Goal: Task Accomplishment & Management: Complete application form

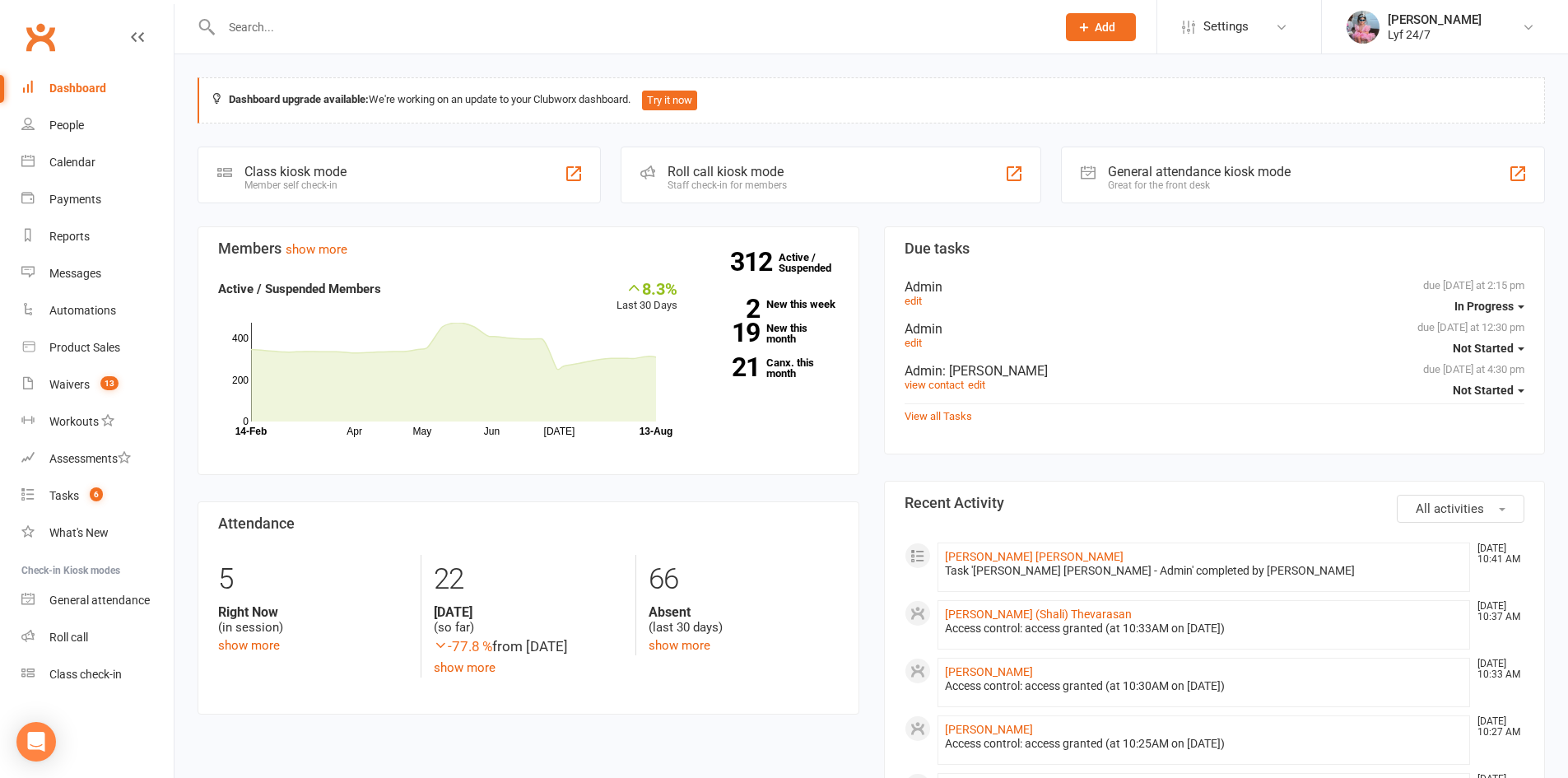
click at [58, 91] on div "Dashboard" at bounding box center [78, 87] width 57 height 13
click at [75, 88] on div "Dashboard" at bounding box center [78, 87] width 57 height 13
click at [69, 91] on div "Dashboard" at bounding box center [78, 87] width 57 height 13
click at [70, 91] on div "Dashboard" at bounding box center [78, 87] width 57 height 13
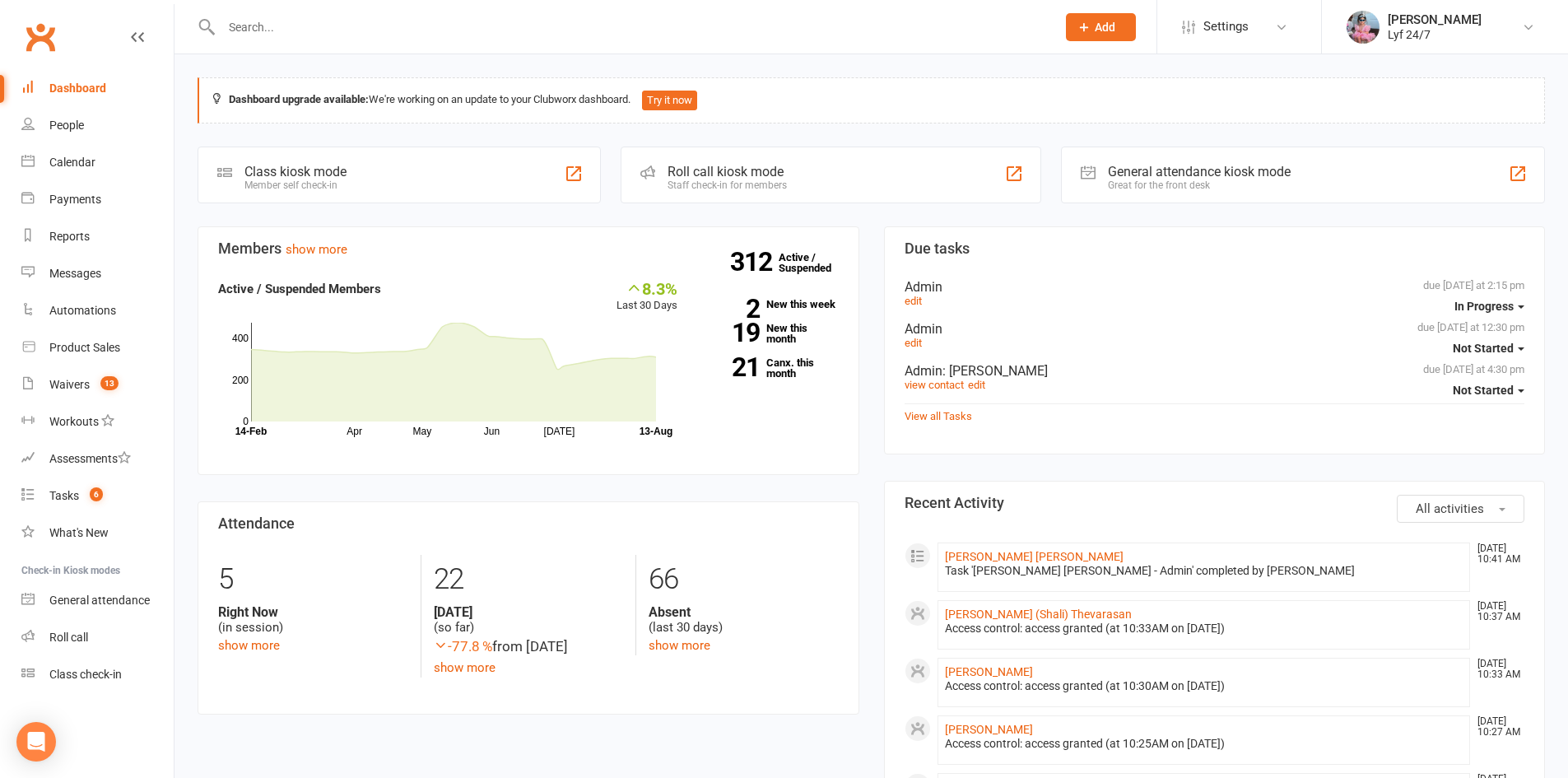
click at [70, 91] on div "Dashboard" at bounding box center [78, 87] width 57 height 13
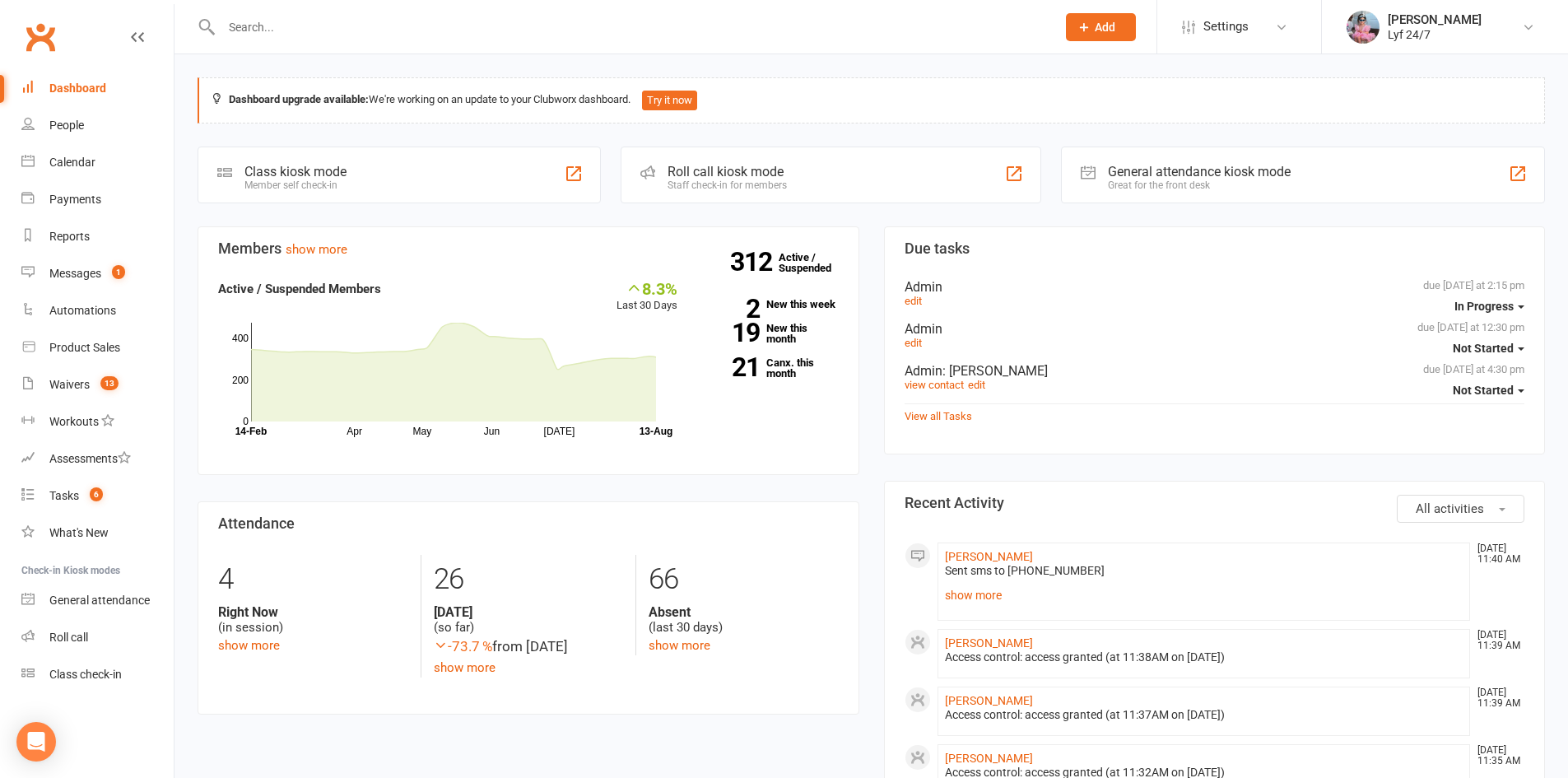
click at [1091, 29] on icon at bounding box center [1084, 26] width 15 height 15
click at [1070, 117] on link "Member" at bounding box center [1083, 112] width 147 height 38
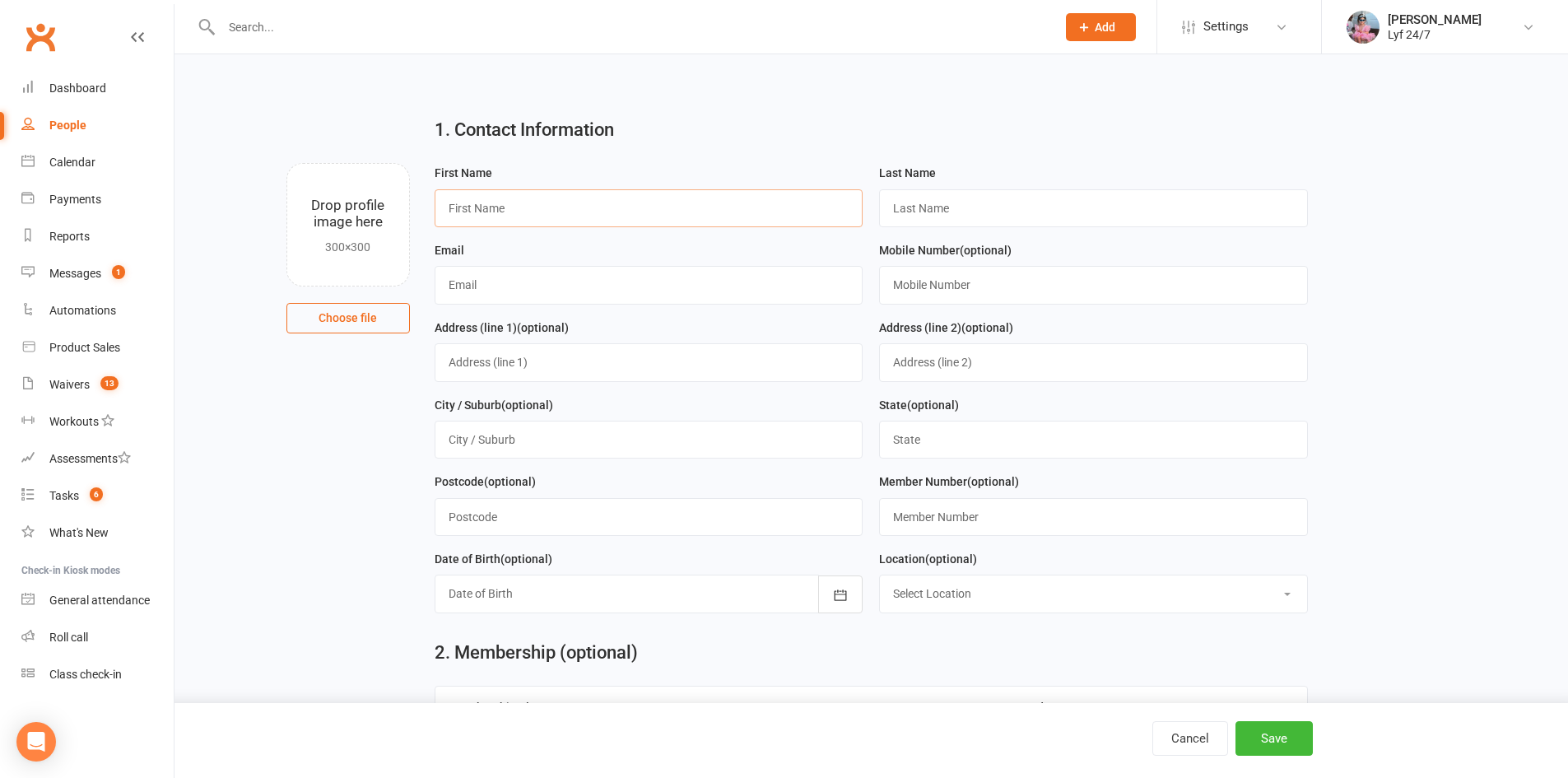
click at [727, 214] on input "text" at bounding box center [649, 208] width 429 height 38
type input "Sovaldeep"
click at [921, 202] on input "text" at bounding box center [1093, 208] width 429 height 38
type input "Kaur"
click at [547, 364] on input "text" at bounding box center [649, 362] width 429 height 38
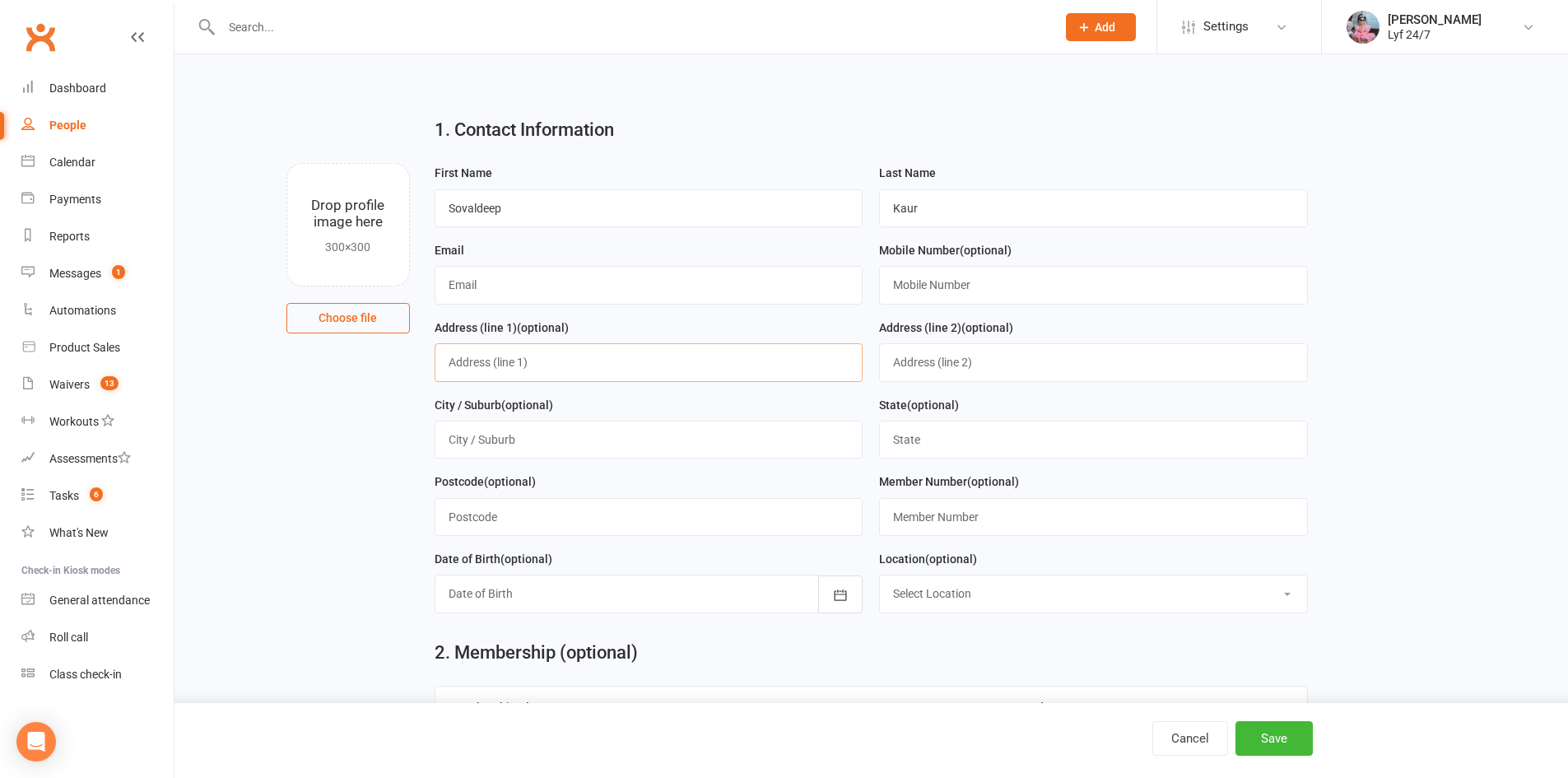
paste input "[STREET_ADDRESS][PERSON_NAME]"
drag, startPoint x: 524, startPoint y: 361, endPoint x: 810, endPoint y: 362, distance: 286.0
click at [810, 362] on input "[STREET_ADDRESS][PERSON_NAME]" at bounding box center [649, 362] width 429 height 38
type input "[STREET_ADDRESS][PERSON_NAME]"
click at [567, 417] on div "City / Suburb (optional)" at bounding box center [649, 427] width 429 height 64
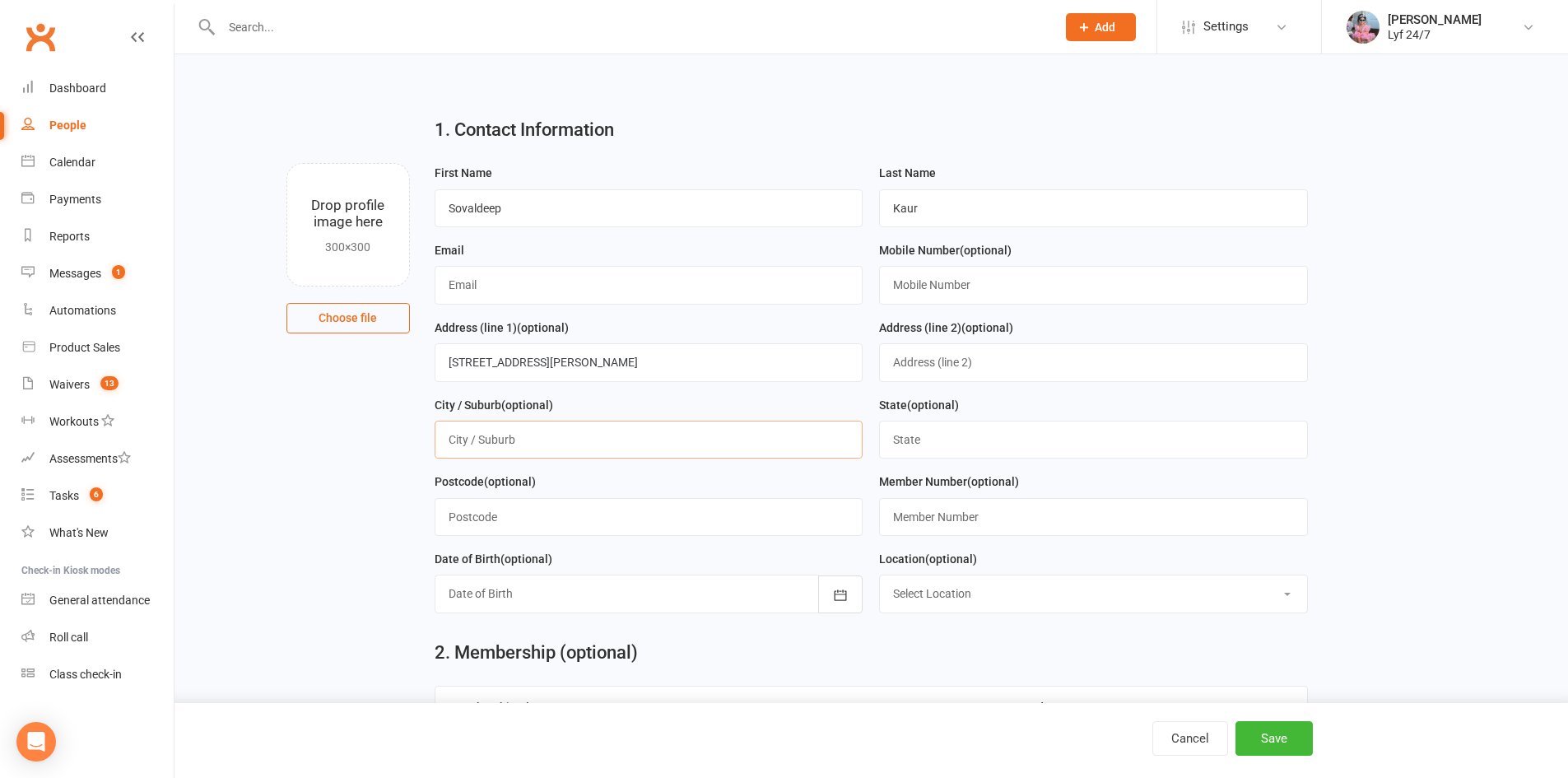
click at [565, 430] on input "text" at bounding box center [649, 440] width 429 height 38
paste input "[GEOGRAPHIC_DATA] 2147 AU"
drag, startPoint x: 504, startPoint y: 436, endPoint x: 647, endPoint y: 451, distance: 143.8
click at [647, 451] on input "[GEOGRAPHIC_DATA] 2147 AU" at bounding box center [649, 440] width 429 height 38
type input "[GEOGRAPHIC_DATA]"
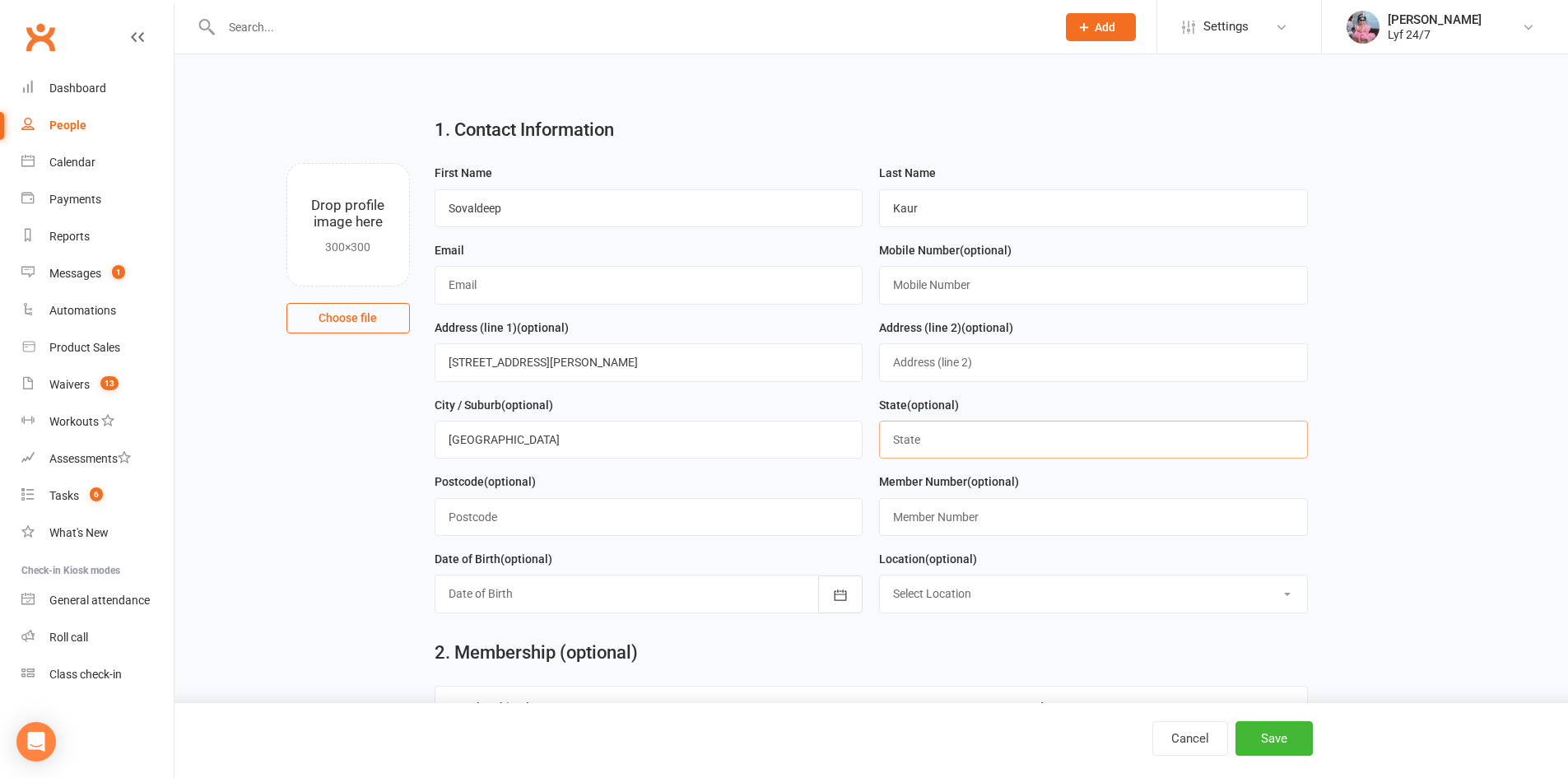
click at [915, 448] on input "text" at bounding box center [1093, 440] width 429 height 38
click at [916, 447] on input "text" at bounding box center [1093, 440] width 429 height 38
type input "[GEOGRAPHIC_DATA]"
click at [482, 517] on input "text" at bounding box center [649, 518] width 429 height 38
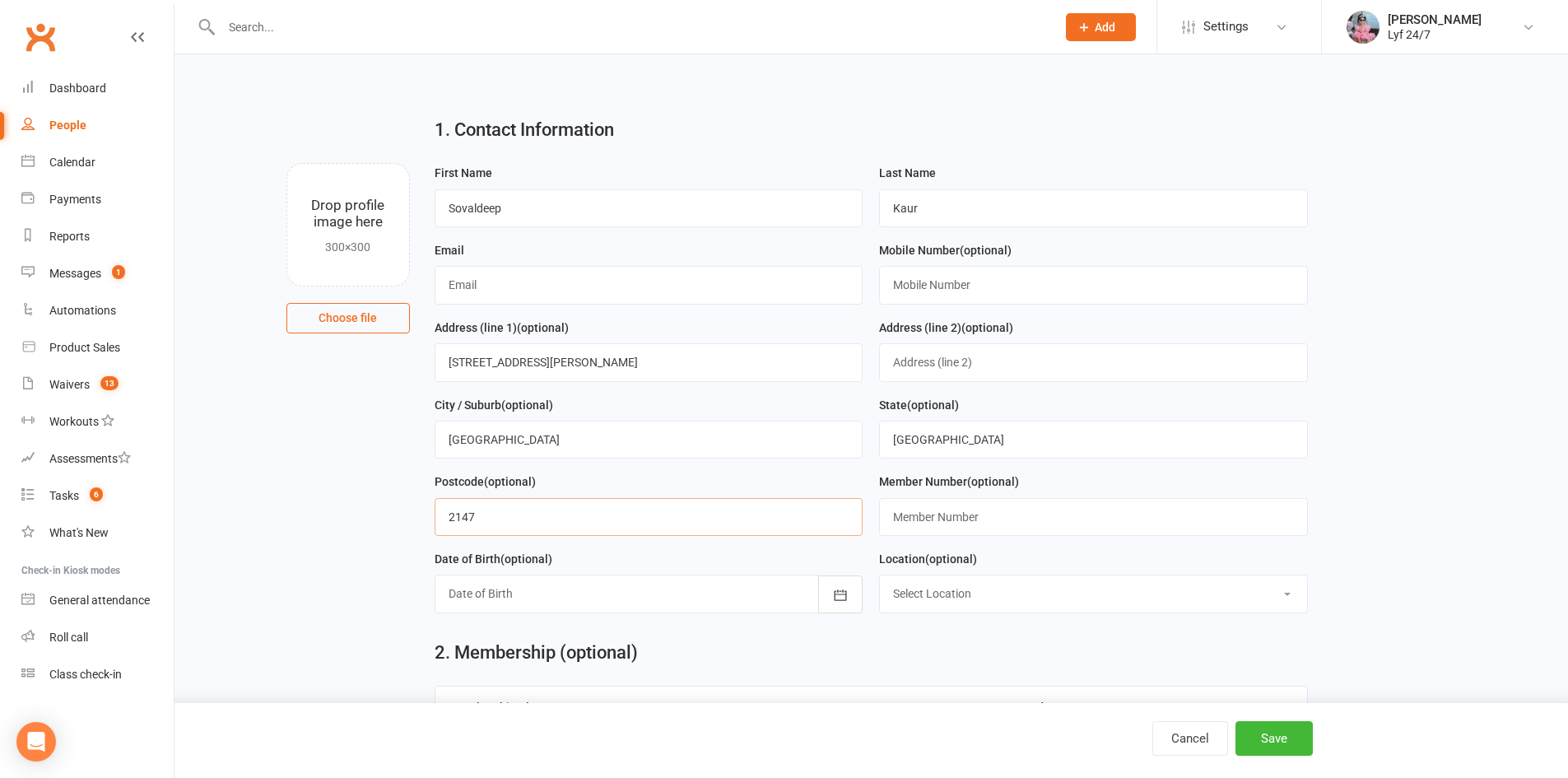
type input "2147"
click at [557, 602] on div at bounding box center [649, 594] width 429 height 38
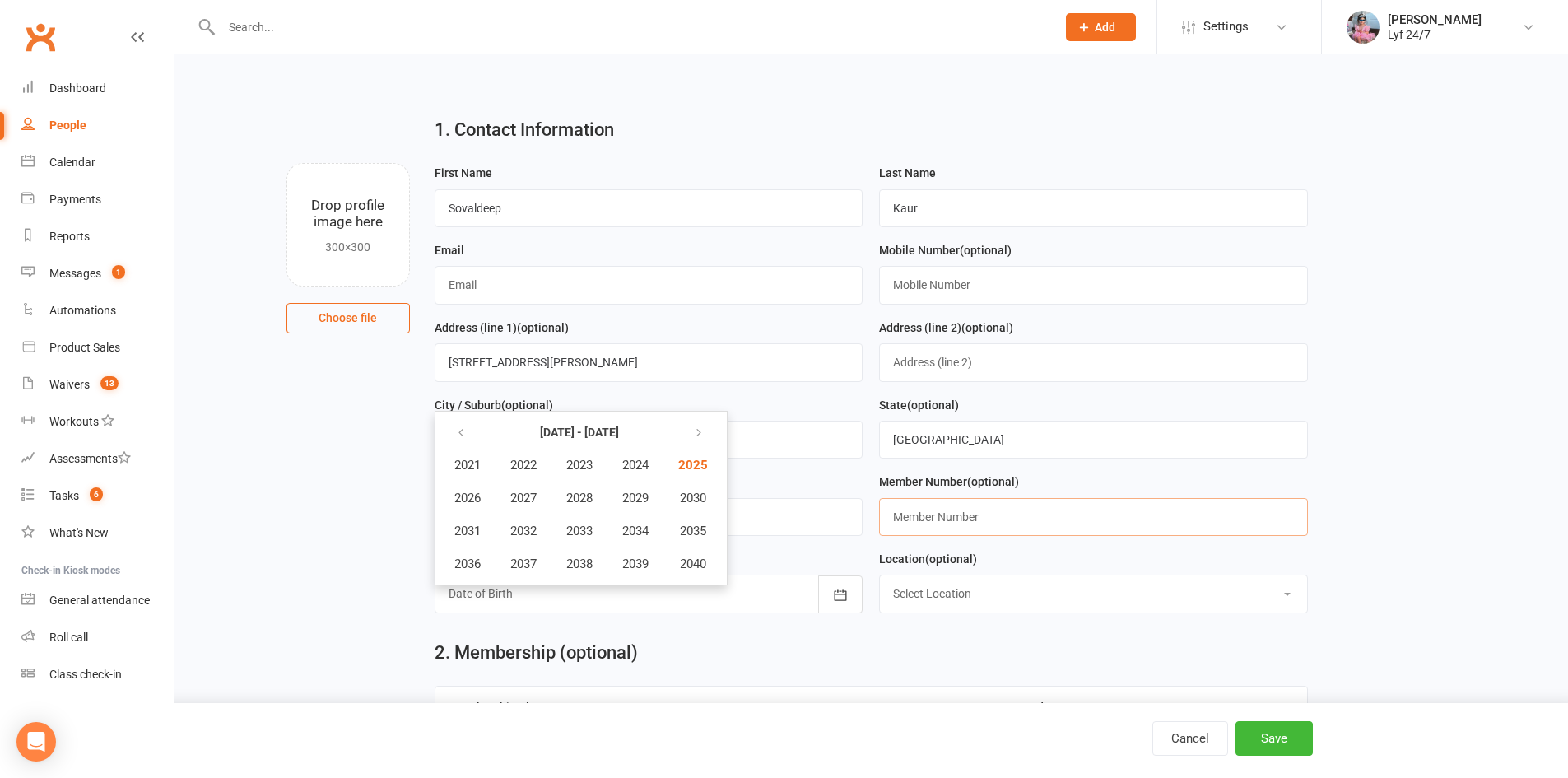
click at [1000, 508] on input "text" at bounding box center [1093, 518] width 429 height 38
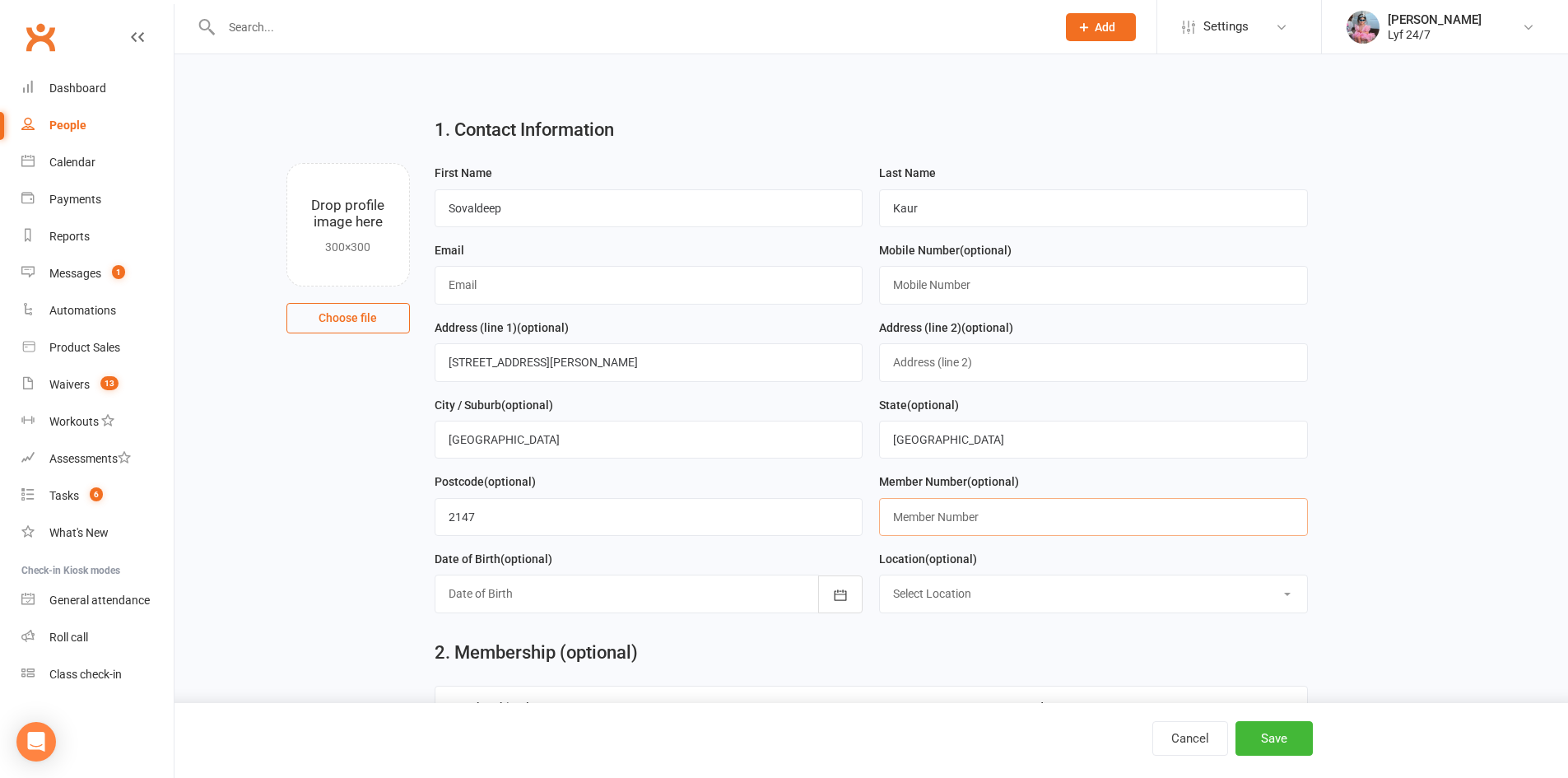
click at [947, 514] on input "text" at bounding box center [1093, 518] width 429 height 38
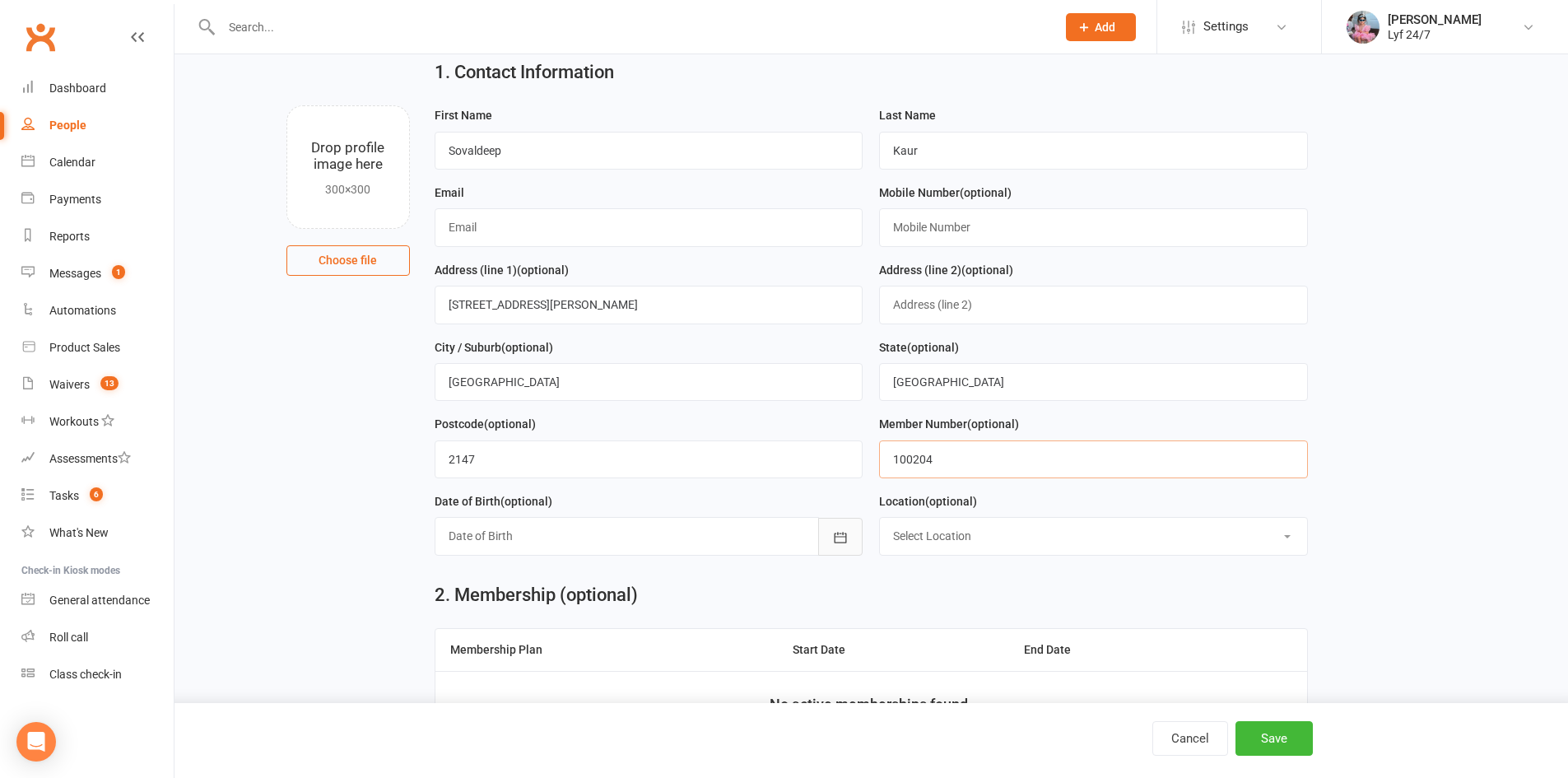
scroll to position [82, 0]
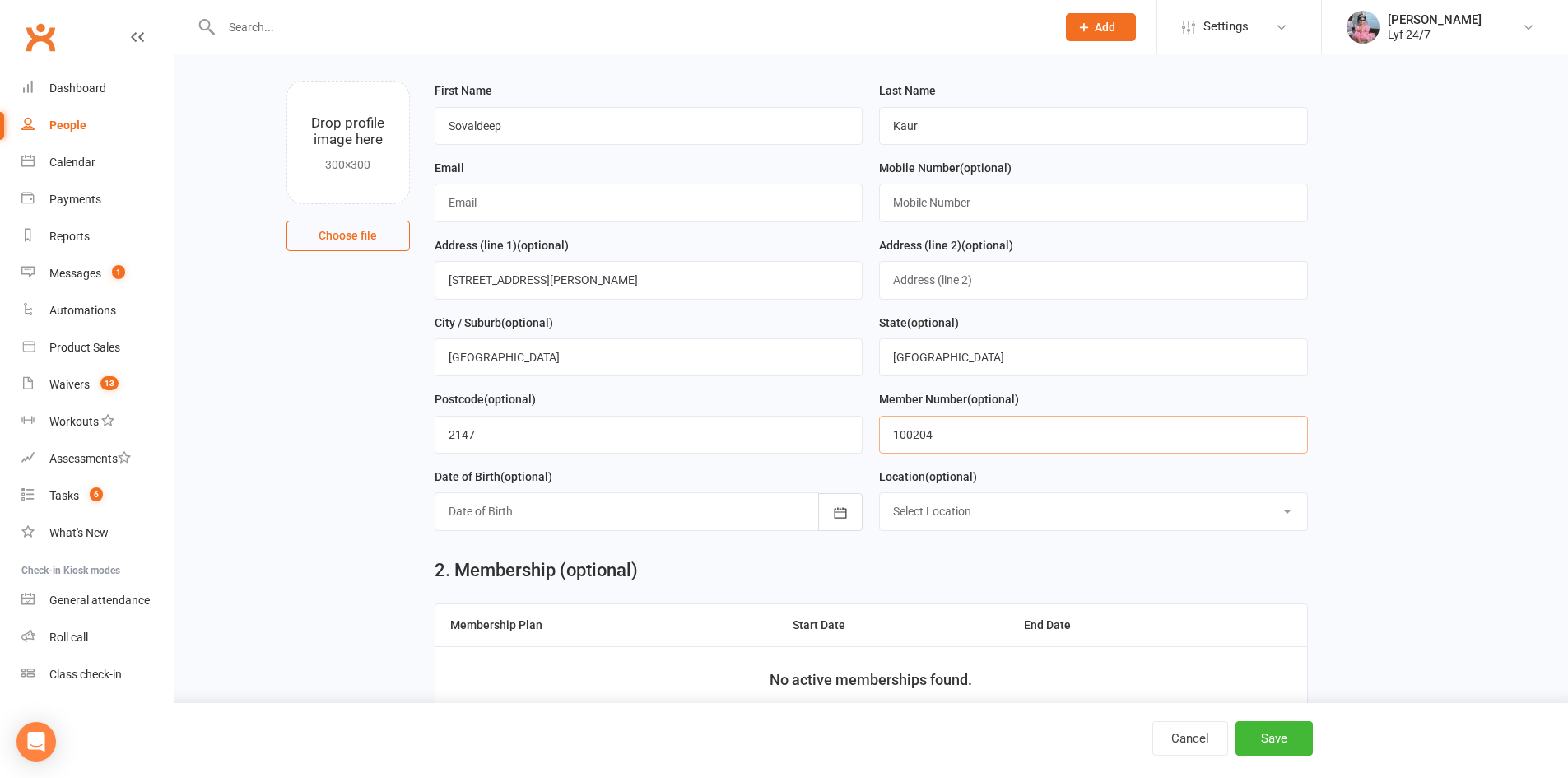
type input "100204"
click at [918, 512] on select "Select Location [GEOGRAPHIC_DATA] 24/7 Kogarah Lyf [GEOGRAPHIC_DATA]" at bounding box center [1093, 512] width 428 height 36
select select "1"
click at [880, 499] on select "Select Location [GEOGRAPHIC_DATA] 24/7 Kogarah Lyf [GEOGRAPHIC_DATA]" at bounding box center [1093, 512] width 428 height 36
click at [963, 197] on input "text" at bounding box center [1093, 202] width 429 height 38
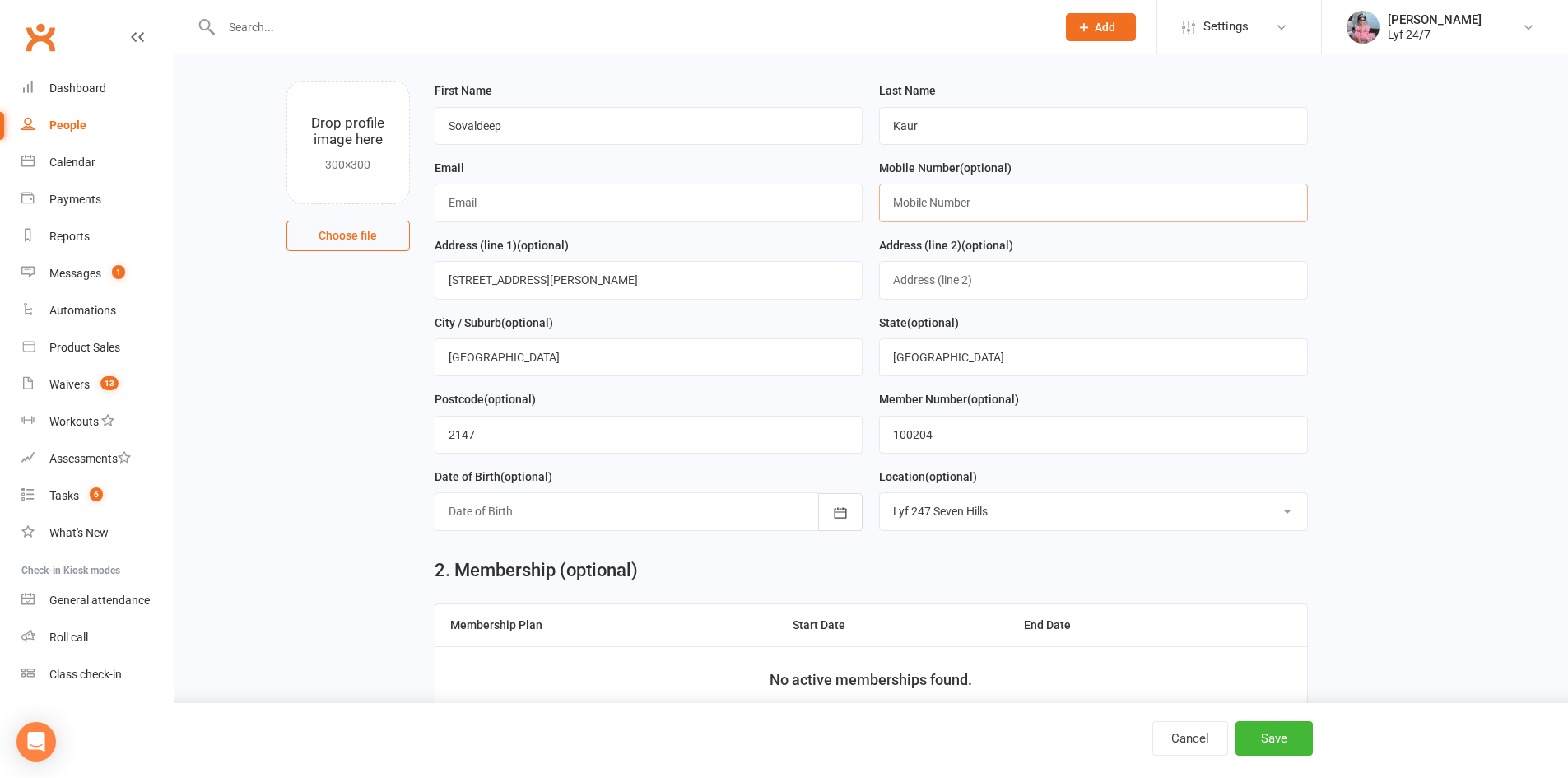
paste input "0450199717"
type input "0450199717"
click at [727, 220] on input "text" at bounding box center [649, 202] width 429 height 38
paste input "[EMAIL_ADDRESS][DOMAIN_NAME]"
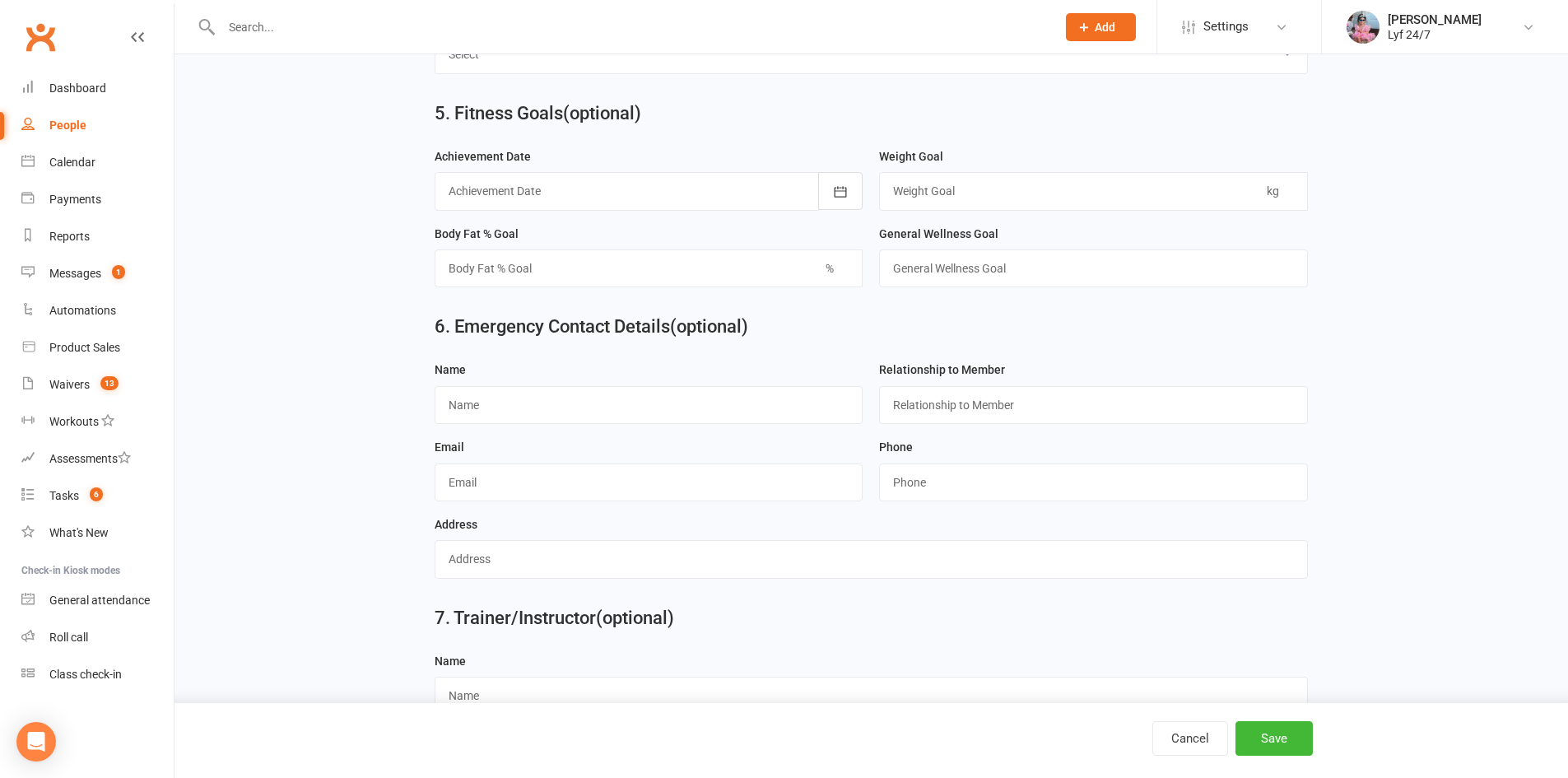
scroll to position [1356, 0]
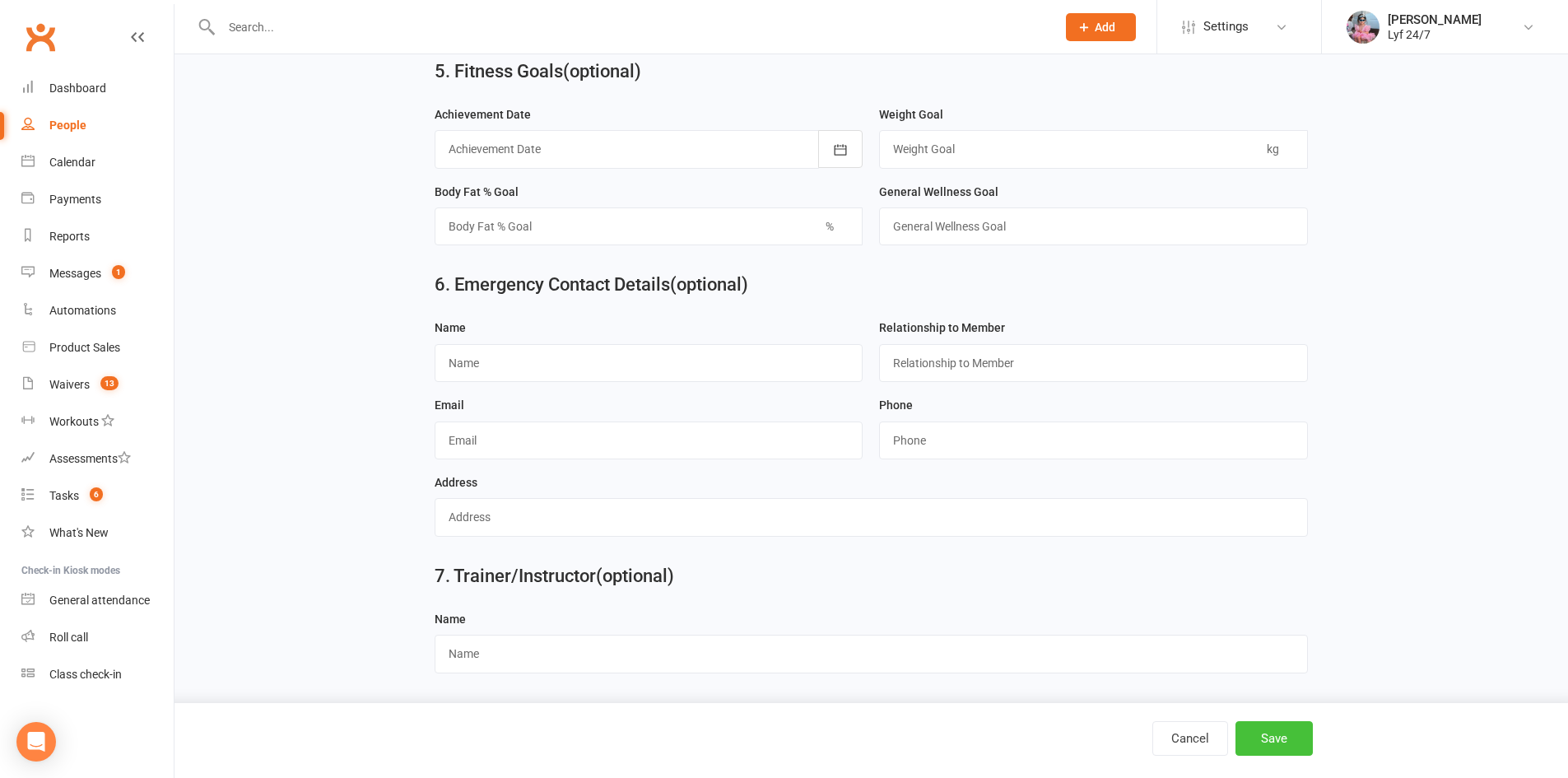
type input "[EMAIL_ADDRESS][DOMAIN_NAME]"
click at [1300, 738] on button "Save" at bounding box center [1274, 739] width 78 height 35
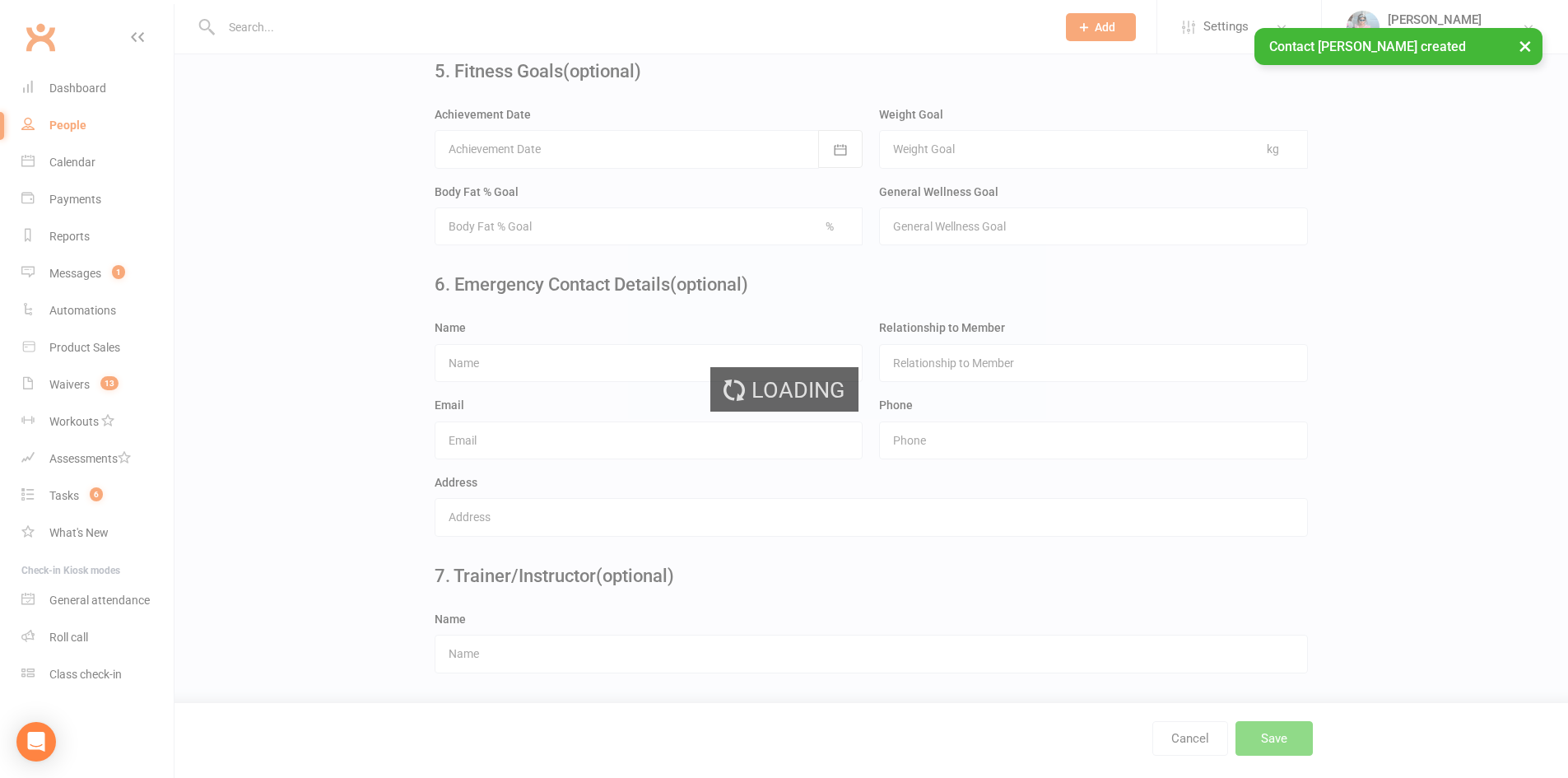
scroll to position [0, 0]
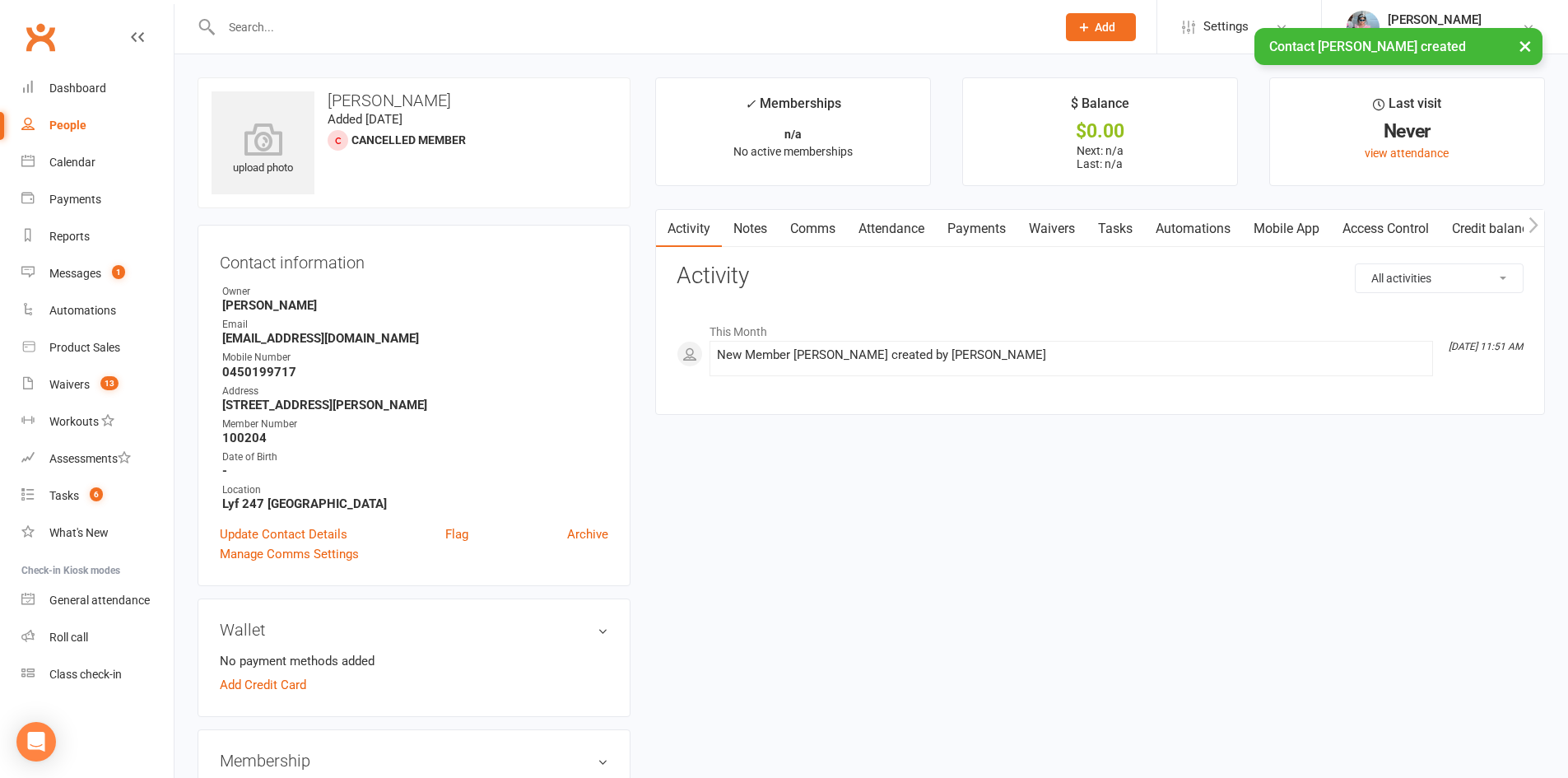
click at [276, 524] on div "Contact information Owner [PERSON_NAME] Email [EMAIL_ADDRESS][DOMAIN_NAME] Mobi…" at bounding box center [413, 405] width 433 height 361
click at [276, 533] on link "Update Contact Details" at bounding box center [284, 534] width 128 height 20
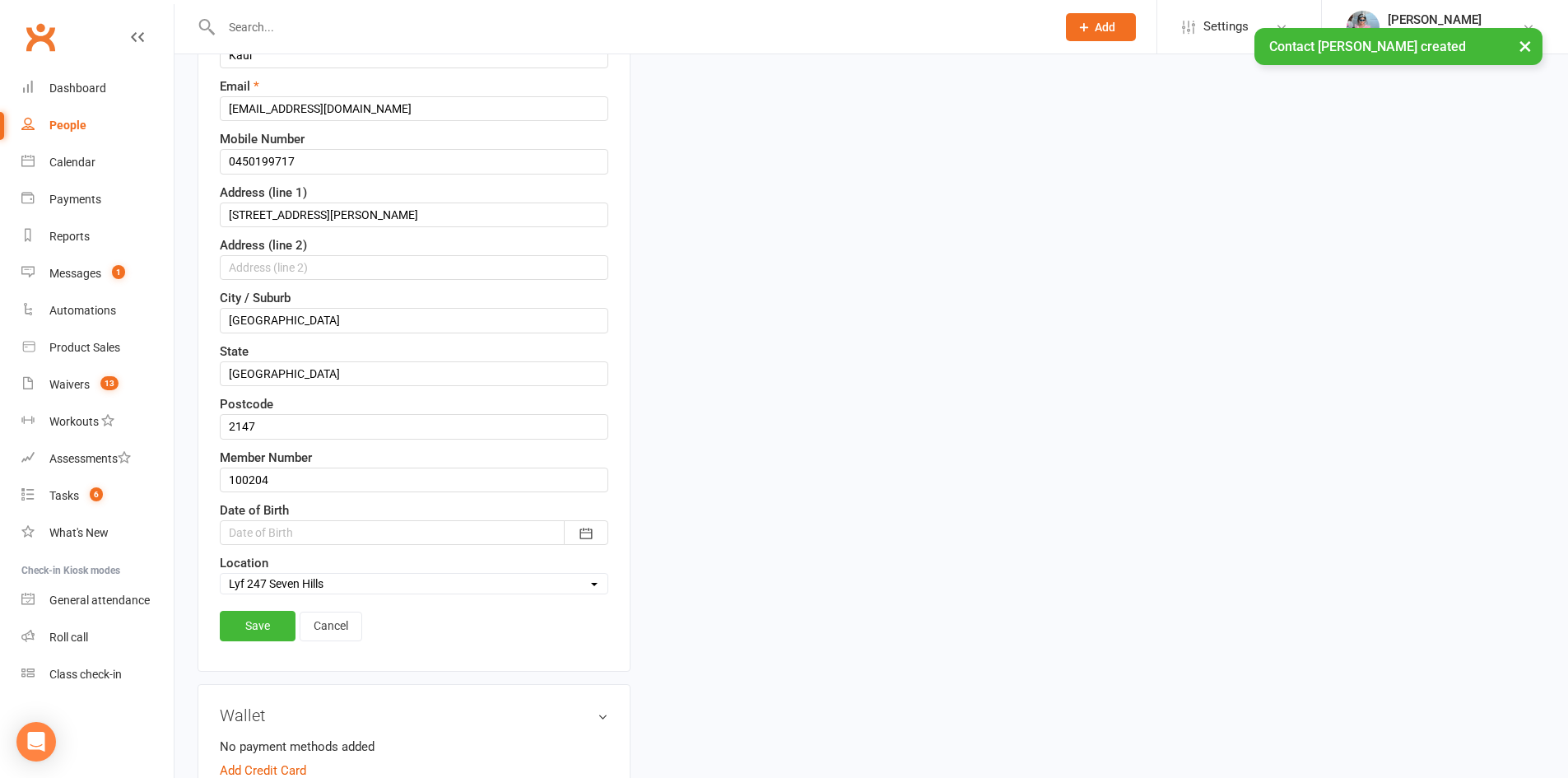
scroll to position [325, 0]
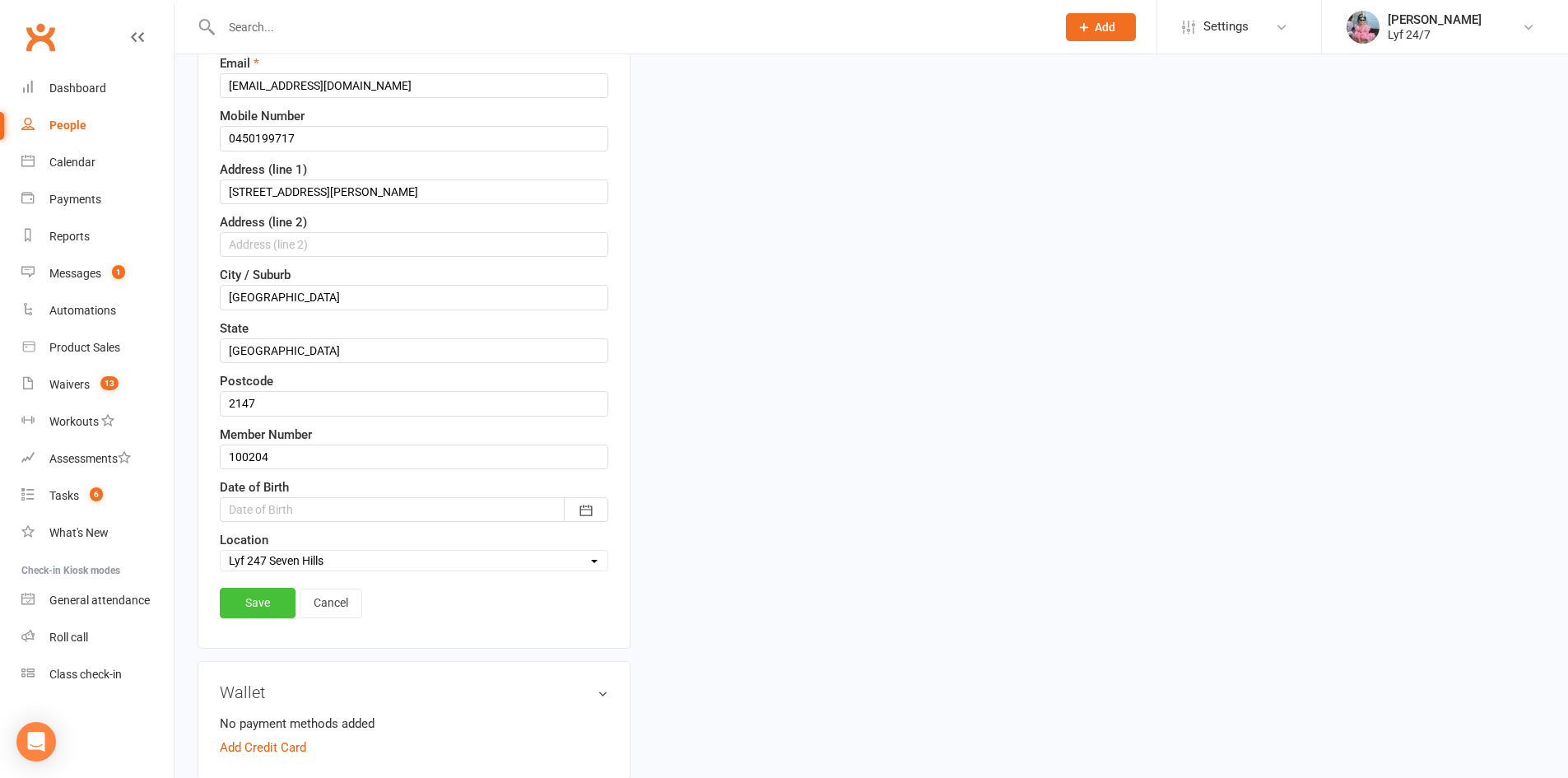
click at [262, 597] on link "Save" at bounding box center [258, 603] width 76 height 30
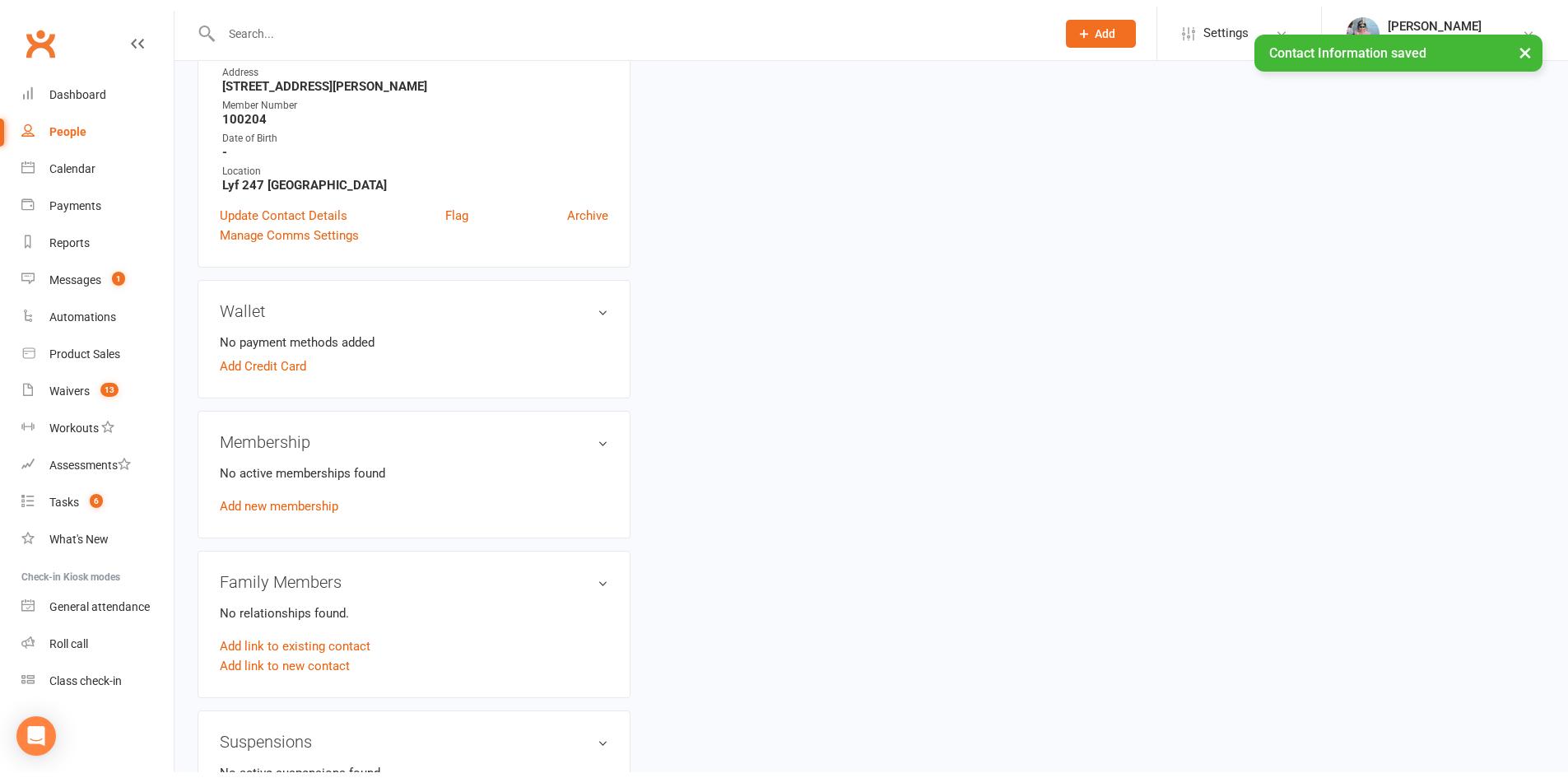
scroll to position [571, 0]
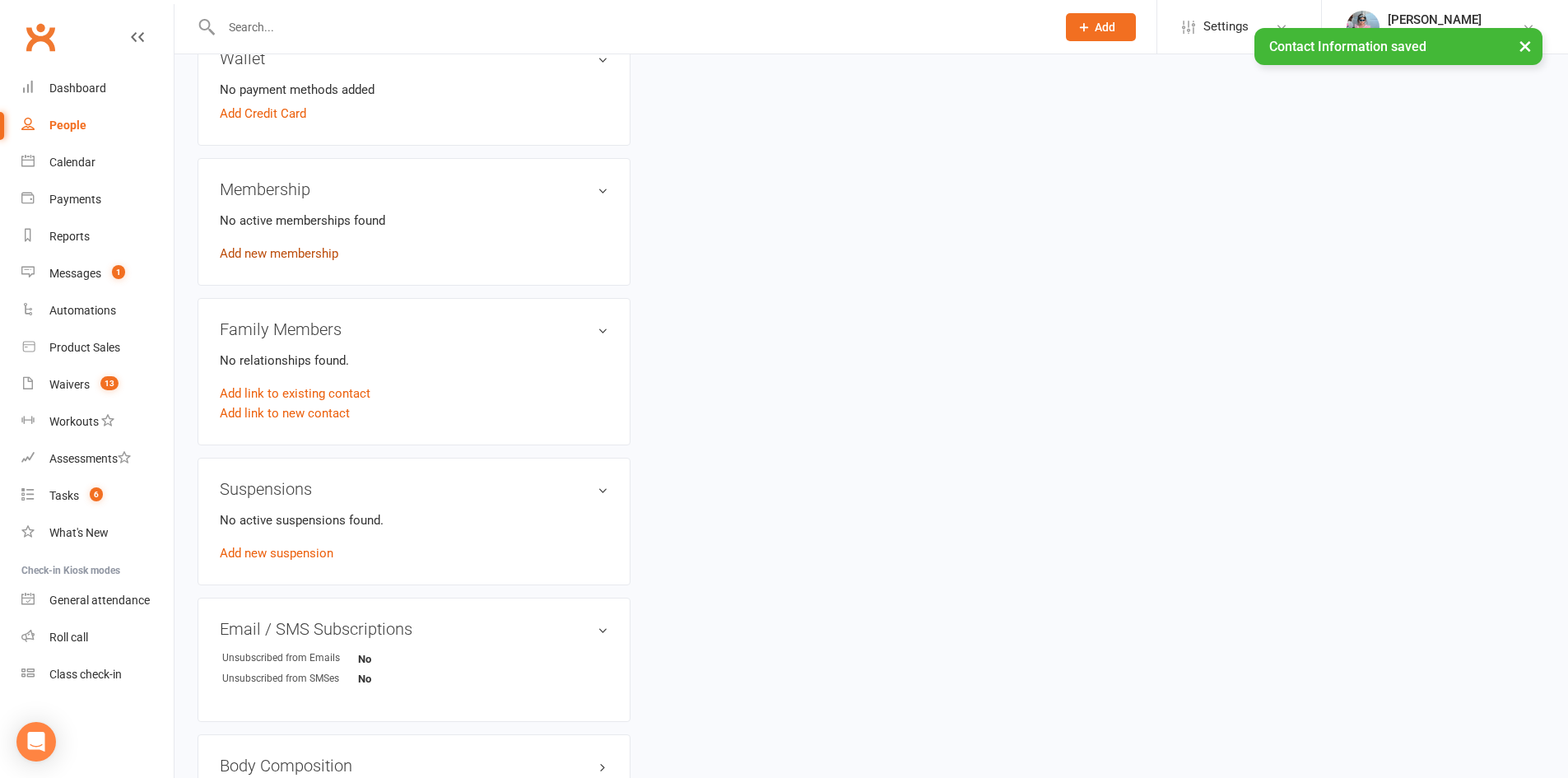
click at [264, 258] on link "Add new membership" at bounding box center [279, 253] width 119 height 15
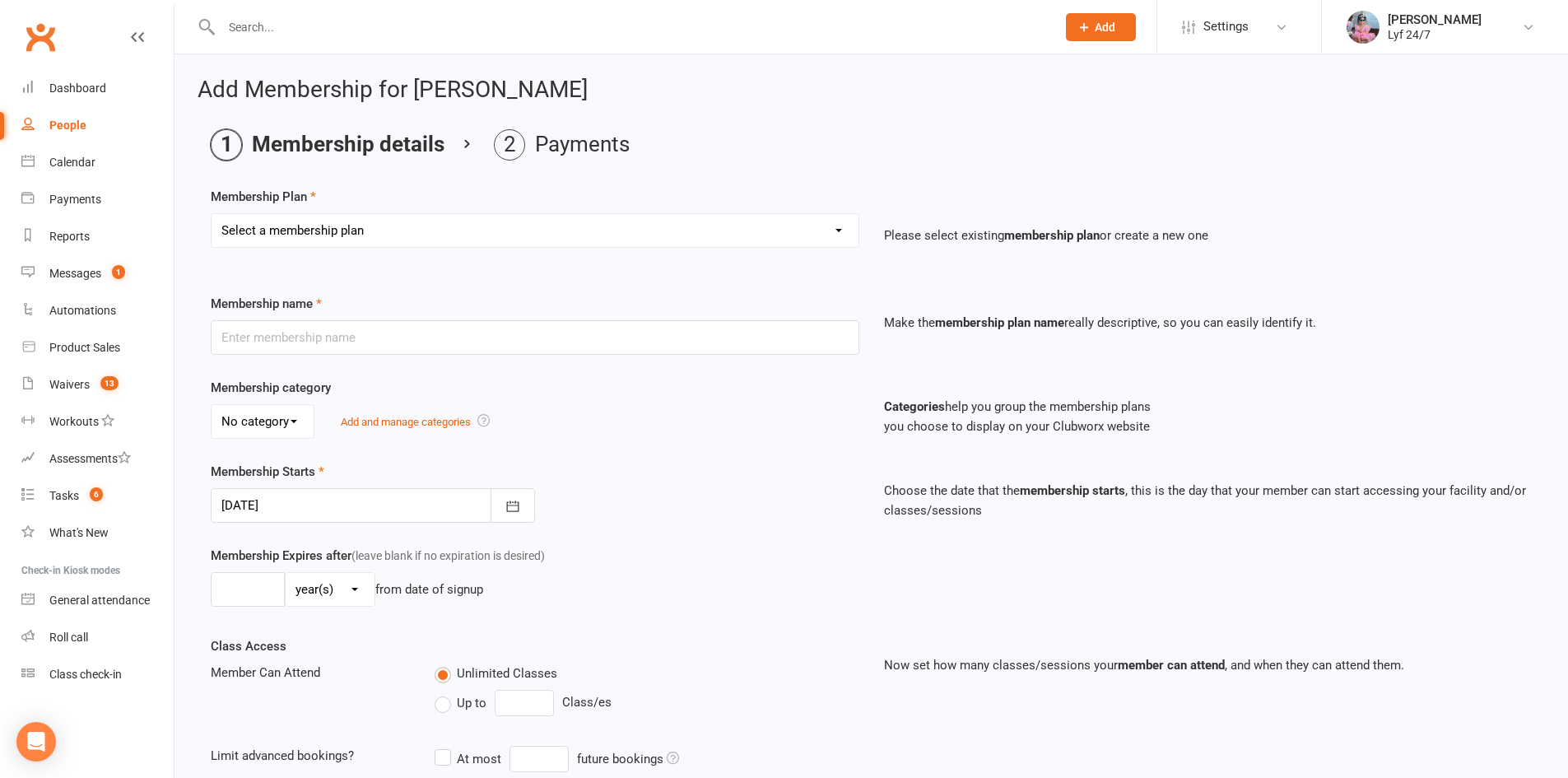
click at [348, 235] on select "Select a membership plan Create new Membership Plan Foundation 37.90 PIA 3 Mont…" at bounding box center [535, 231] width 647 height 33
select select "18"
click at [212, 214] on select "Select a membership plan Create new Membership Plan Foundation 37.90 PIA 3 Mont…" at bounding box center [535, 231] width 647 height 33
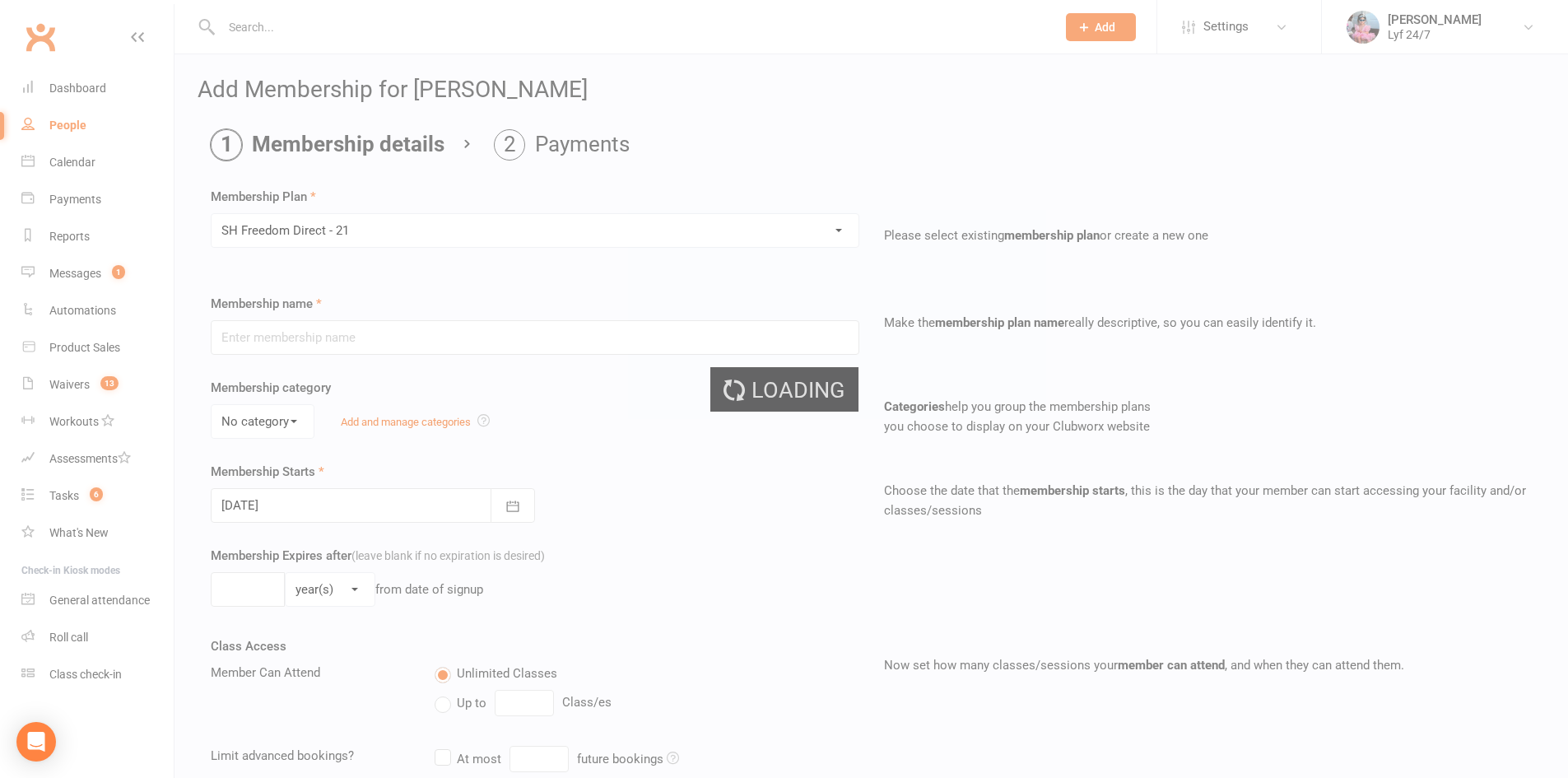
type input "SH Freedom Direct - 21"
select select "3"
type input "0"
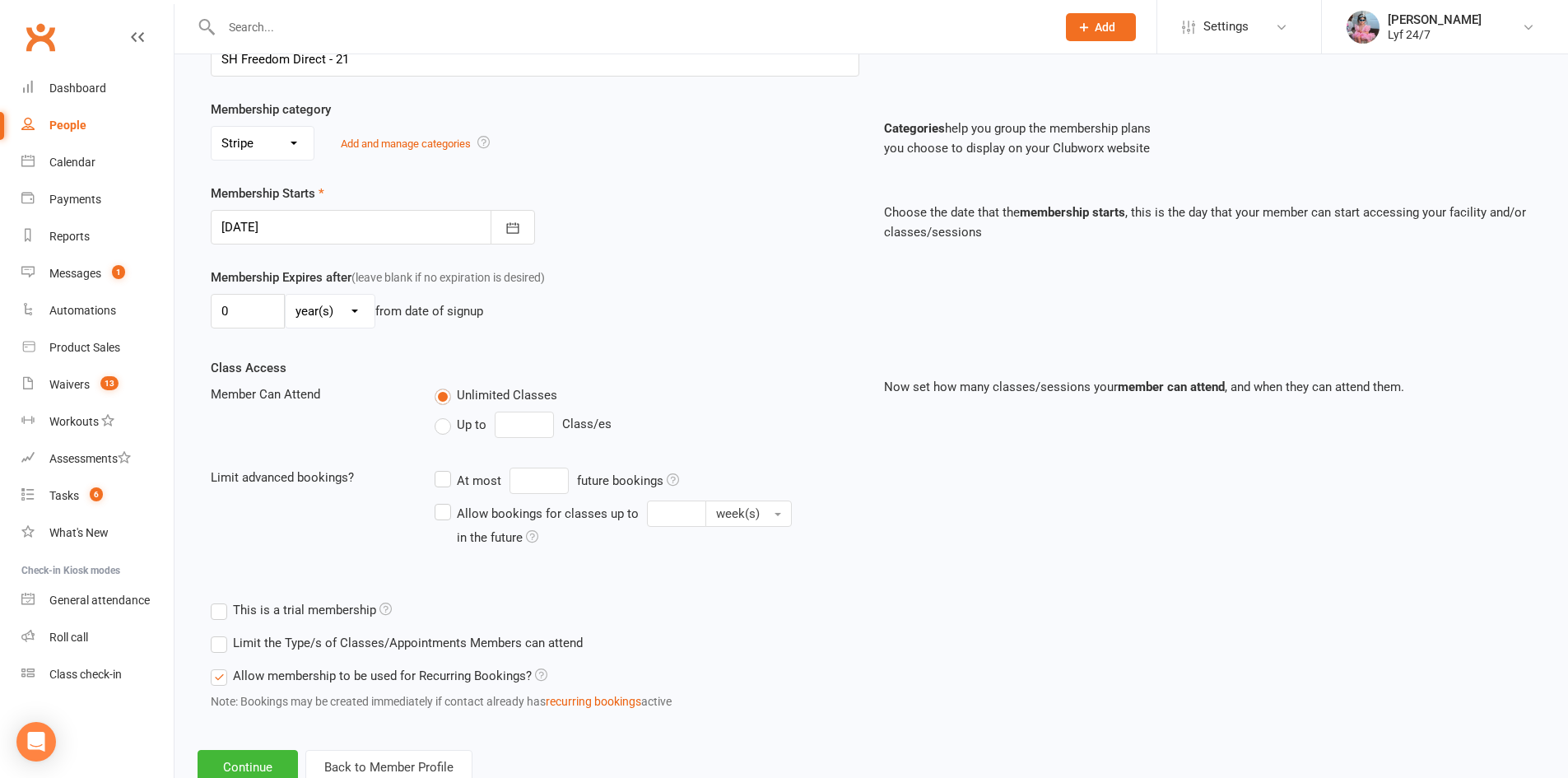
scroll to position [333, 0]
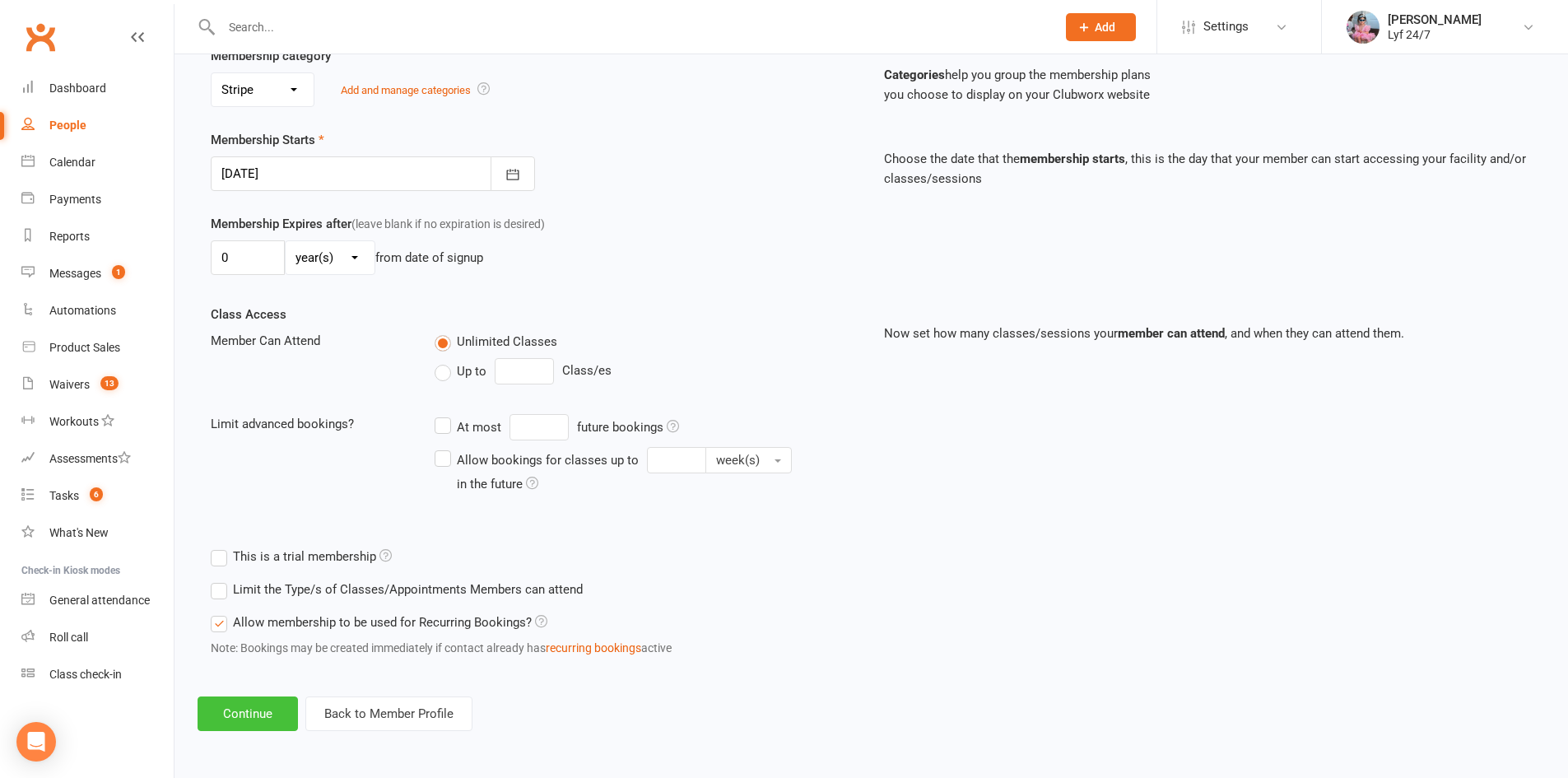
click at [268, 713] on button "Continue" at bounding box center [248, 714] width 101 height 35
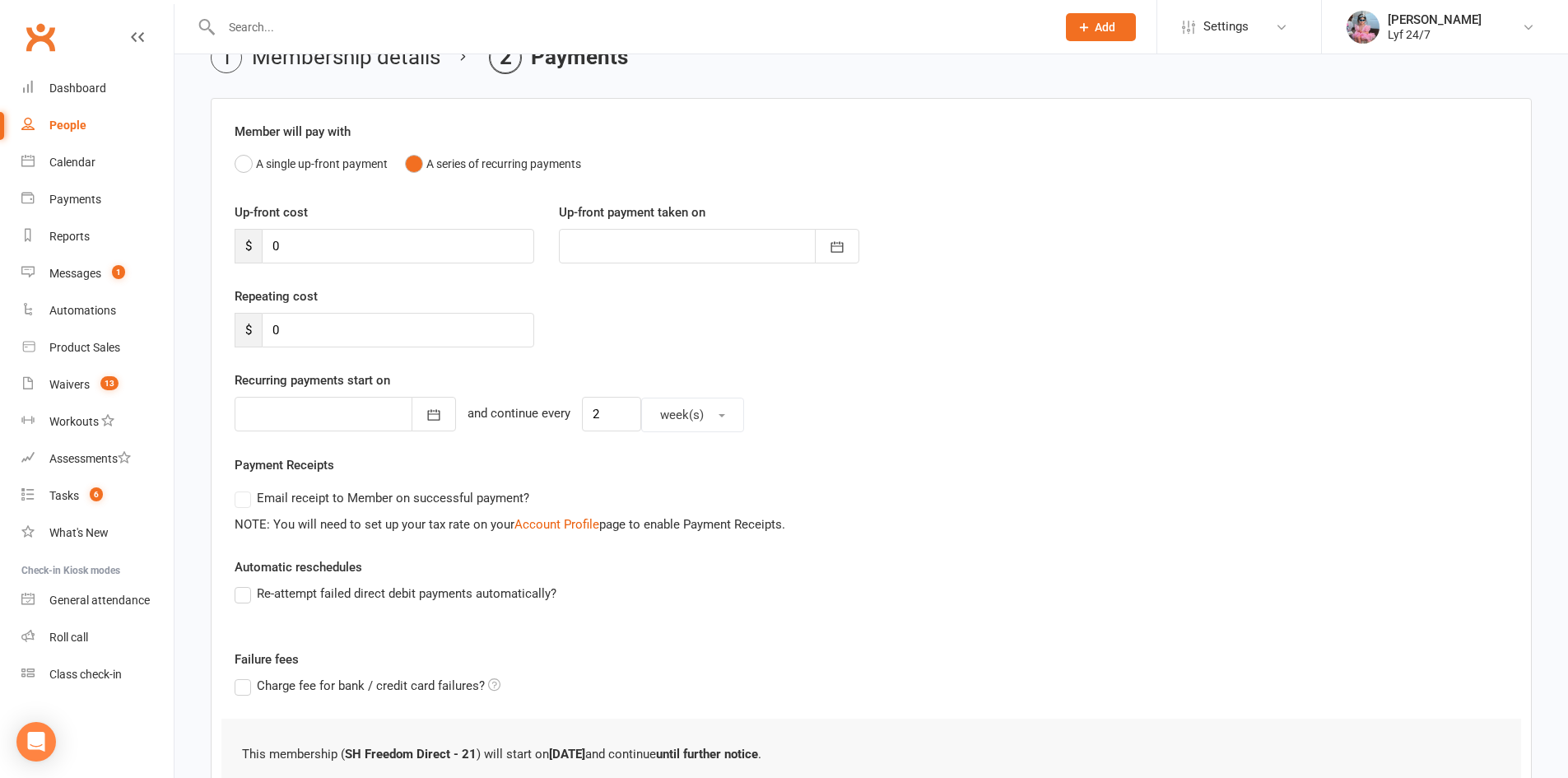
scroll to position [221, 0]
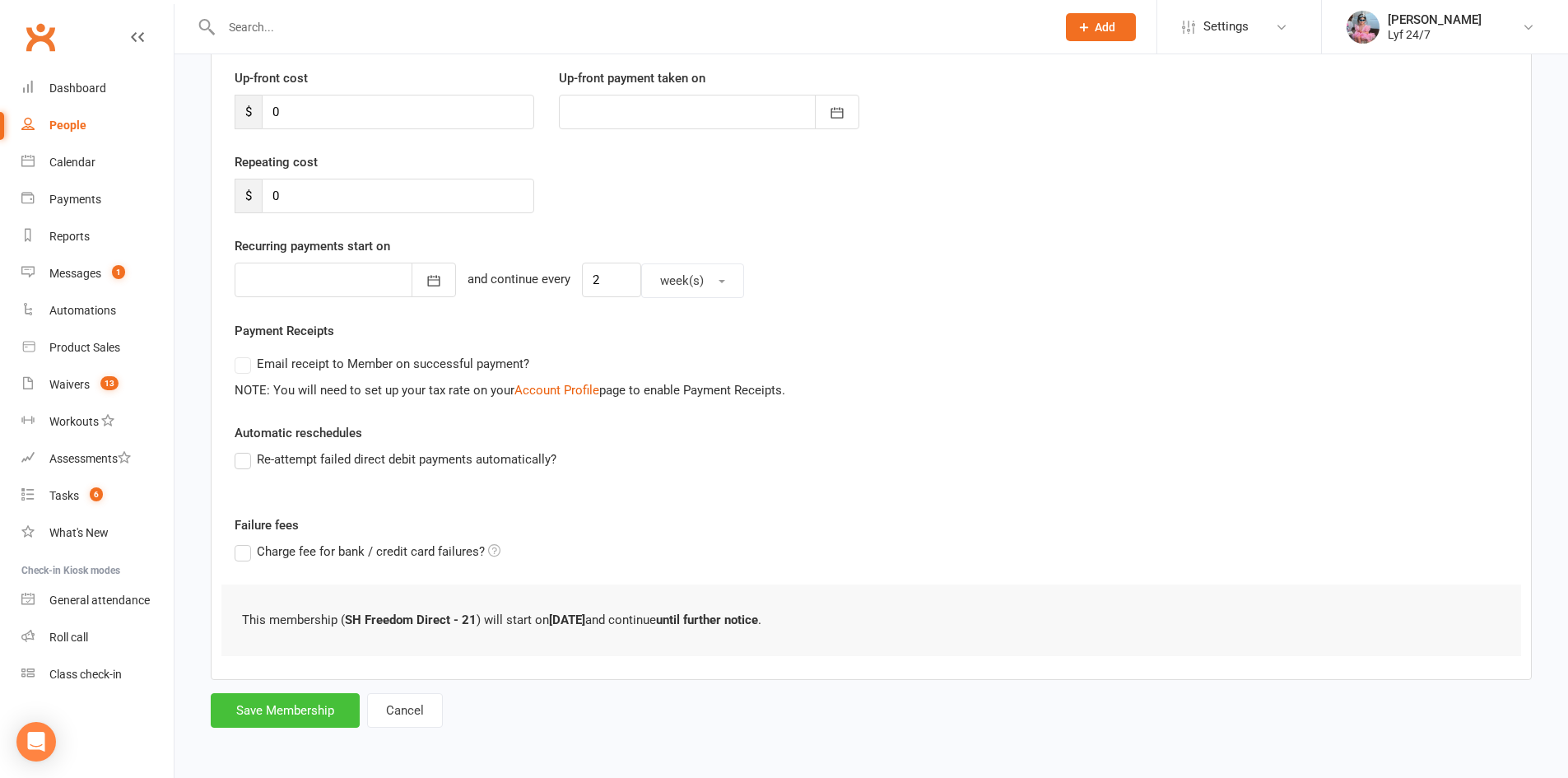
click at [296, 712] on button "Save Membership" at bounding box center [285, 711] width 149 height 35
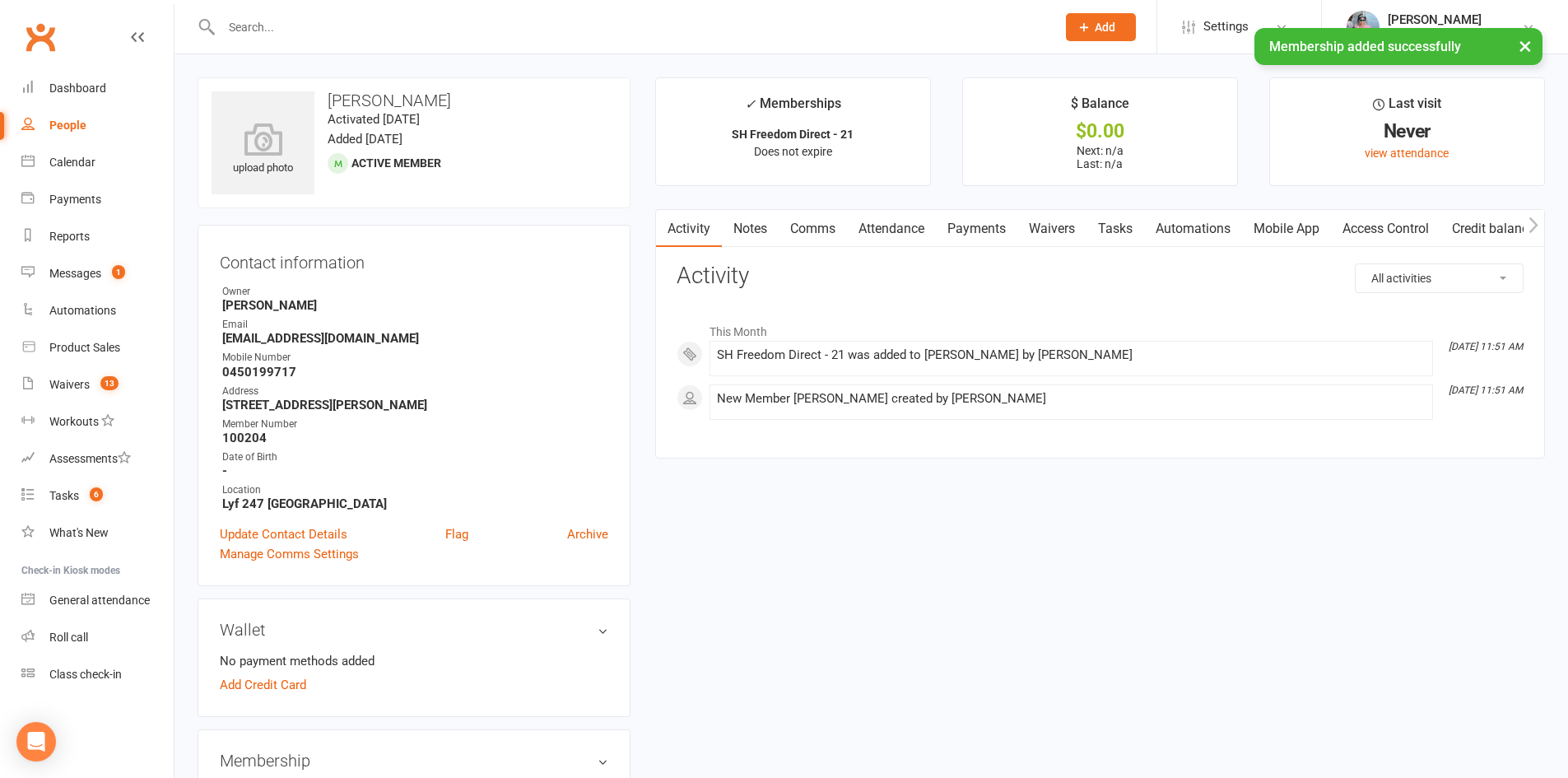
click at [362, 161] on span "Active member" at bounding box center [396, 162] width 90 height 13
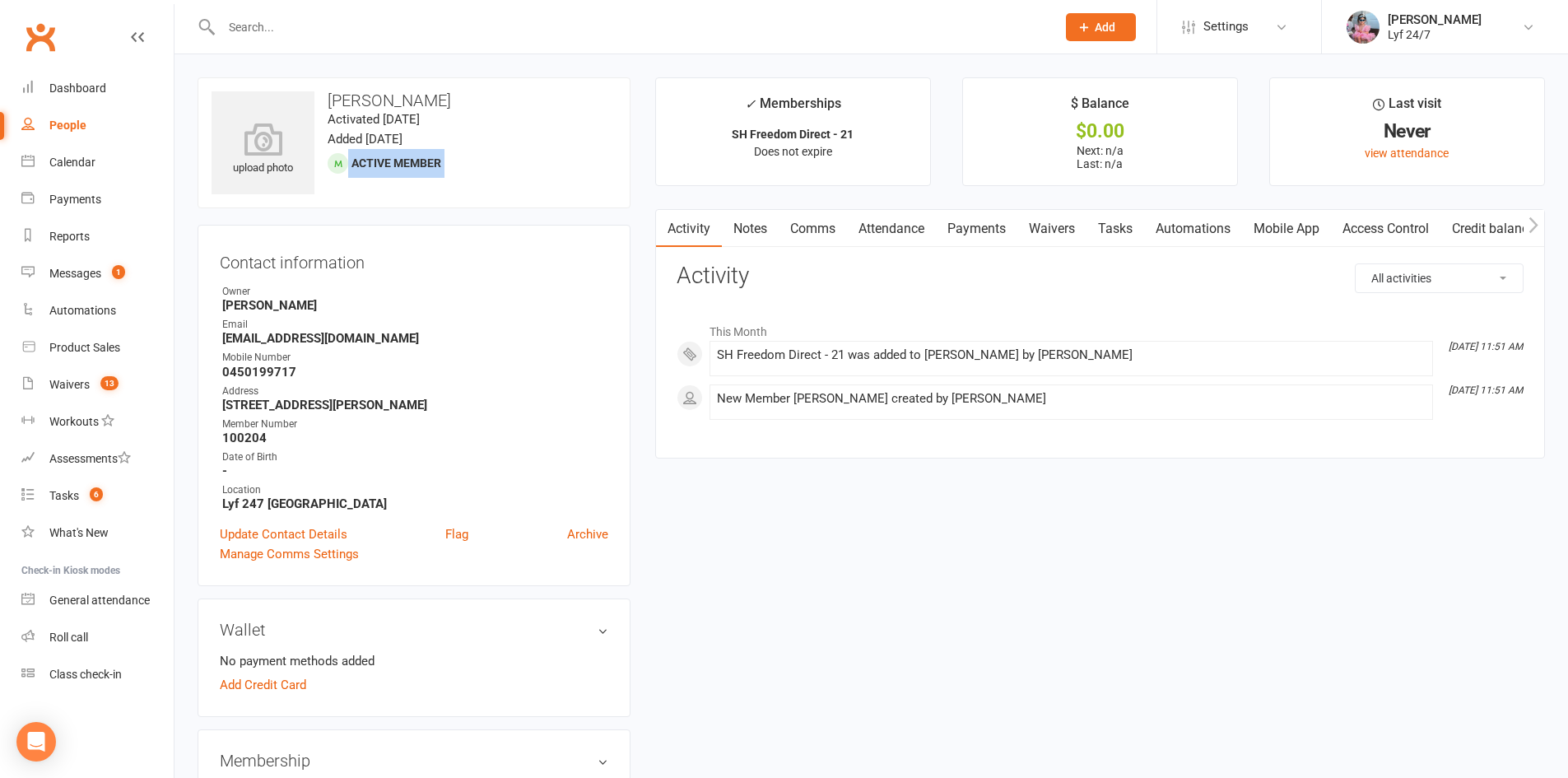
click at [1134, 17] on button "Add" at bounding box center [1101, 26] width 70 height 28
click at [1072, 111] on link "Member" at bounding box center [1083, 112] width 147 height 38
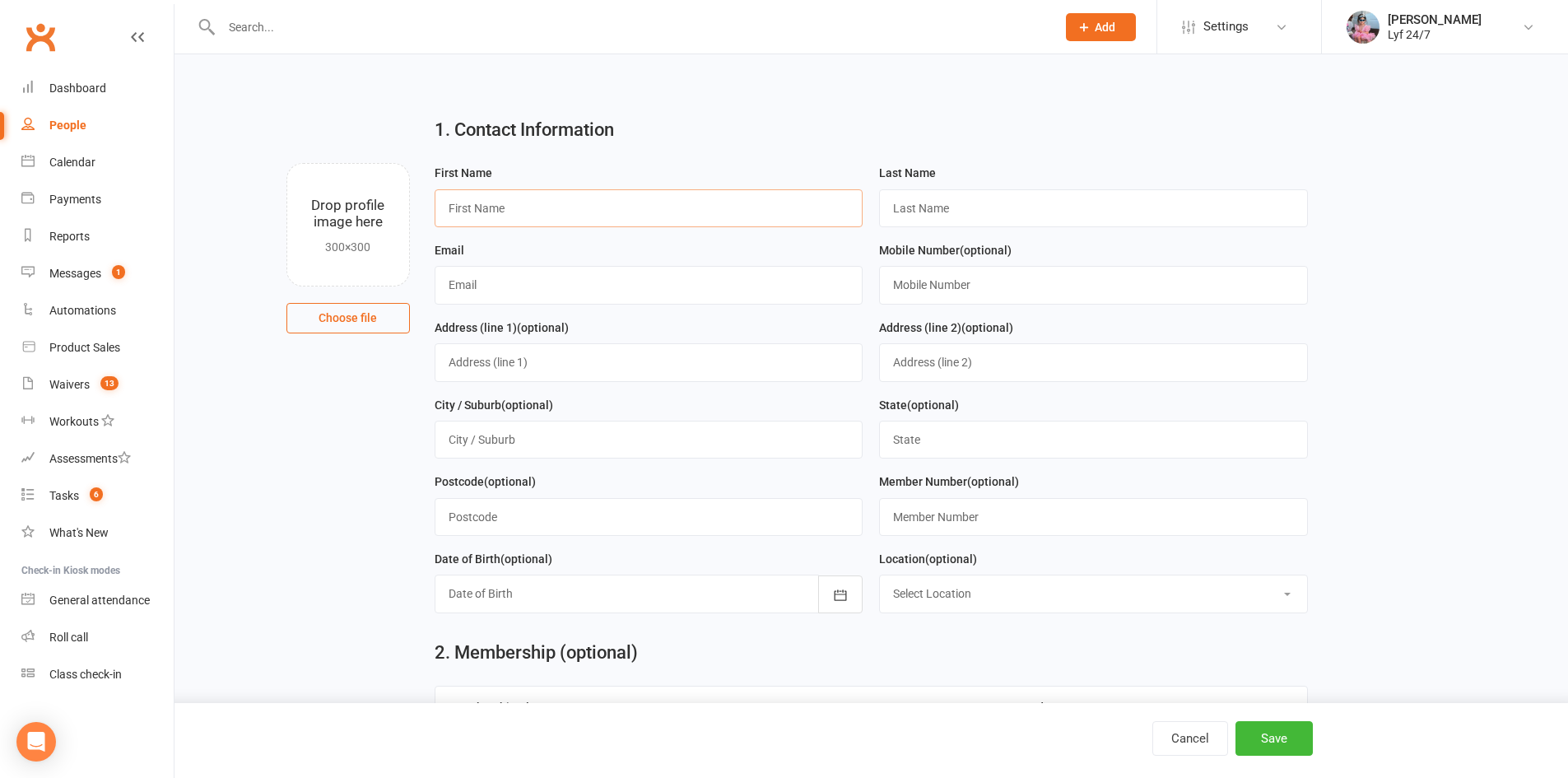
click at [689, 207] on input "text" at bounding box center [649, 208] width 429 height 38
paste input "[PERSON_NAME]"
click at [514, 207] on input "[PERSON_NAME]" at bounding box center [649, 208] width 429 height 38
type input "[PERSON_NAME]"
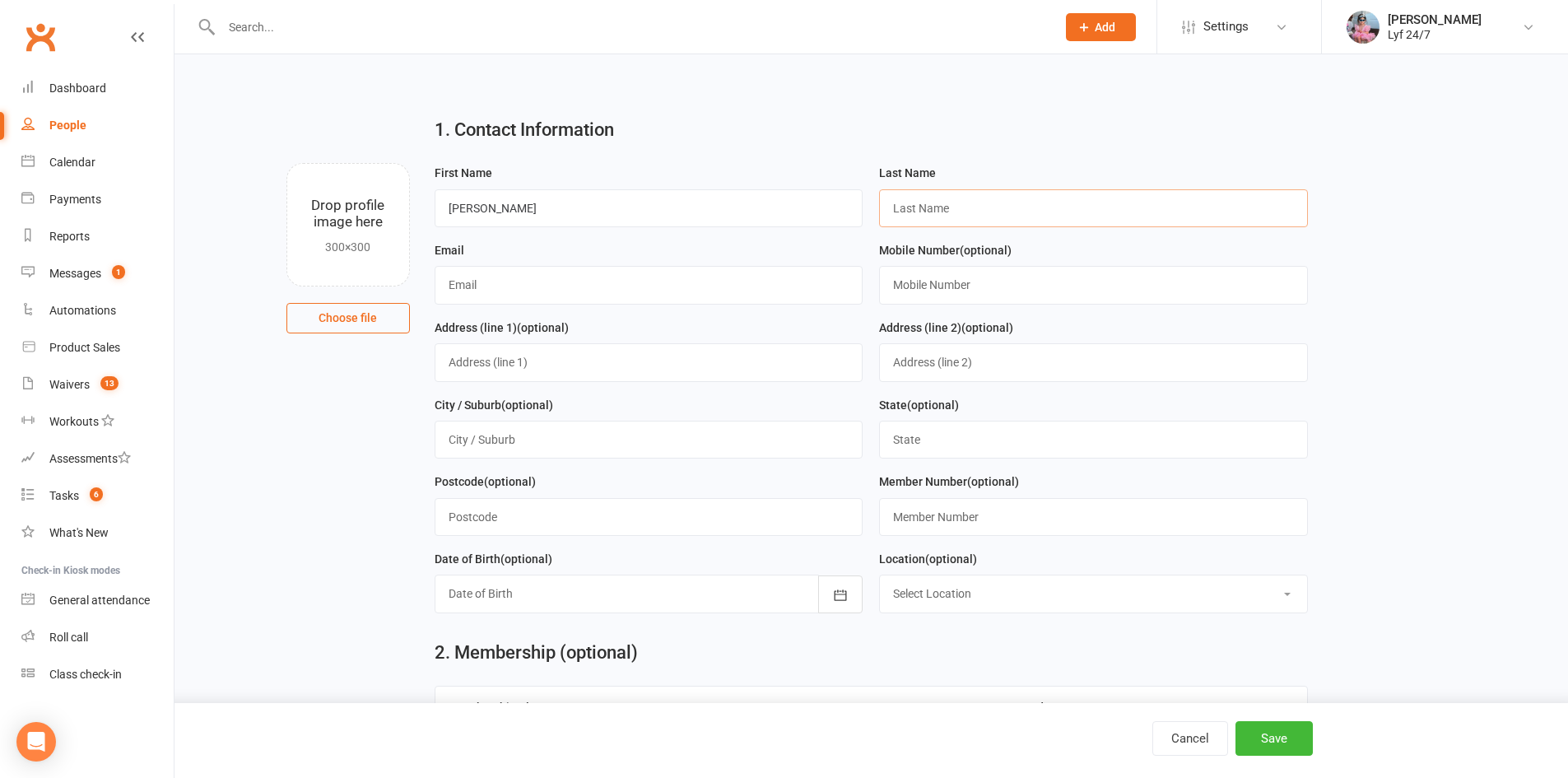
click at [997, 226] on input "text" at bounding box center [1093, 208] width 429 height 38
paste input "[PERSON_NAME]"
type input "[PERSON_NAME]"
click at [1006, 289] on input "text" at bounding box center [1093, 285] width 429 height 38
paste input "0426860794"
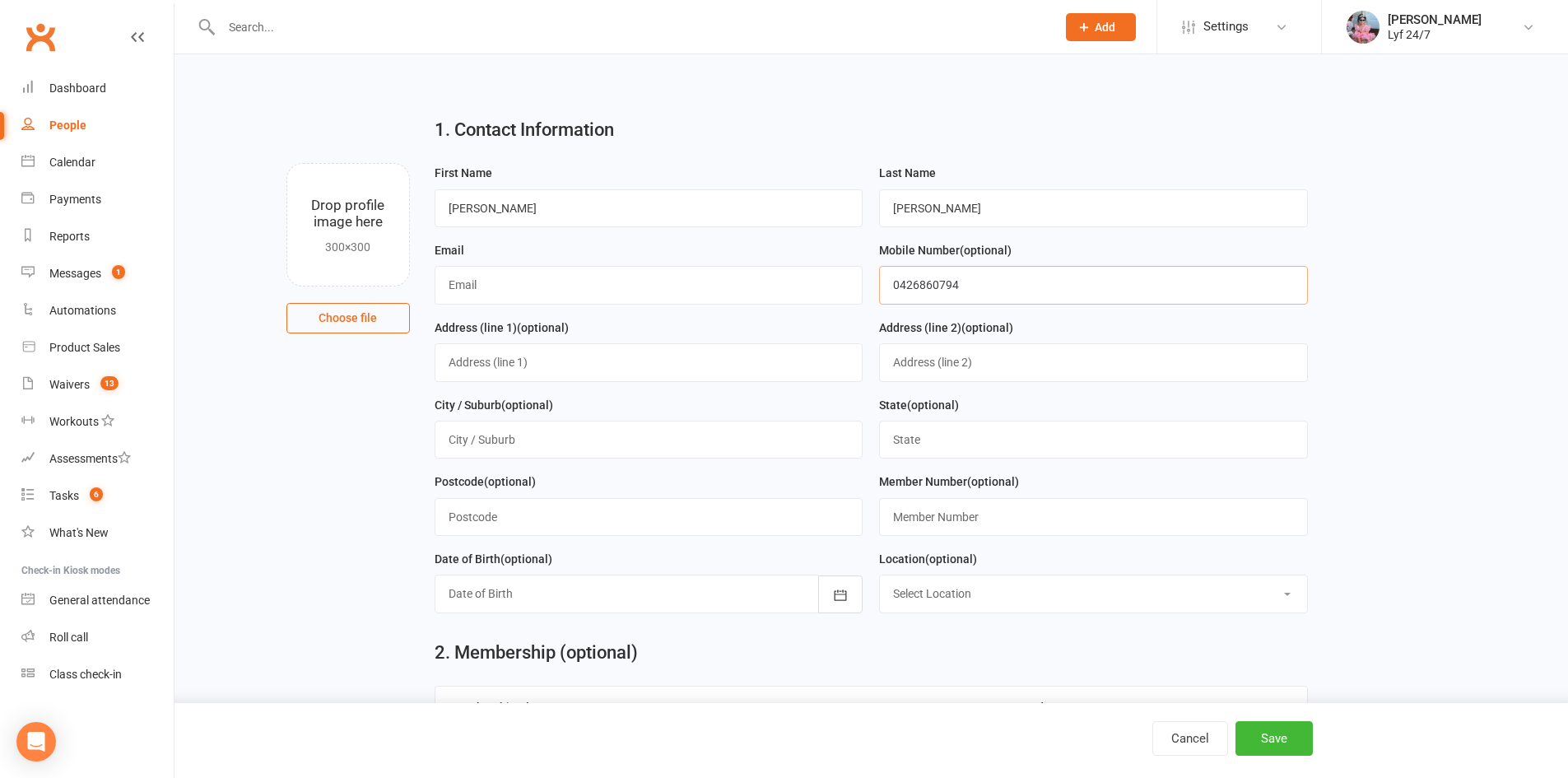
type input "0426860794"
click at [496, 272] on input "text" at bounding box center [649, 285] width 429 height 38
paste input "[EMAIL_ADDRESS][DOMAIN_NAME]"
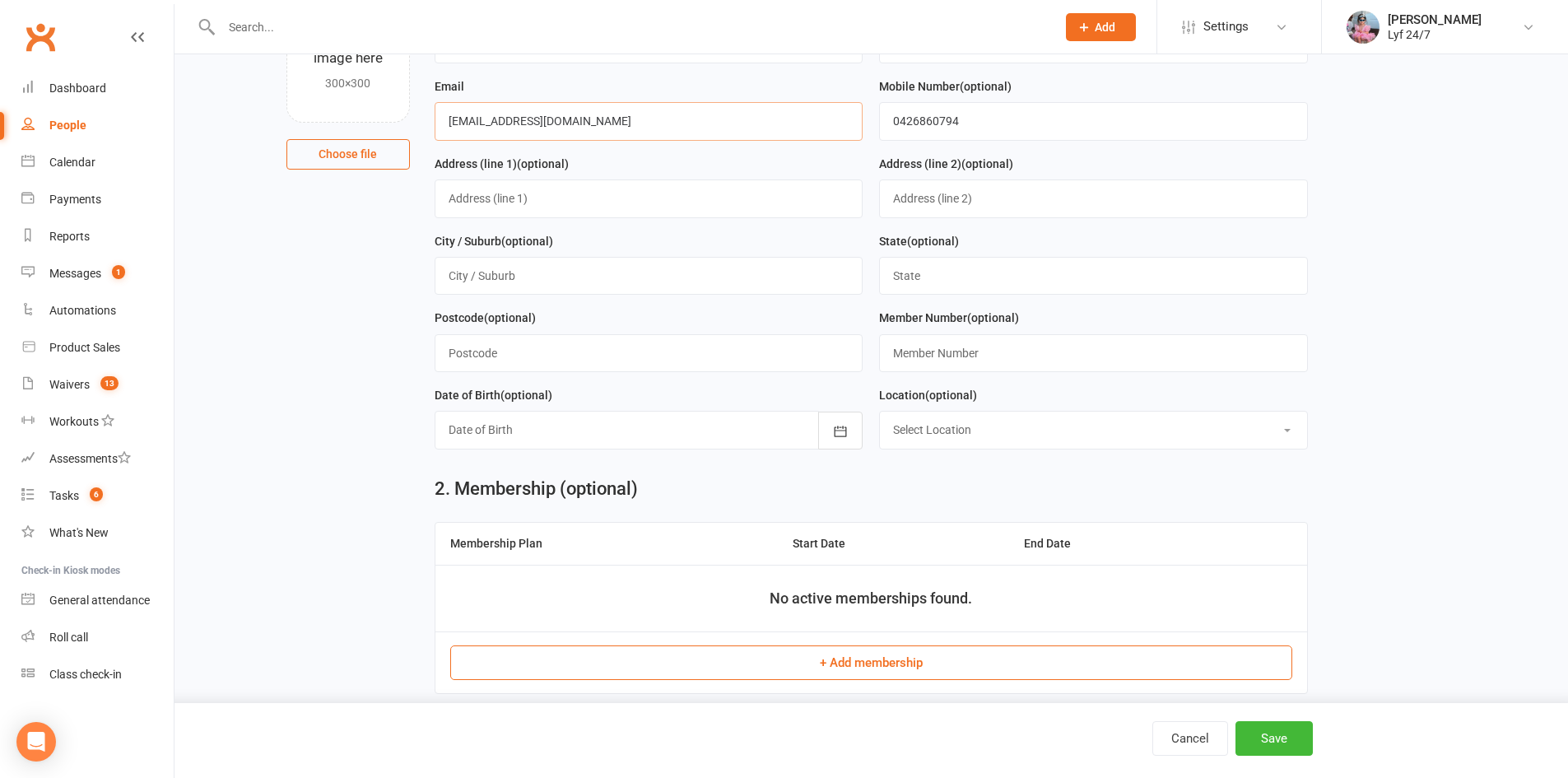
scroll to position [165, 0]
type input "[EMAIL_ADDRESS][DOMAIN_NAME]"
click at [917, 347] on input "text" at bounding box center [1093, 353] width 429 height 38
type input "100217"
click at [924, 440] on select "Select Location [GEOGRAPHIC_DATA] 24/7 Kogarah Lyf [GEOGRAPHIC_DATA]" at bounding box center [1093, 429] width 428 height 36
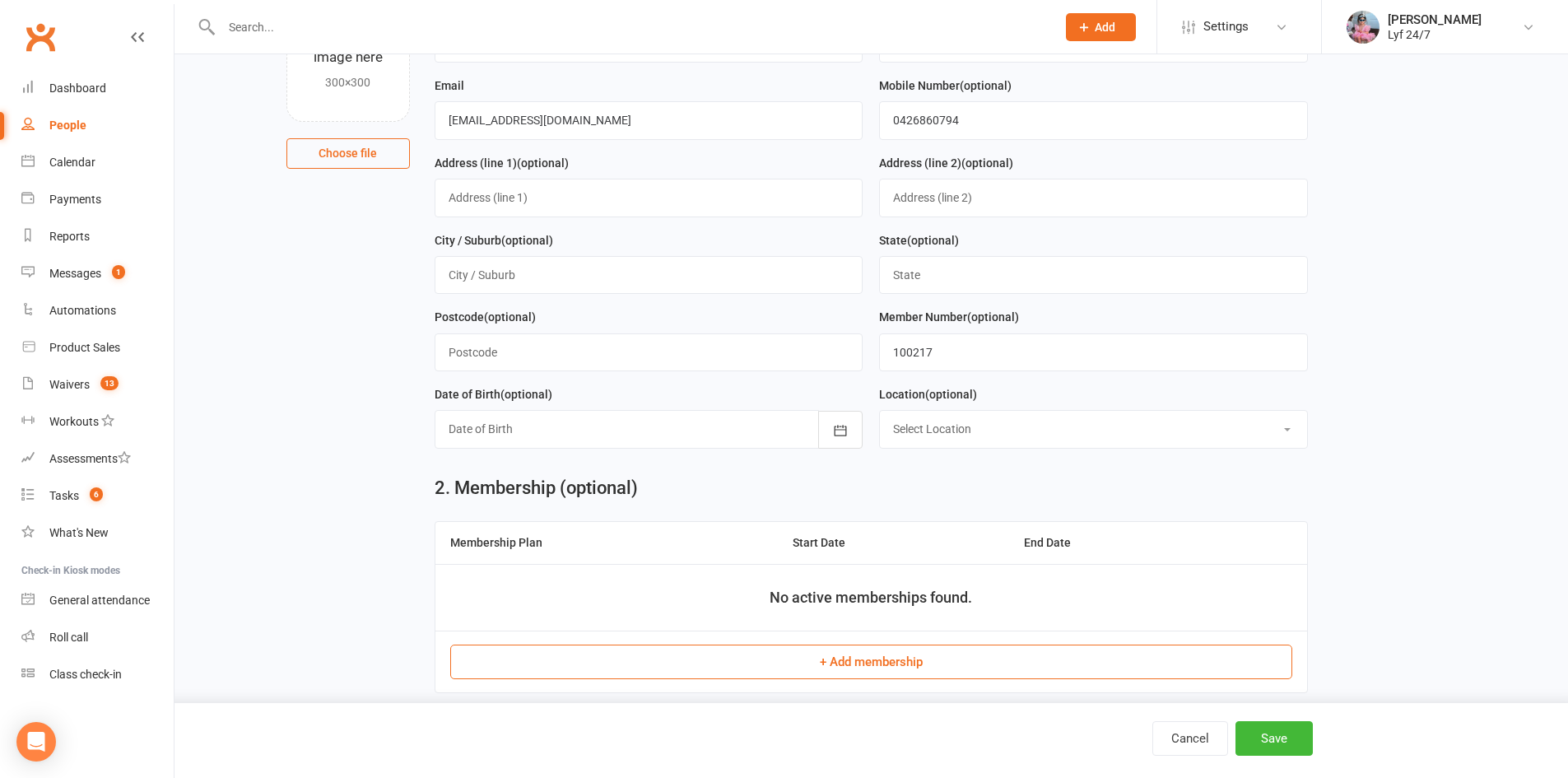
select select "1"
click at [880, 416] on select "Select Location [GEOGRAPHIC_DATA] 24/7 Kogarah Lyf [GEOGRAPHIC_DATA]" at bounding box center [1093, 429] width 428 height 36
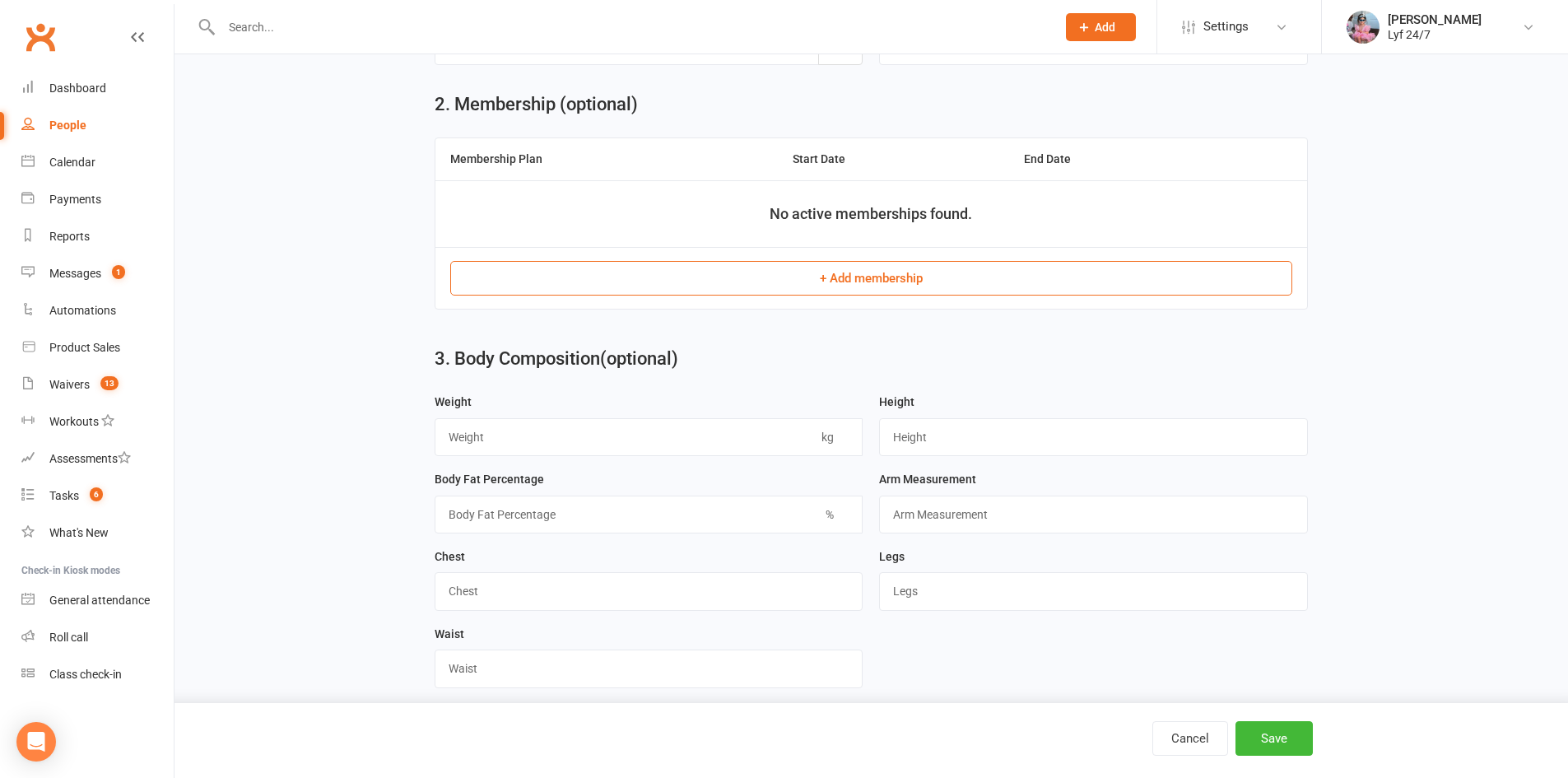
scroll to position [576, 0]
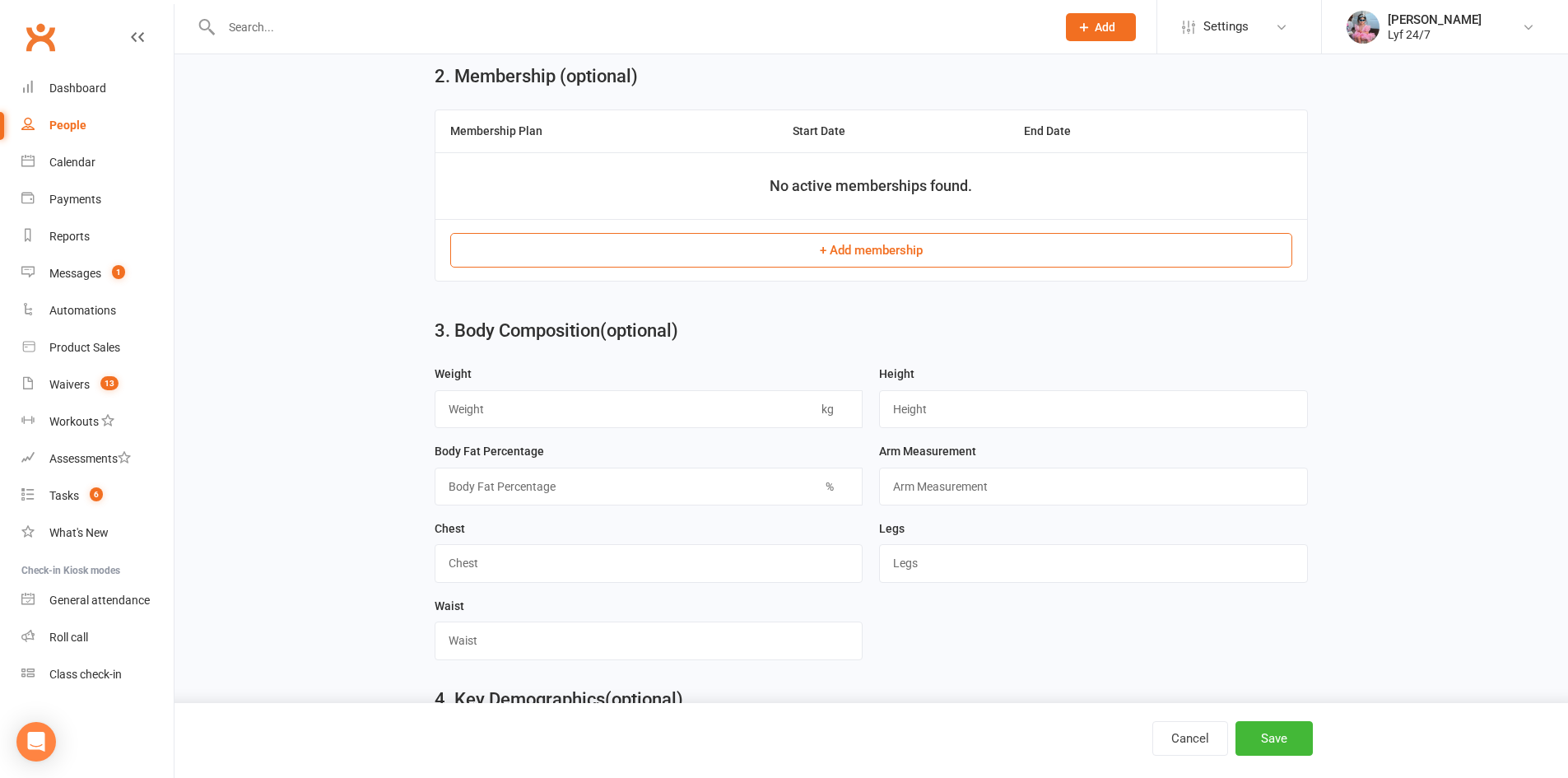
click at [925, 254] on button "+ Add membership" at bounding box center [871, 250] width 842 height 35
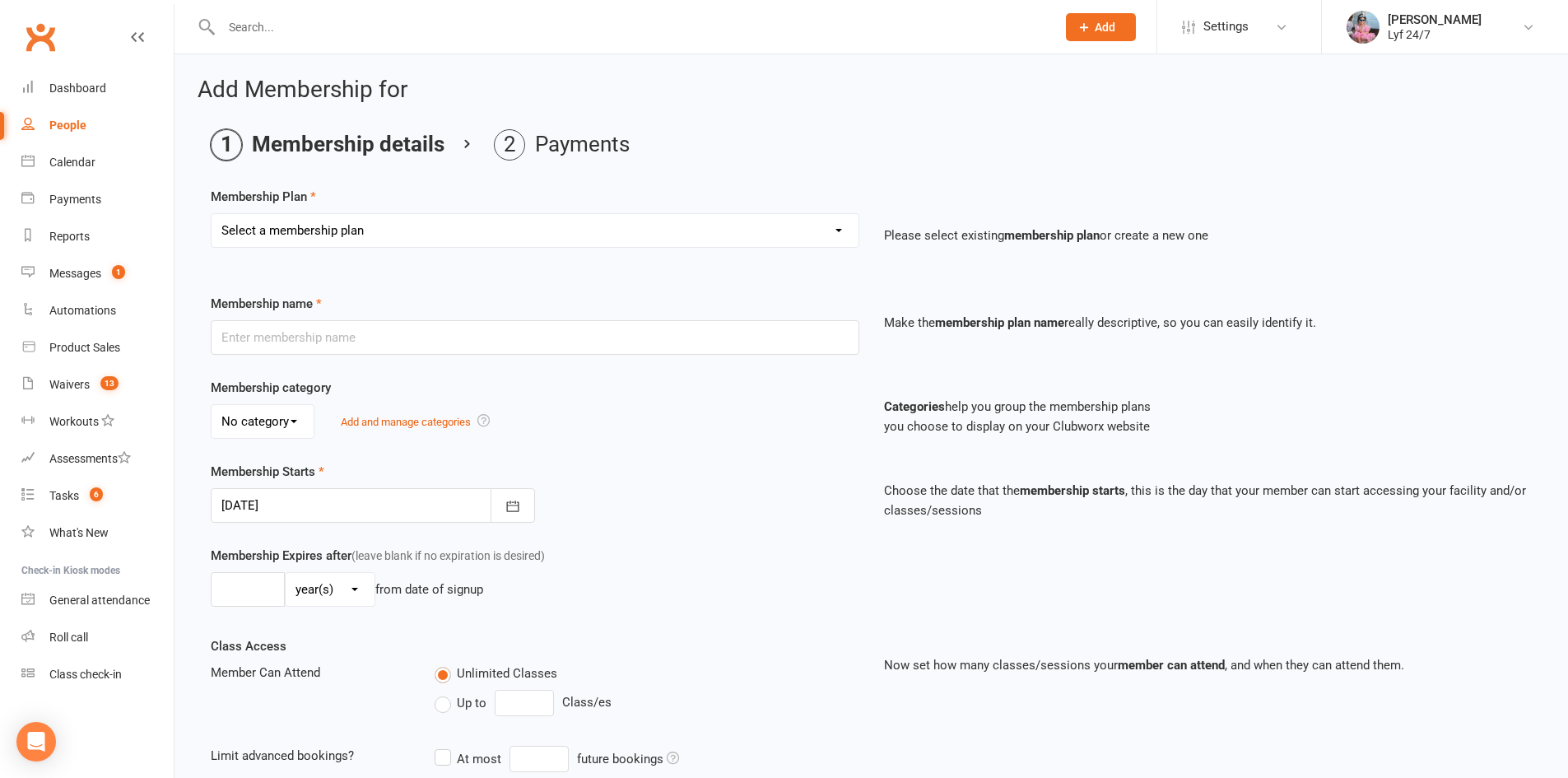
click at [371, 220] on select "Select a membership plan Create new Membership Plan Foundation 37.90 PIA 3 Mont…" at bounding box center [535, 231] width 647 height 33
select select "18"
click at [212, 214] on select "Select a membership plan Create new Membership Plan Foundation 37.90 PIA 3 Mont…" at bounding box center [535, 231] width 647 height 33
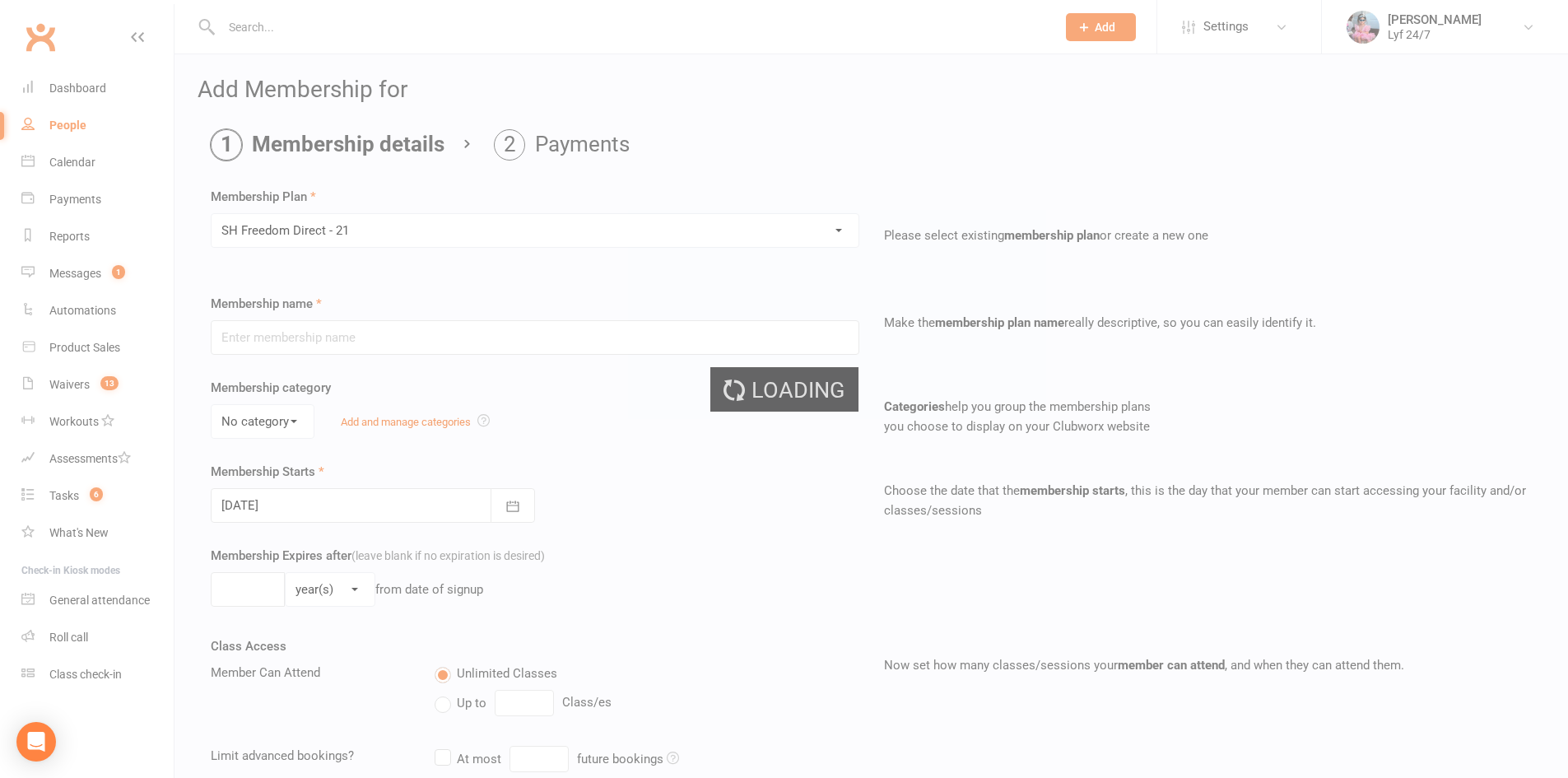
type input "SH Freedom Direct - 21"
select select "3"
type input "0"
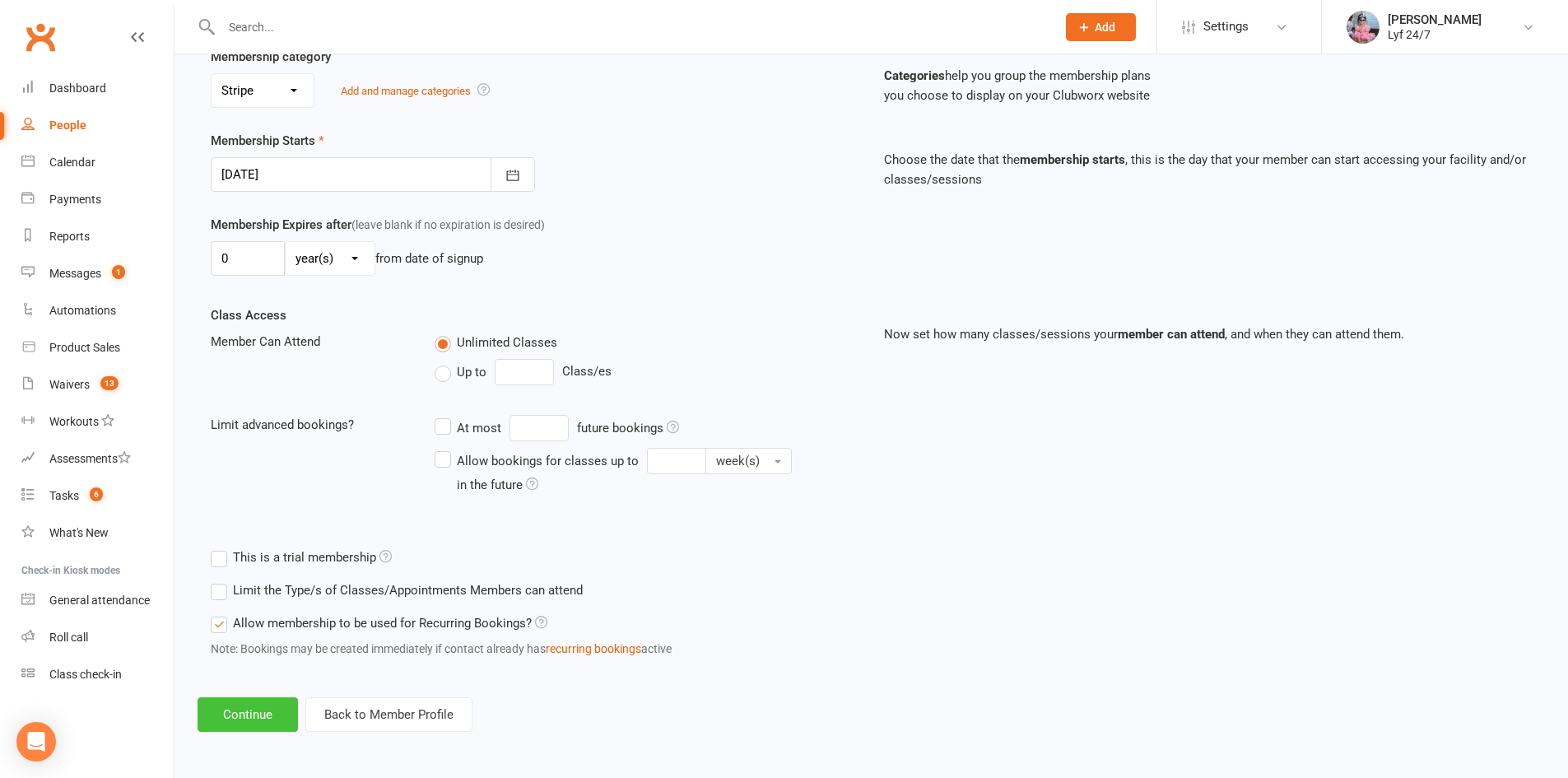
scroll to position [333, 0]
click at [252, 733] on div "Add Membership for Membership details Payments Membership Plan Select a members…" at bounding box center [871, 238] width 1394 height 1032
click at [259, 718] on button "Continue" at bounding box center [248, 714] width 101 height 35
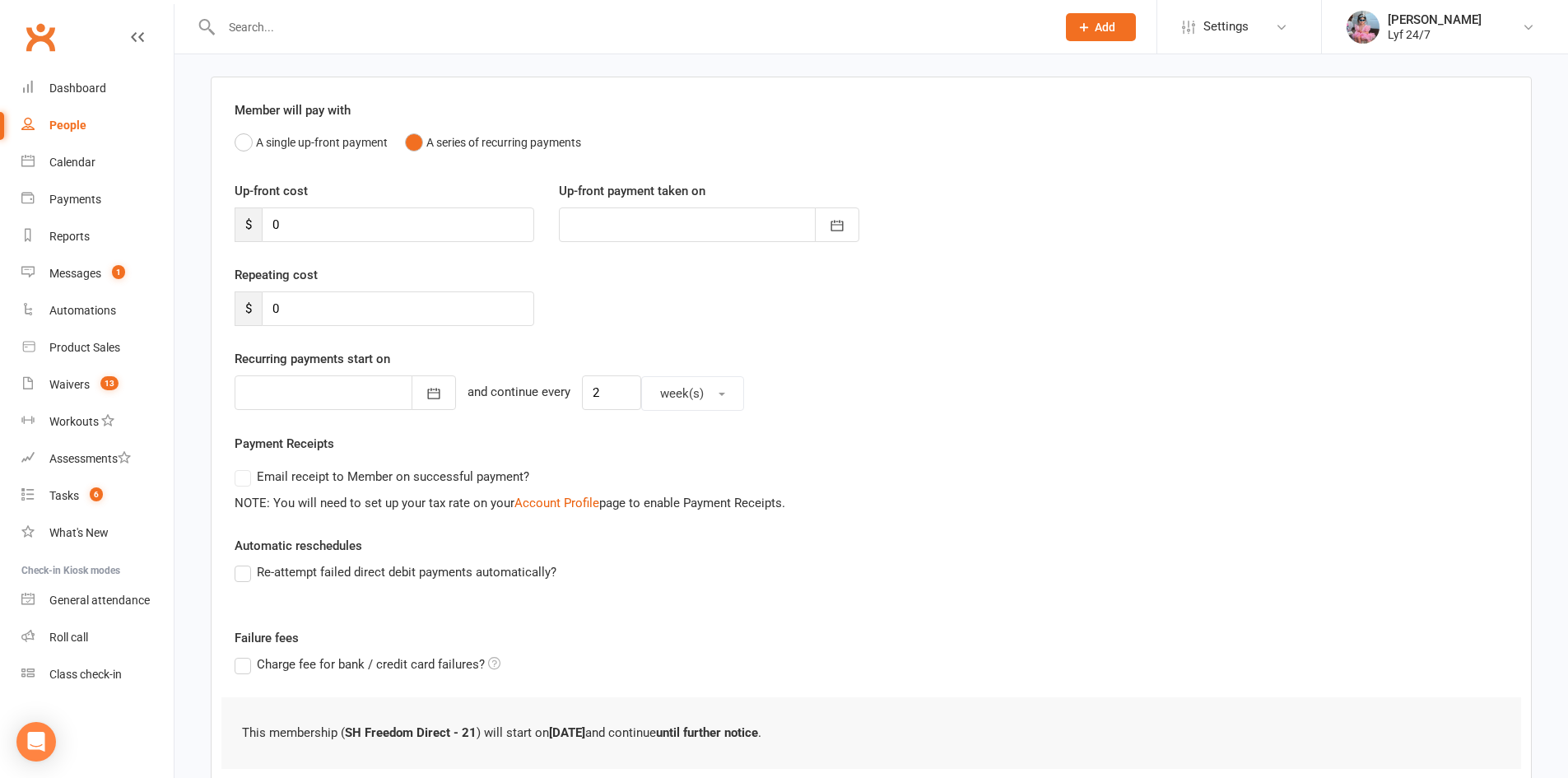
scroll to position [221, 0]
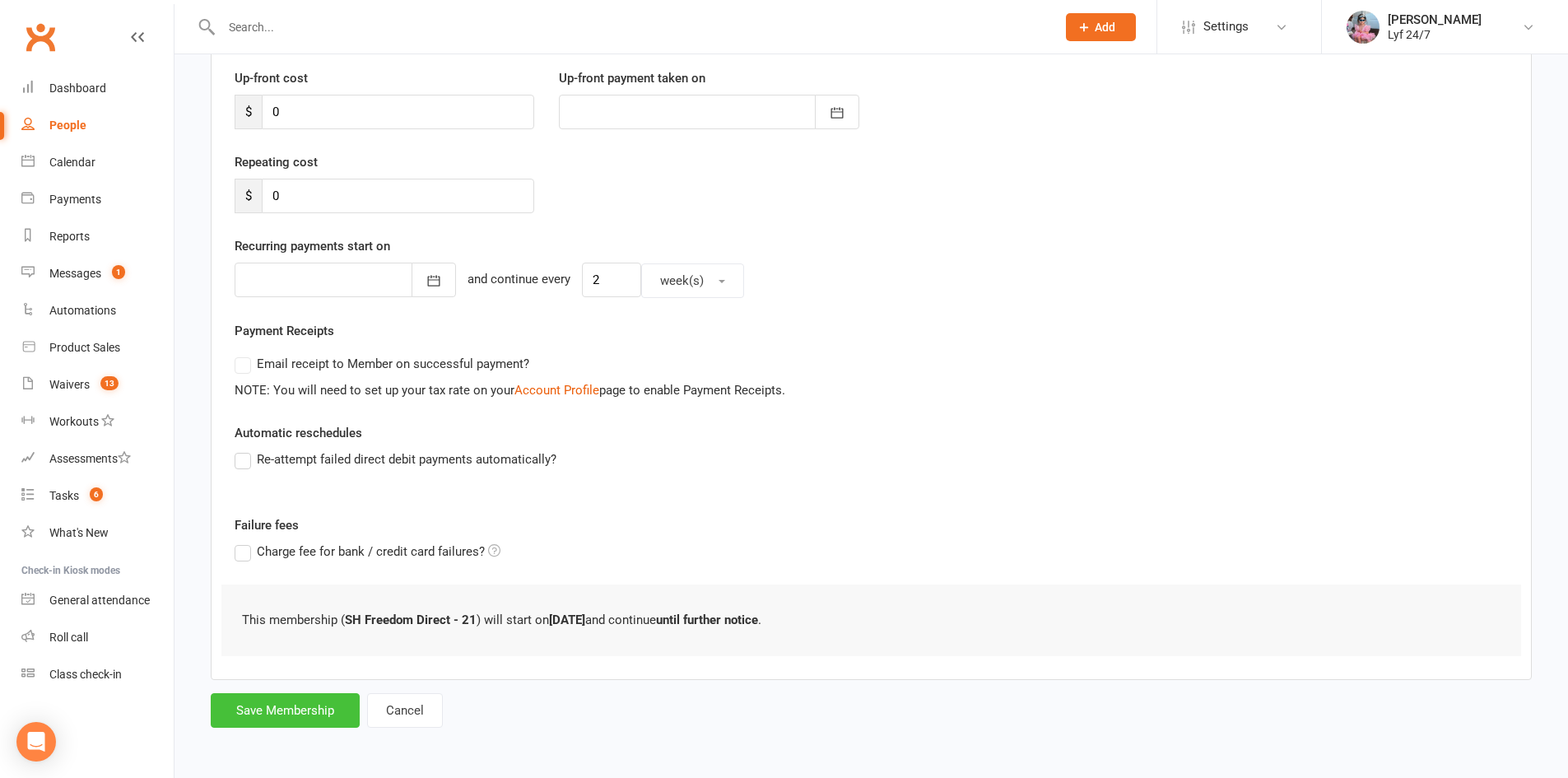
click at [313, 710] on button "Save Membership" at bounding box center [285, 711] width 149 height 35
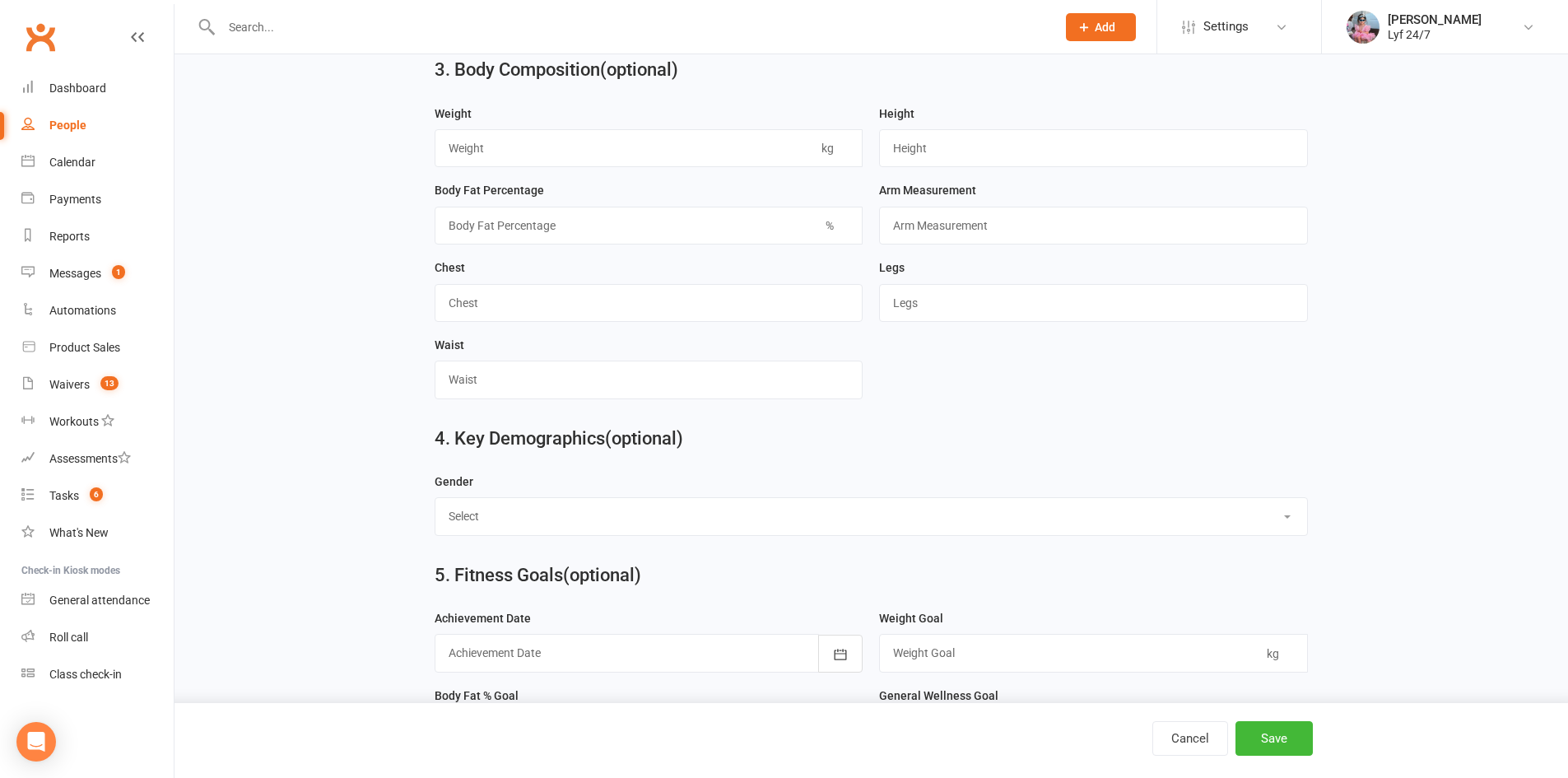
scroll to position [879, 0]
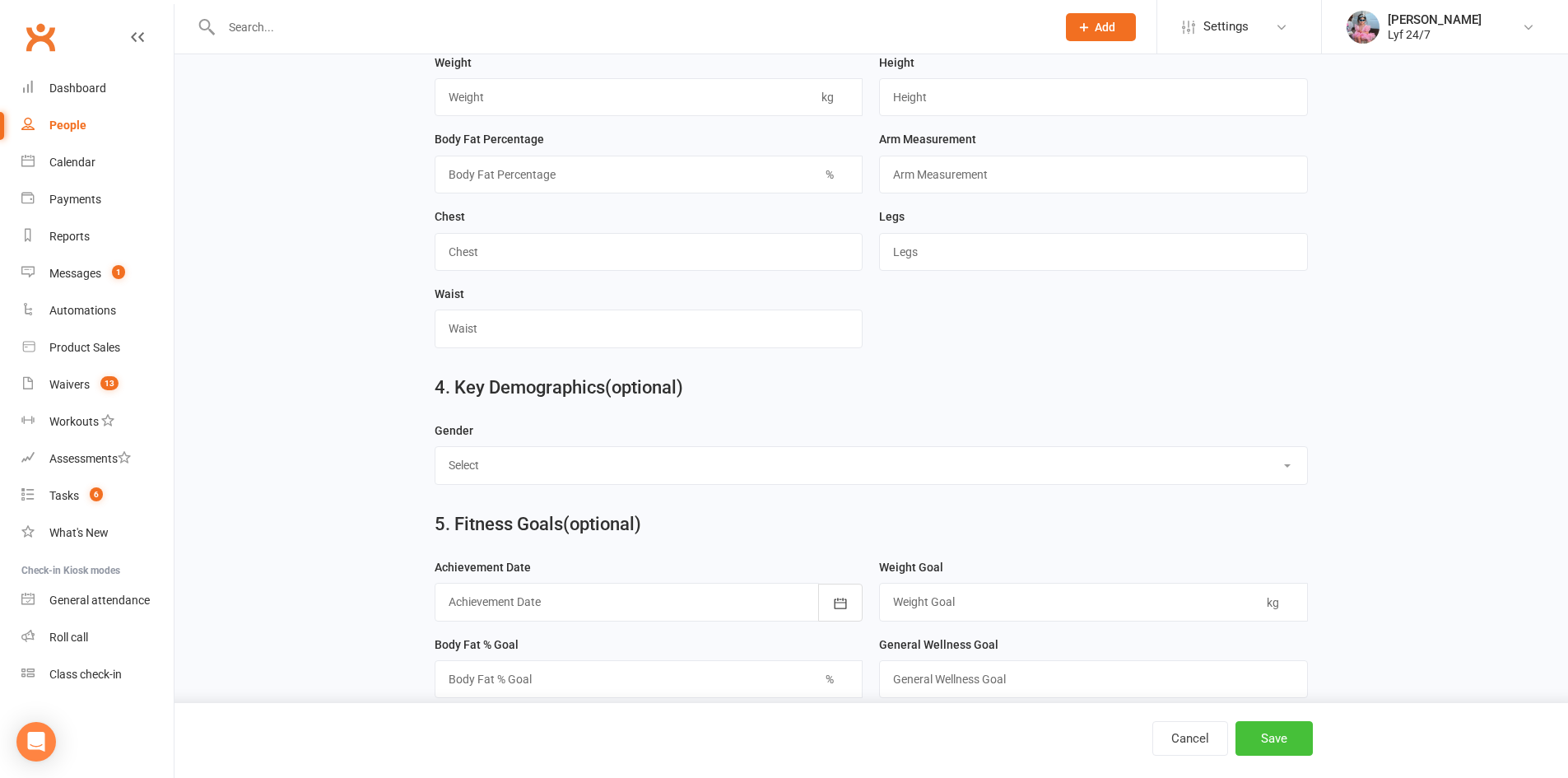
click at [1279, 730] on button "Save" at bounding box center [1274, 739] width 78 height 35
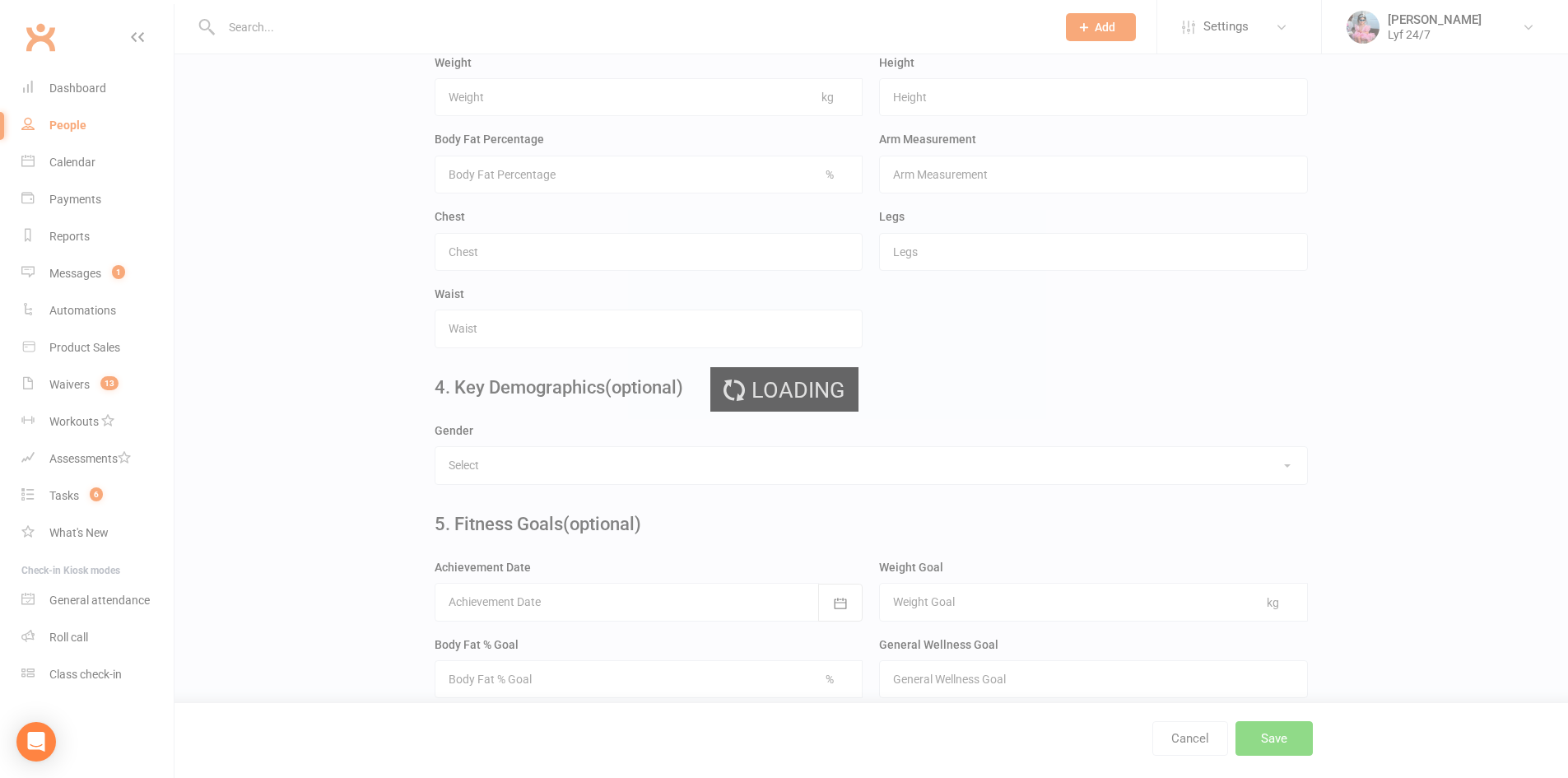
scroll to position [0, 0]
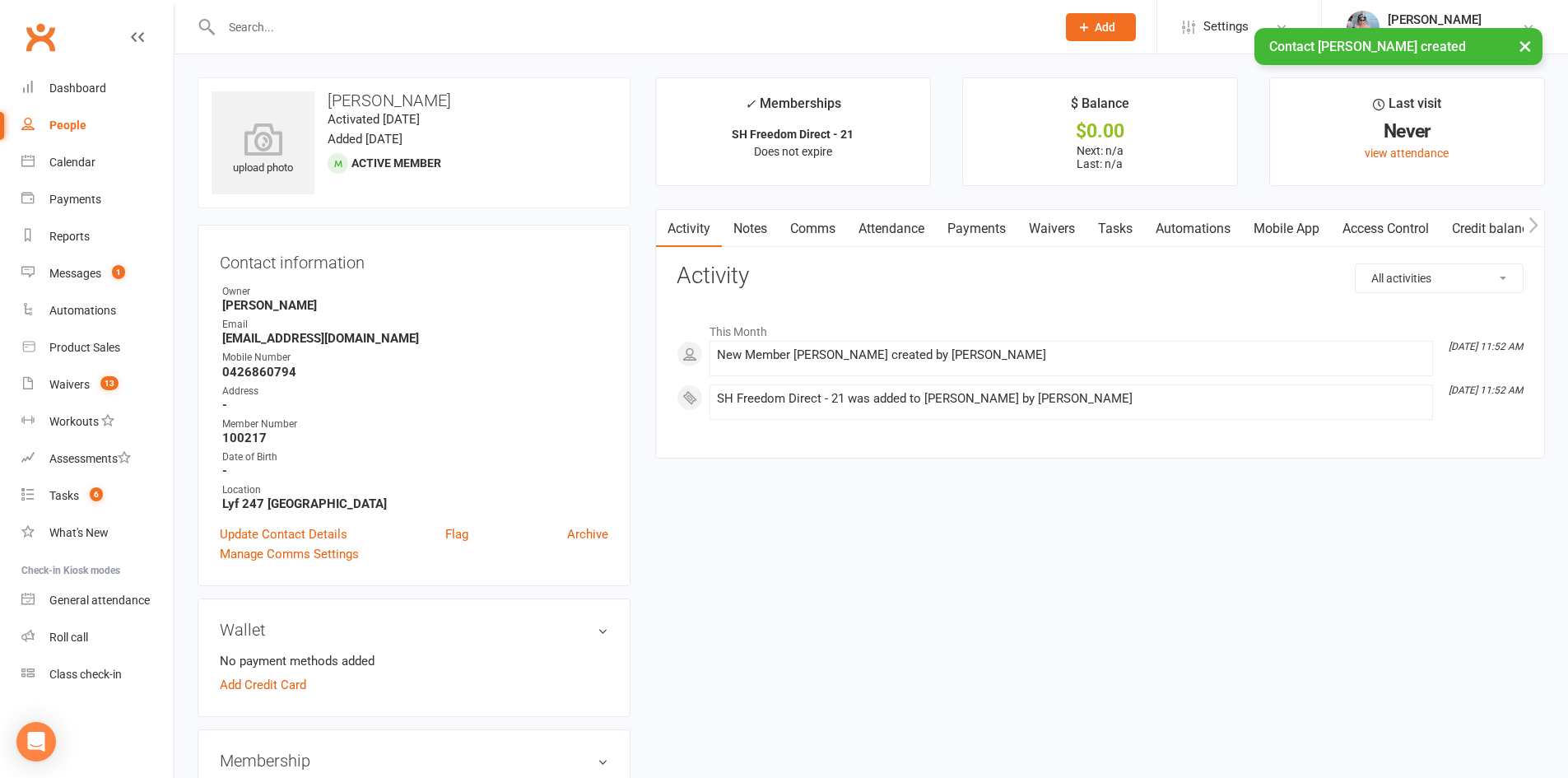
click at [243, 442] on strong "100217" at bounding box center [415, 437] width 386 height 15
copy strong "100217"
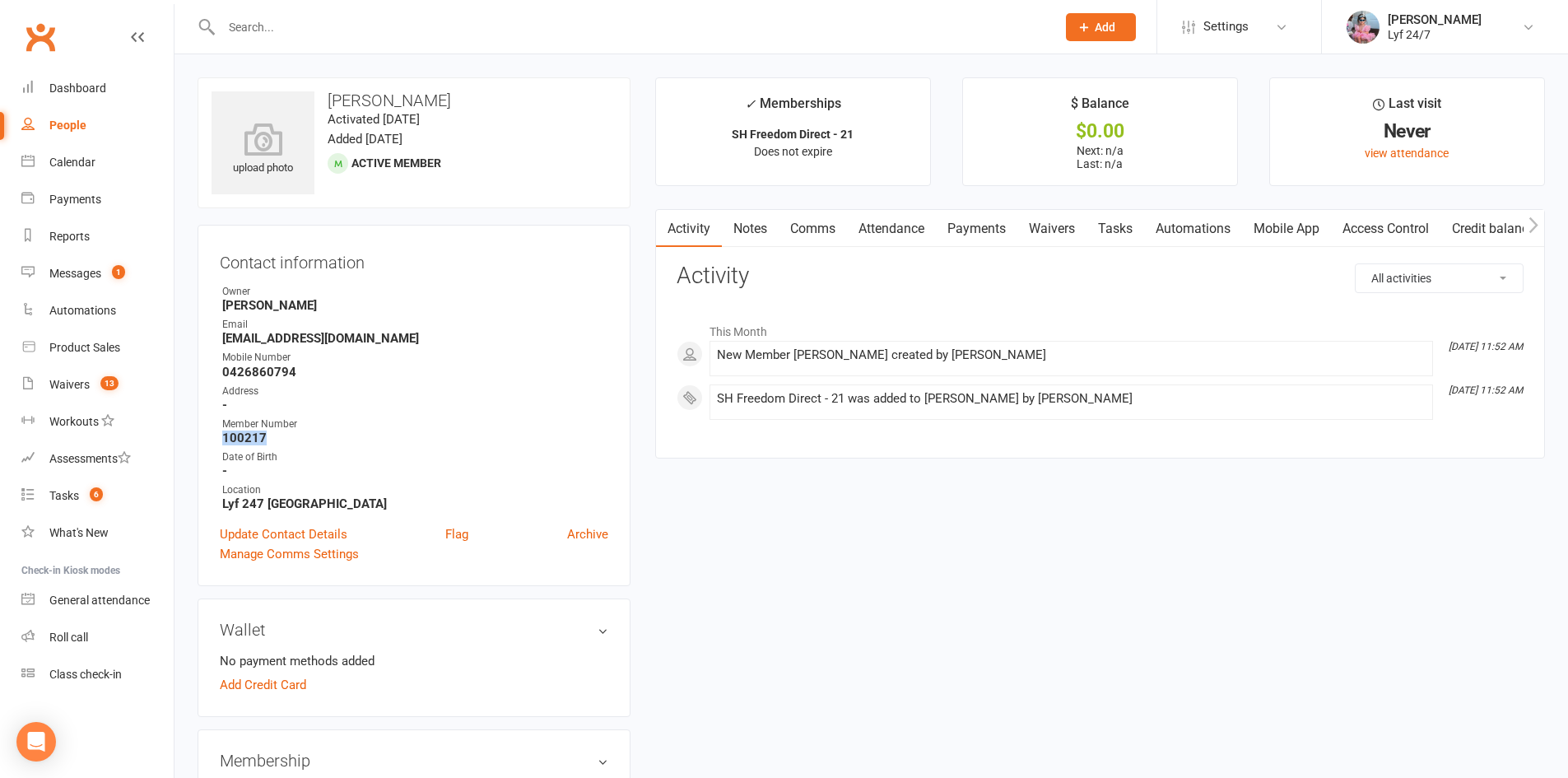
click at [1434, 228] on link "Access Control" at bounding box center [1386, 229] width 109 height 38
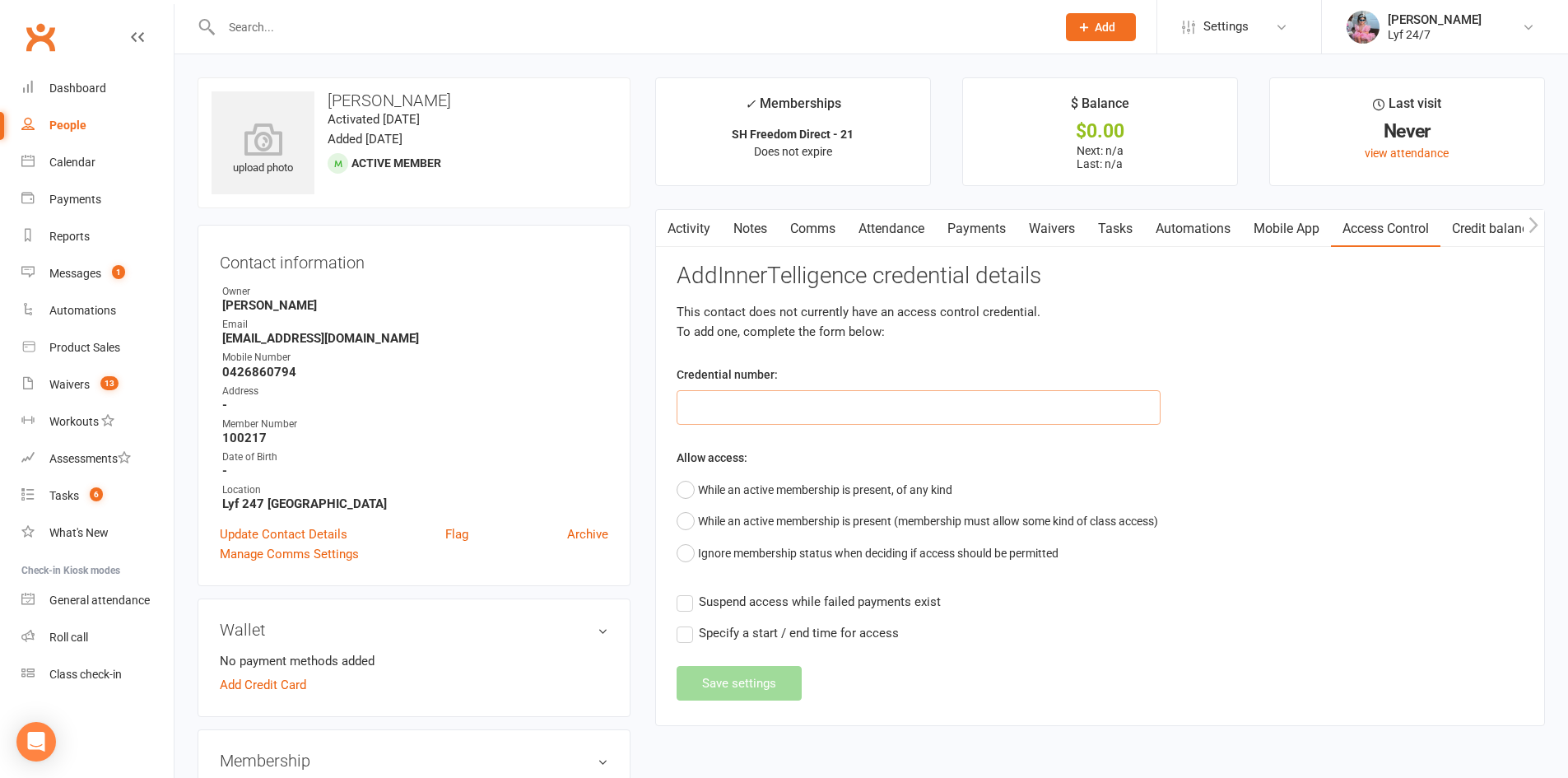
click at [854, 412] on input "text" at bounding box center [918, 407] width 484 height 35
paste input "100217"
type input "100217"
click at [813, 487] on button "While an active membership is present, of any kind" at bounding box center [814, 490] width 276 height 32
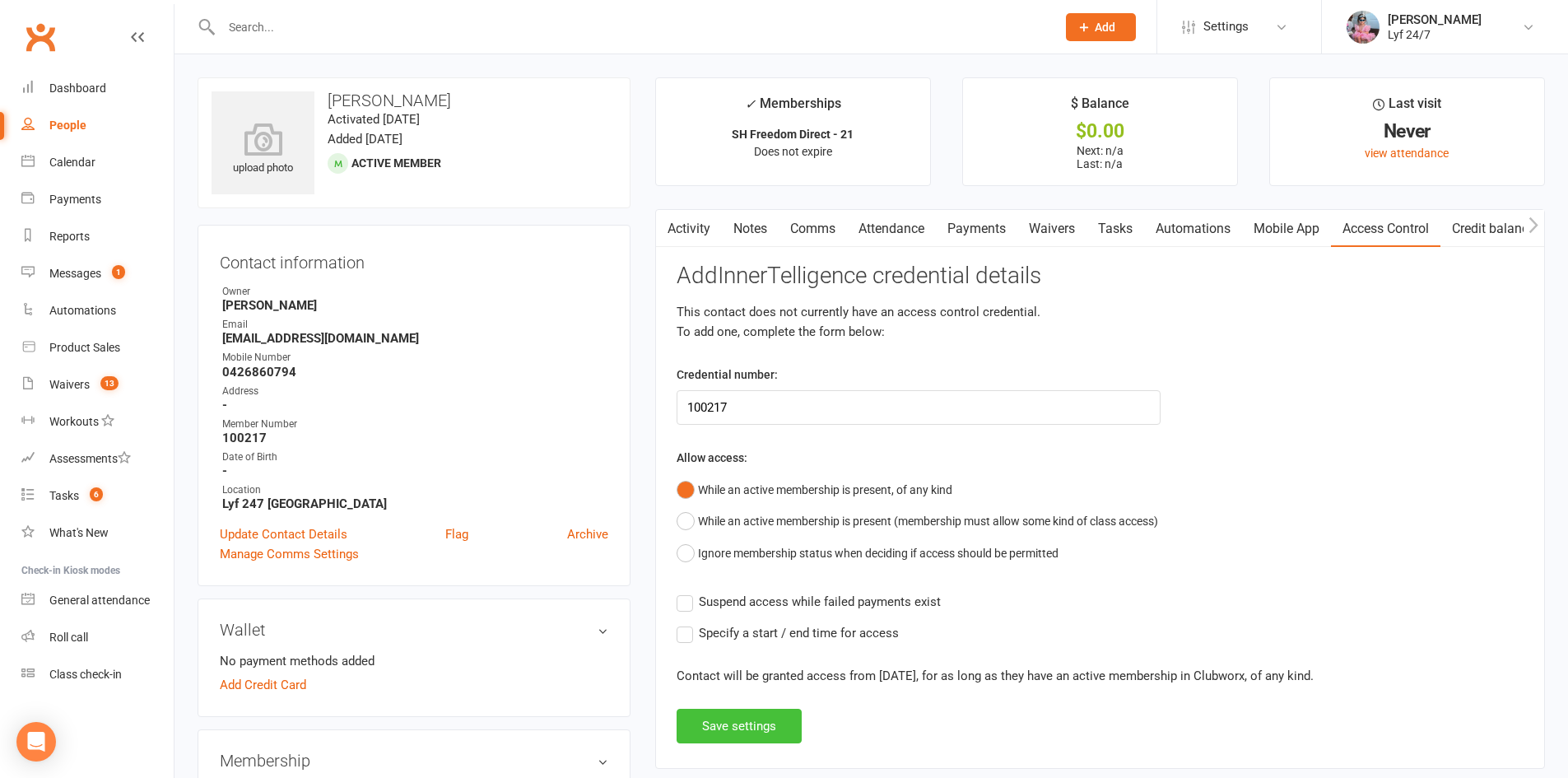
click at [779, 723] on button "Save settings" at bounding box center [739, 726] width 125 height 35
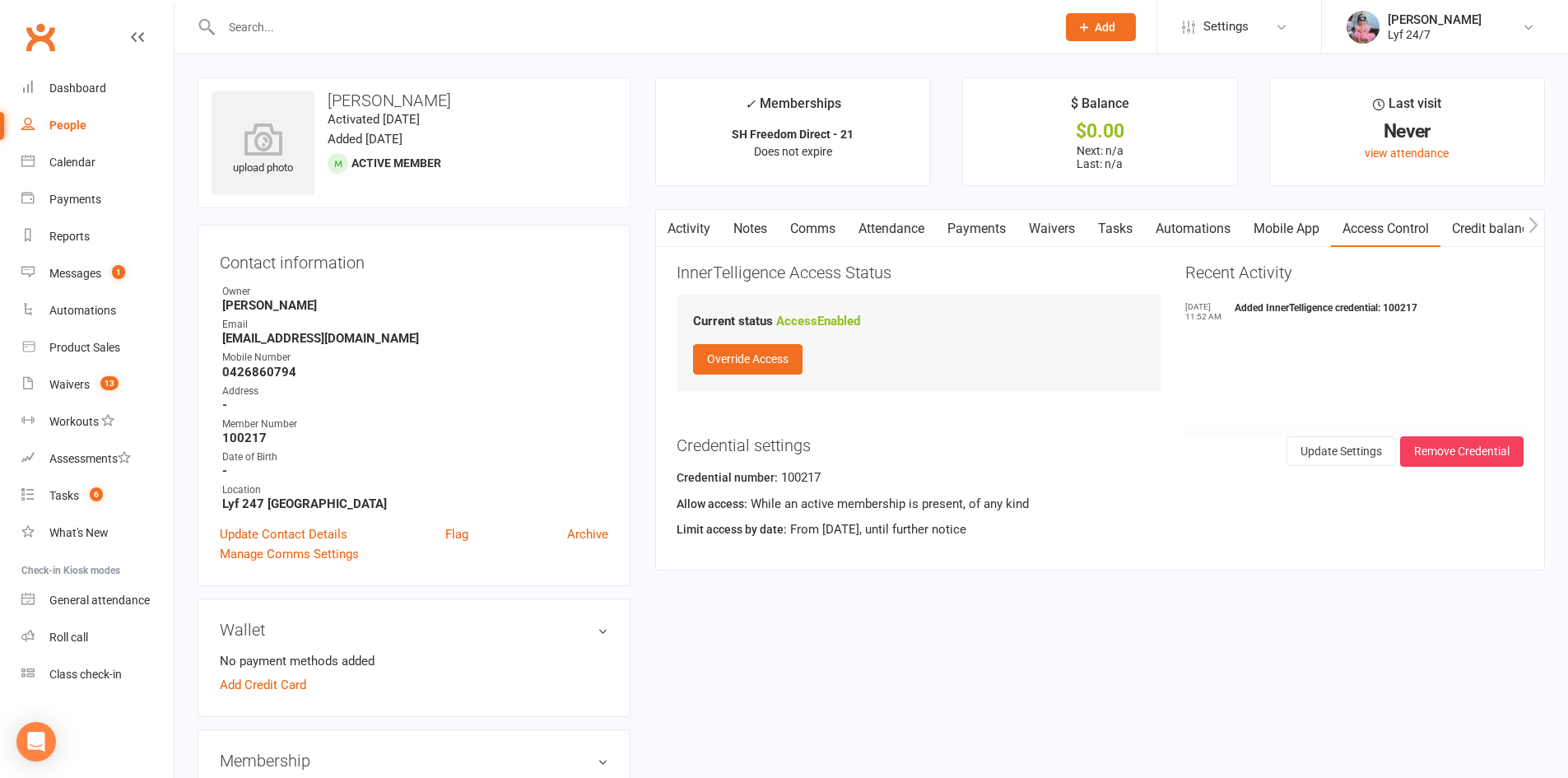
click at [281, 36] on input "text" at bounding box center [631, 26] width 828 height 23
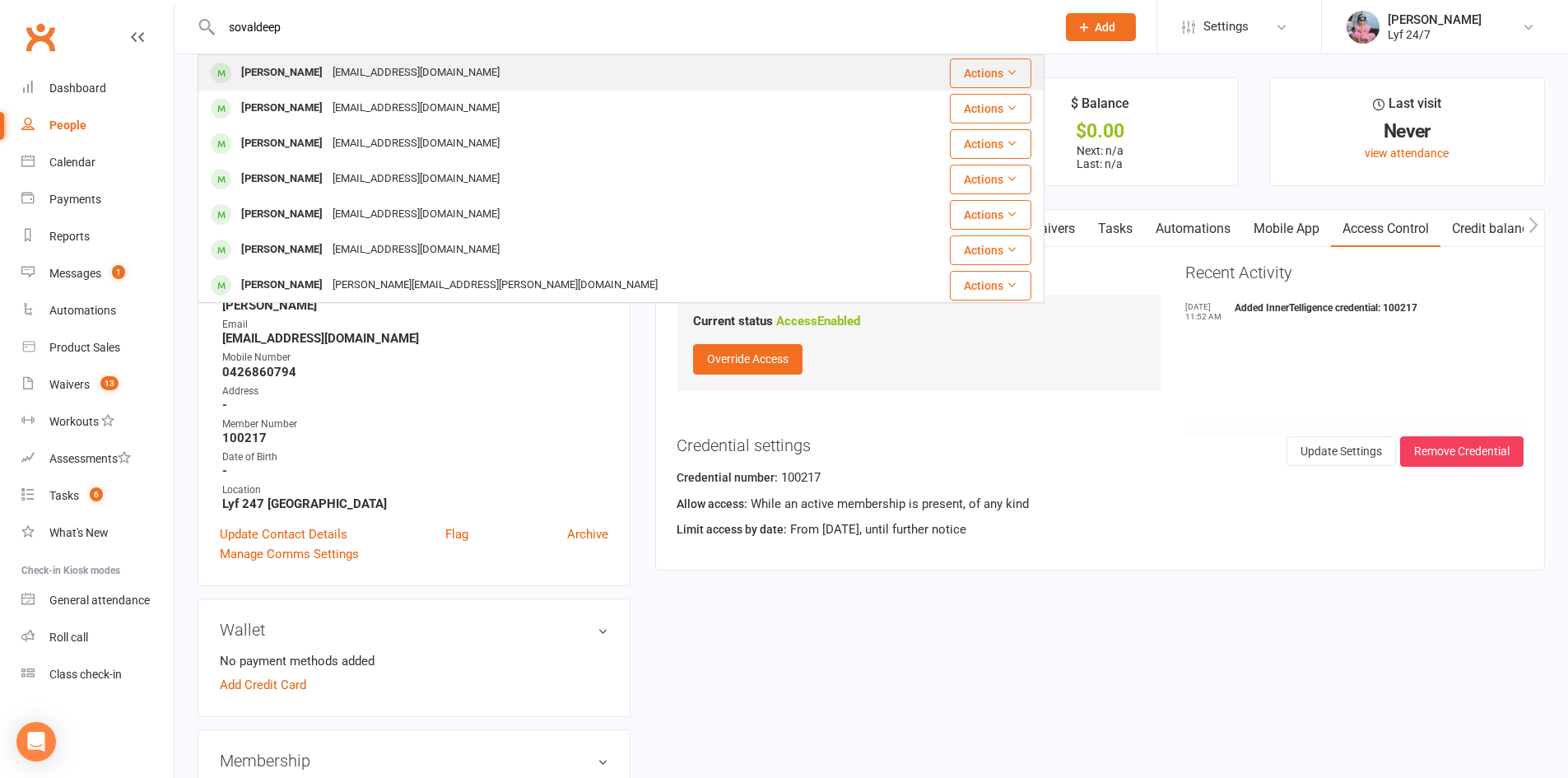
type input "sovaldeep"
click at [329, 72] on div "[EMAIL_ADDRESS][DOMAIN_NAME]" at bounding box center [416, 73] width 177 height 24
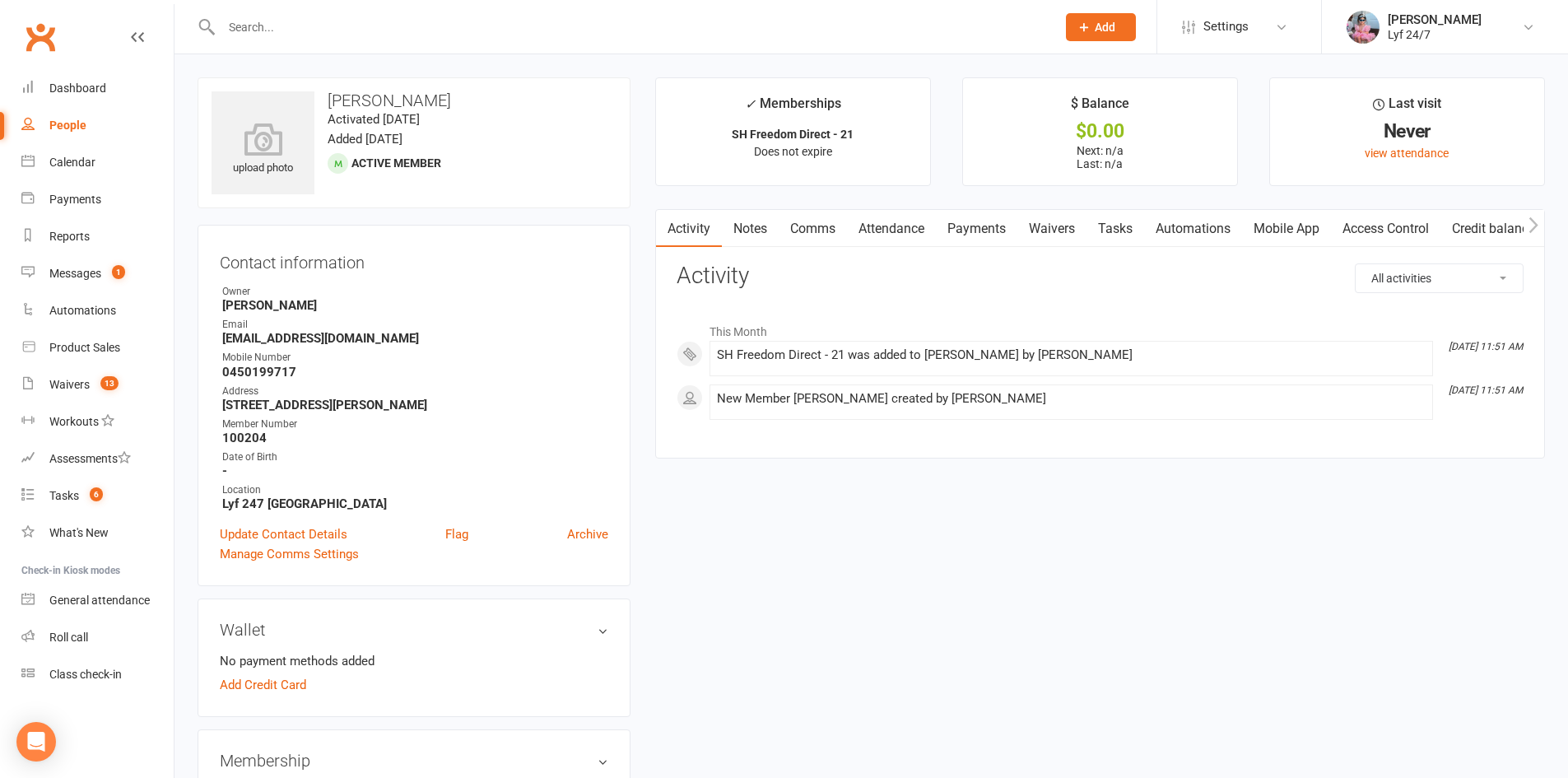
click at [243, 440] on strong "100204" at bounding box center [415, 437] width 386 height 15
click at [243, 439] on strong "100204" at bounding box center [415, 437] width 386 height 15
copy strong "100204"
click at [1406, 230] on link "Access Control" at bounding box center [1386, 229] width 109 height 38
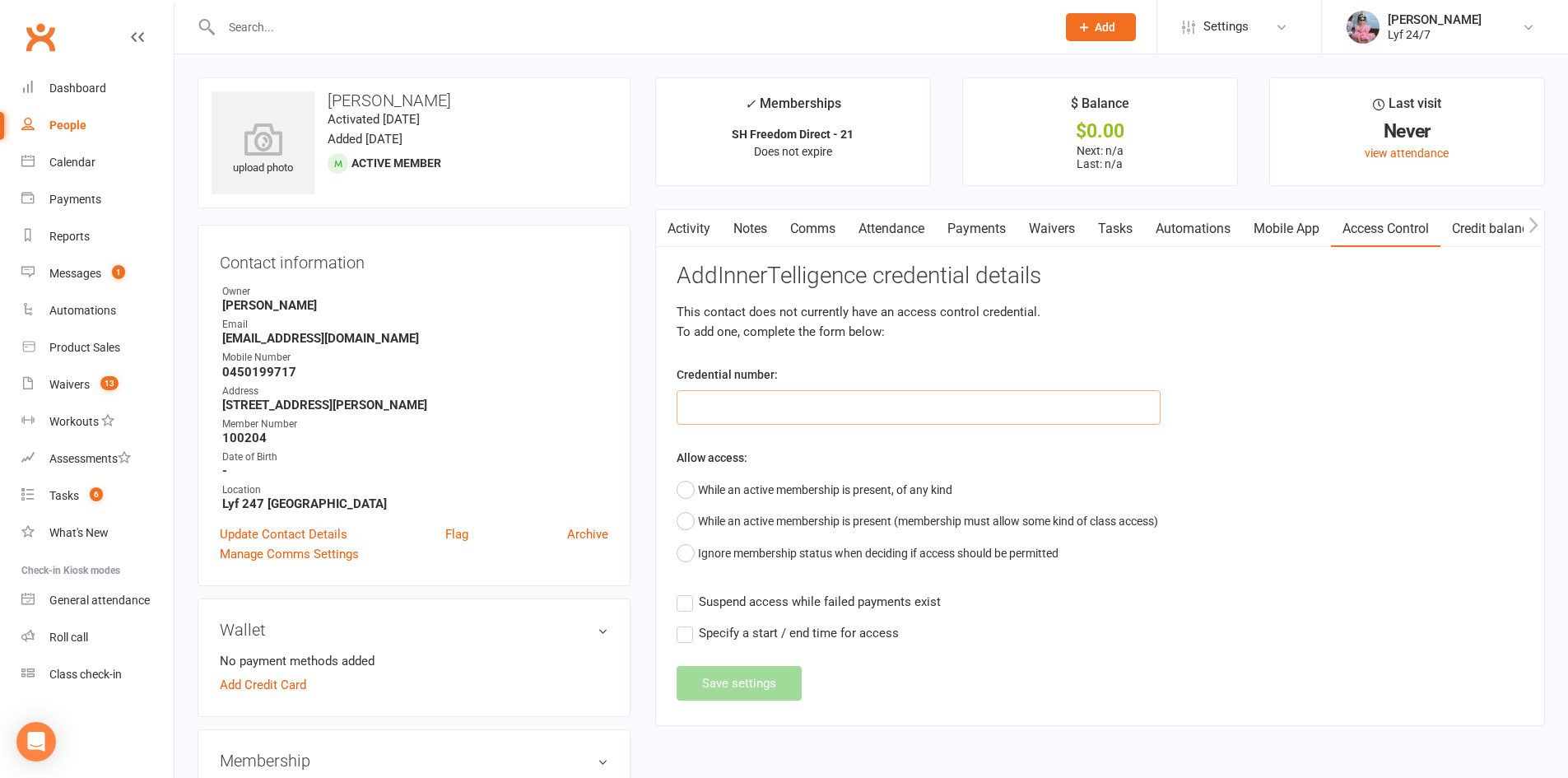
click at [795, 400] on input "text" at bounding box center [918, 407] width 484 height 35
paste input "100204"
type input "100204"
click at [760, 485] on button "While an active membership is present, of any kind" at bounding box center [814, 490] width 276 height 32
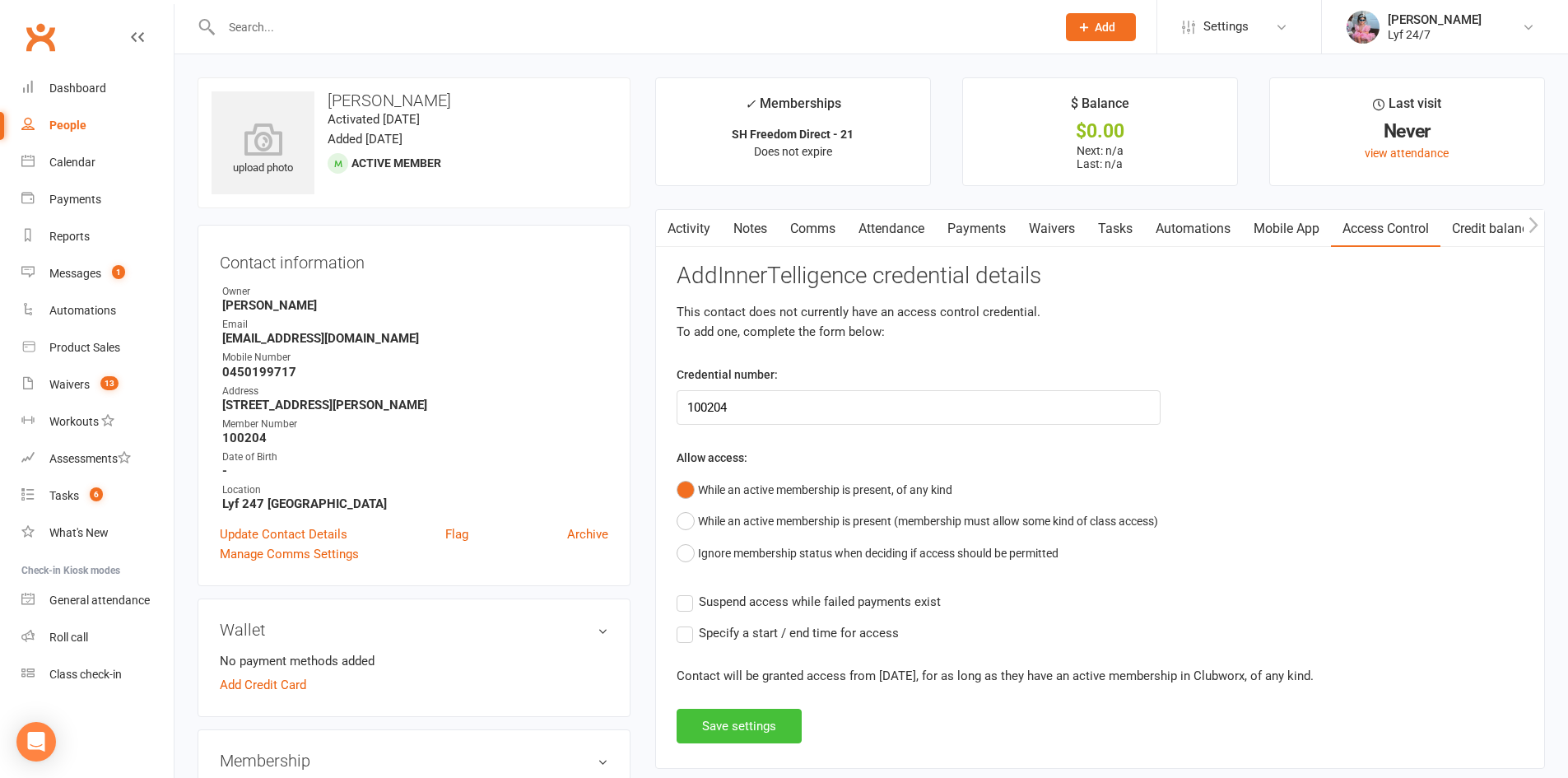
click at [755, 720] on button "Save settings" at bounding box center [739, 726] width 125 height 35
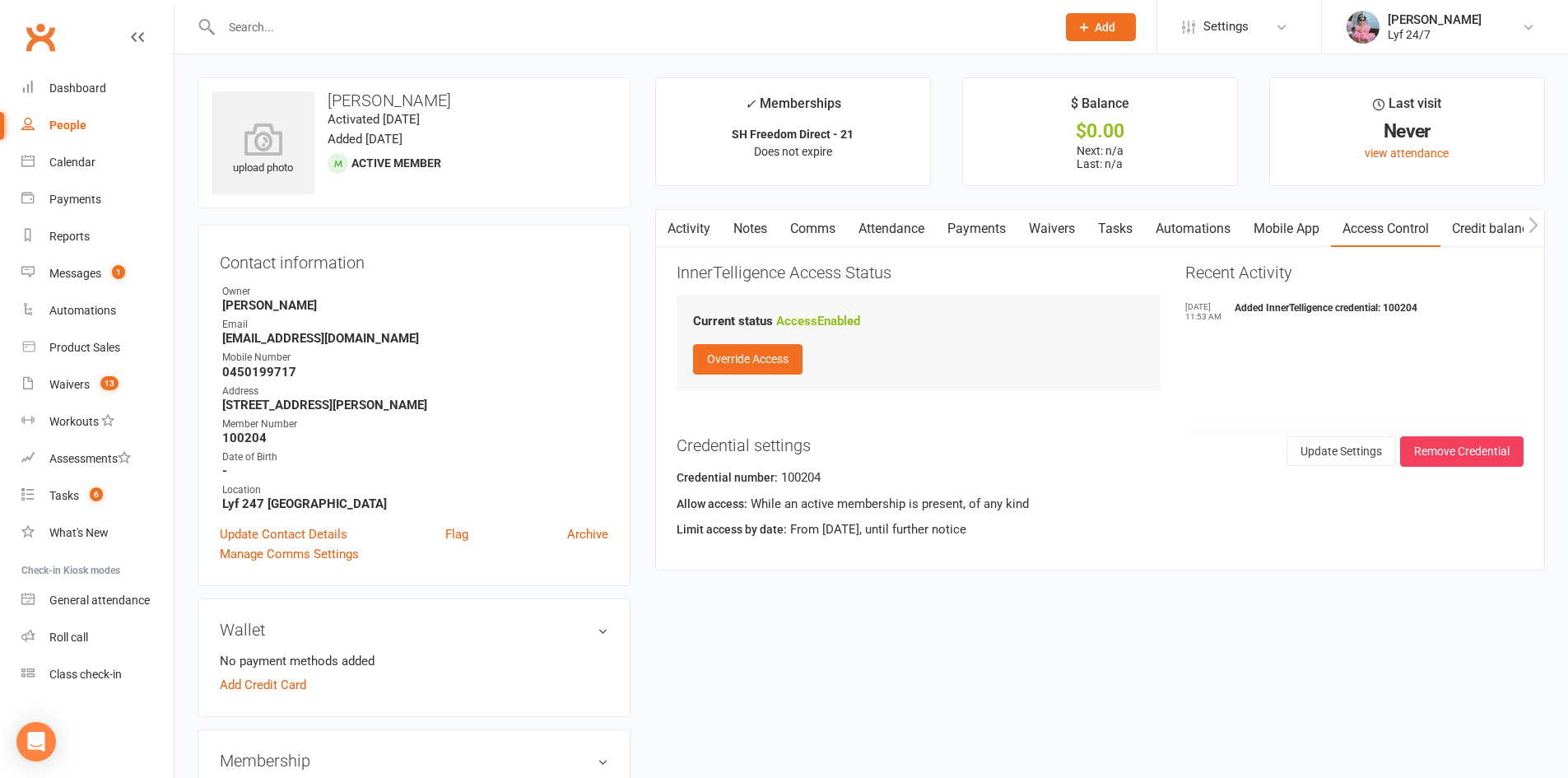
click at [702, 219] on link "Activity" at bounding box center [689, 229] width 66 height 38
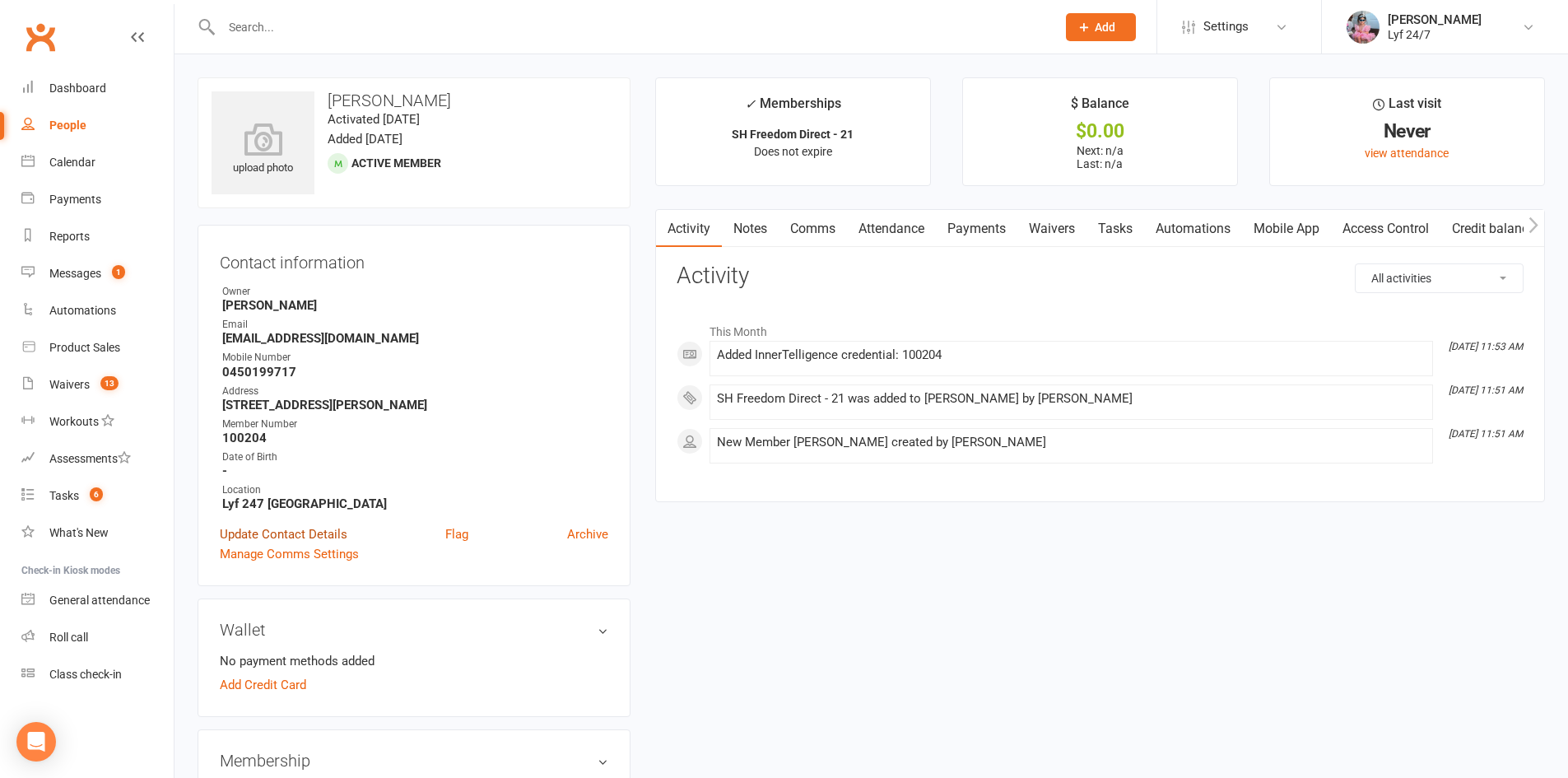
click at [300, 535] on link "Update Contact Details" at bounding box center [284, 534] width 128 height 20
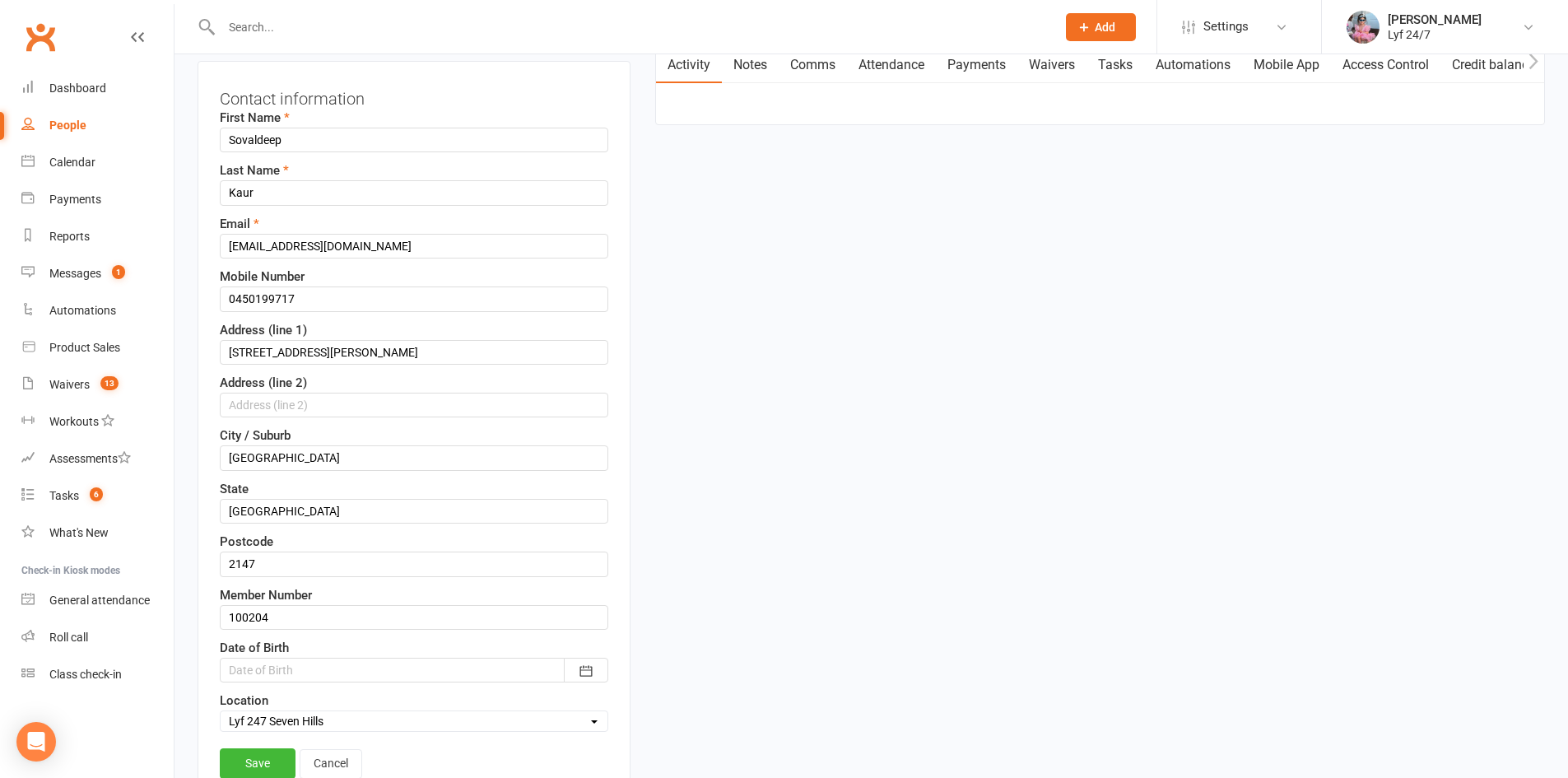
scroll to position [165, 0]
click at [292, 672] on div at bounding box center [414, 670] width 388 height 25
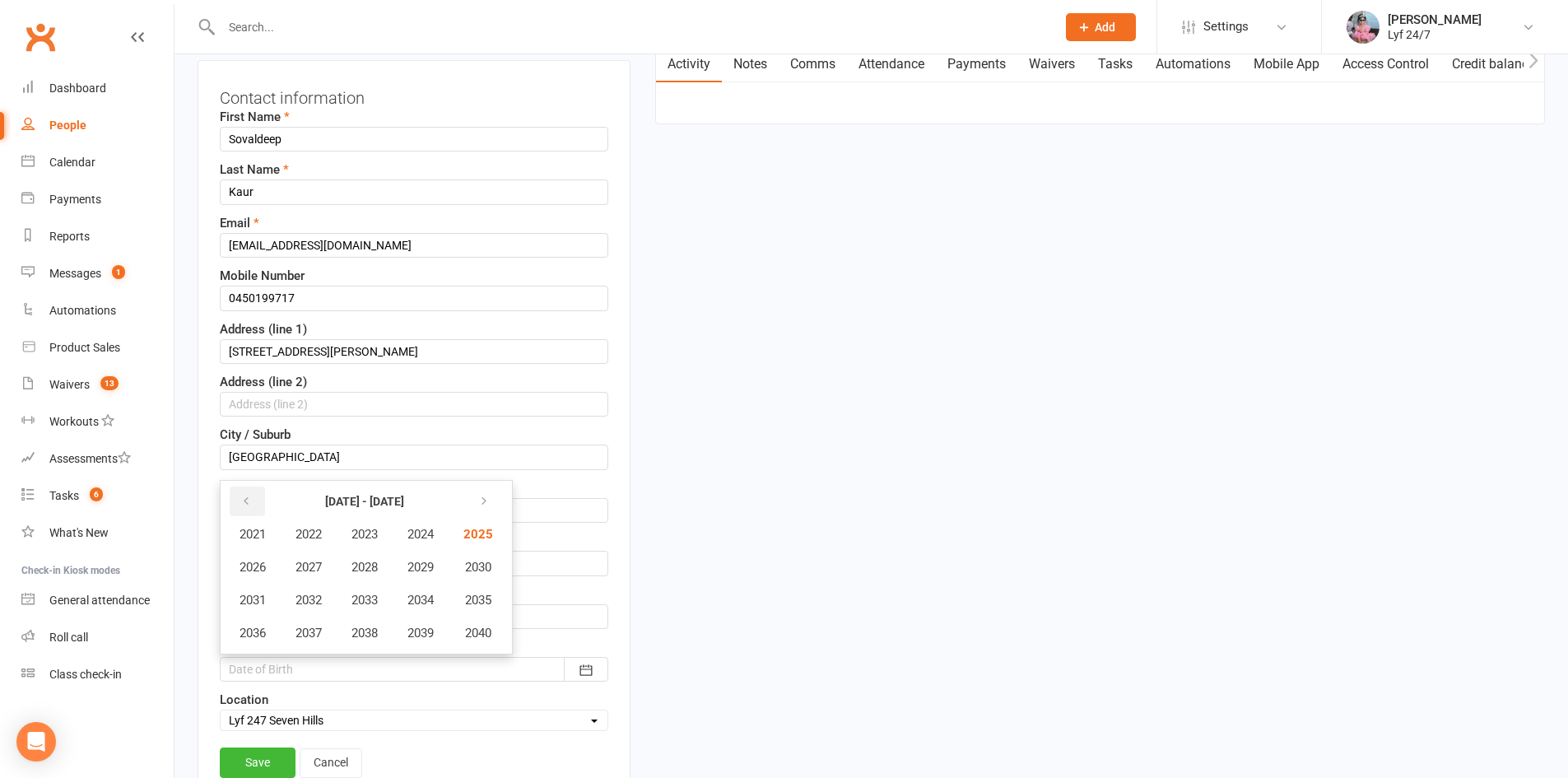
click at [242, 501] on icon "button" at bounding box center [247, 501] width 12 height 13
click at [306, 632] on span "1997" at bounding box center [308, 633] width 26 height 15
click at [360, 632] on span "November" at bounding box center [358, 633] width 57 height 15
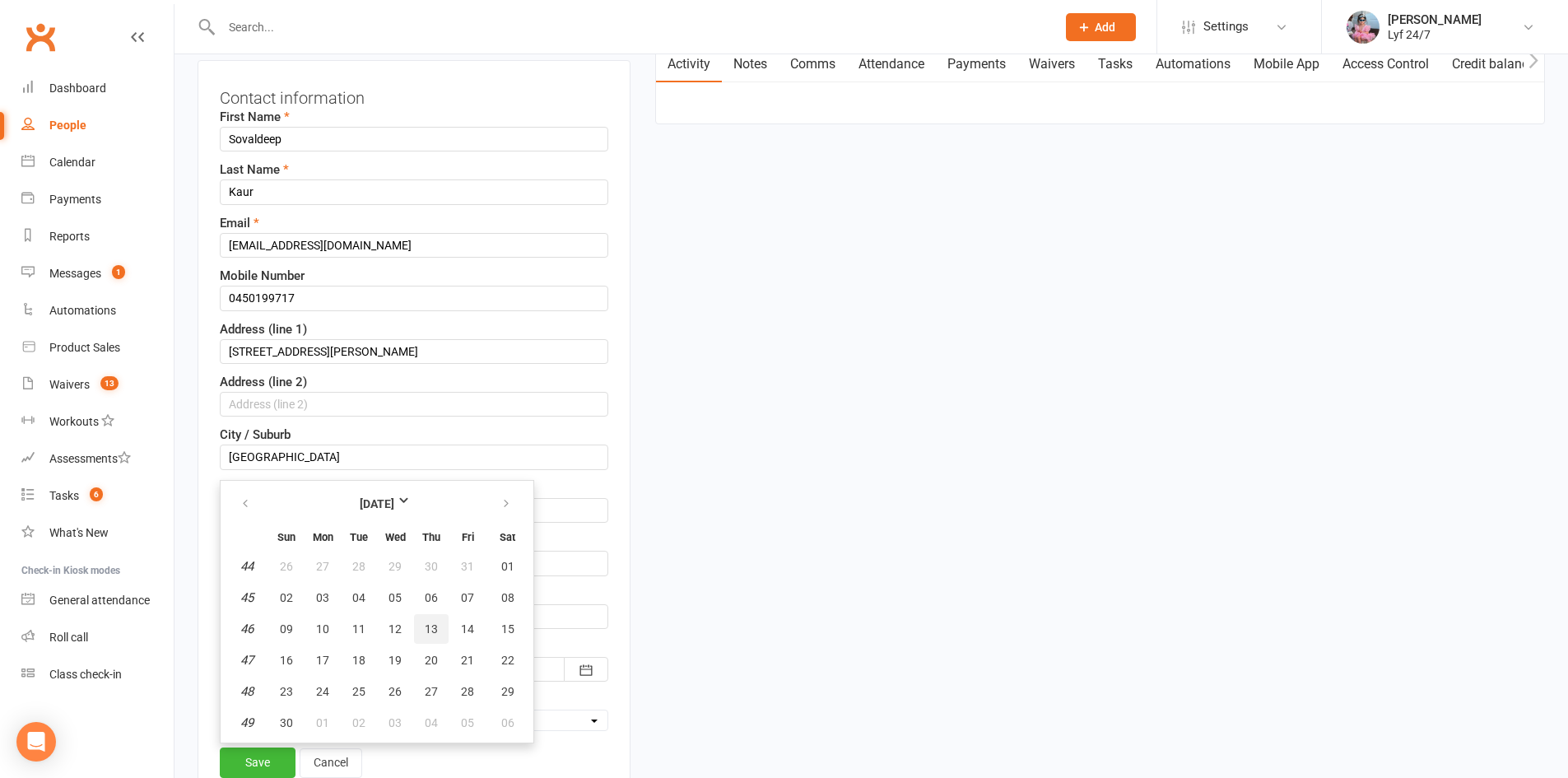
click at [441, 628] on button "13" at bounding box center [431, 629] width 35 height 30
type input "[DATE]"
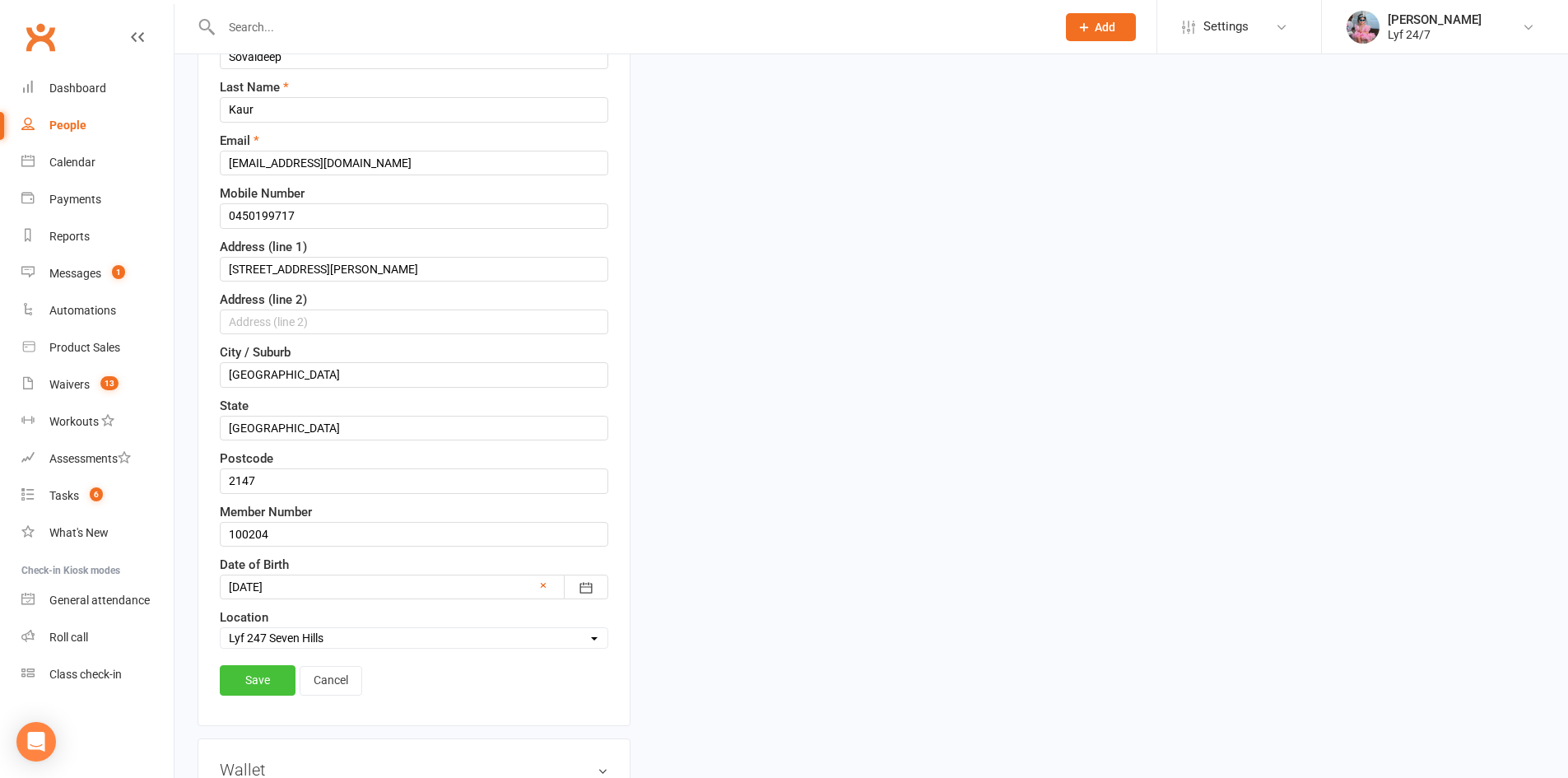
click at [276, 675] on link "Save" at bounding box center [258, 680] width 76 height 30
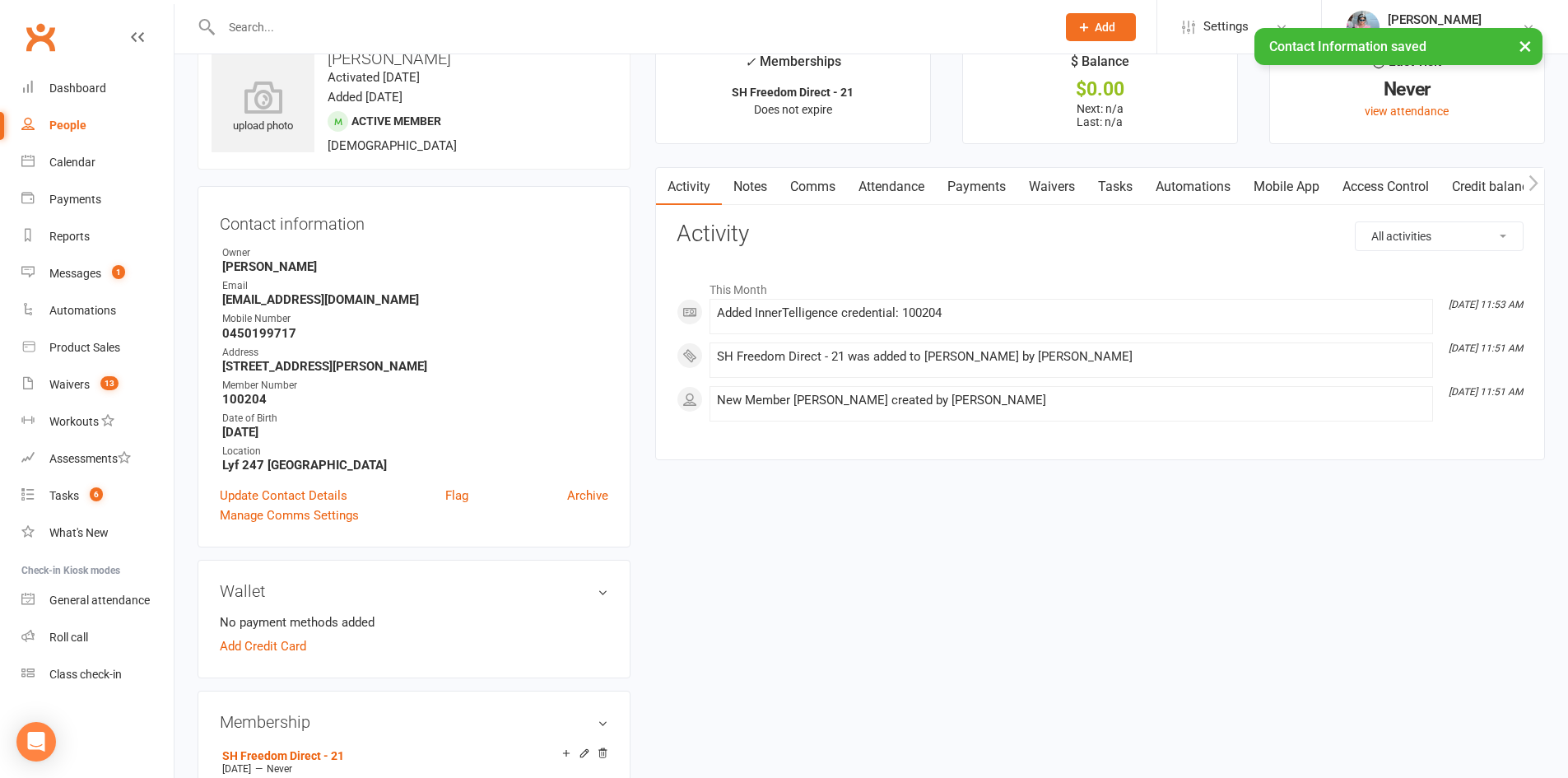
scroll to position [0, 0]
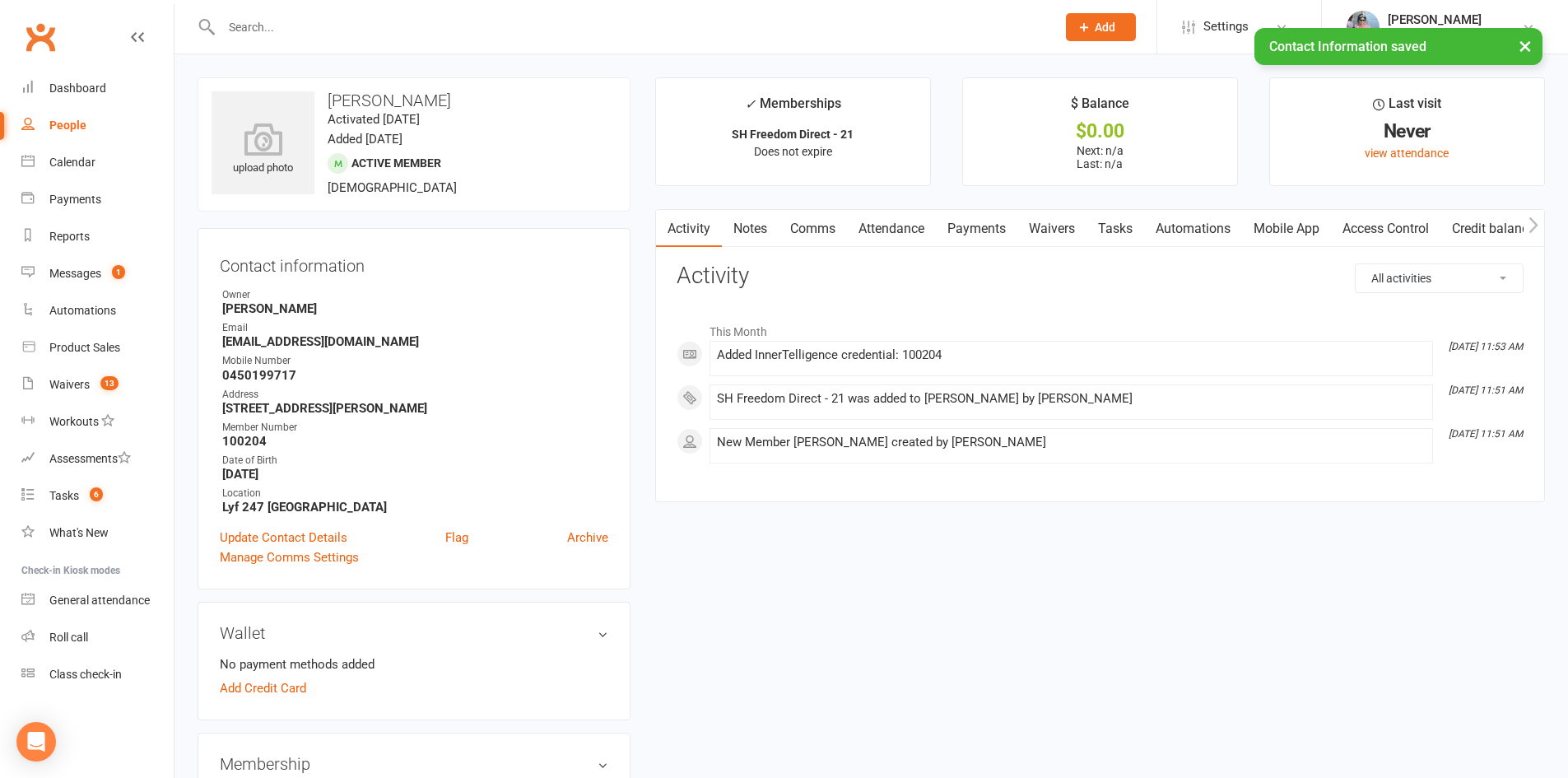
click at [283, 28] on div "× Contact Information saved" at bounding box center [773, 28] width 1547 height 0
click at [265, 26] on input "text" at bounding box center [631, 26] width 828 height 23
type input "a"
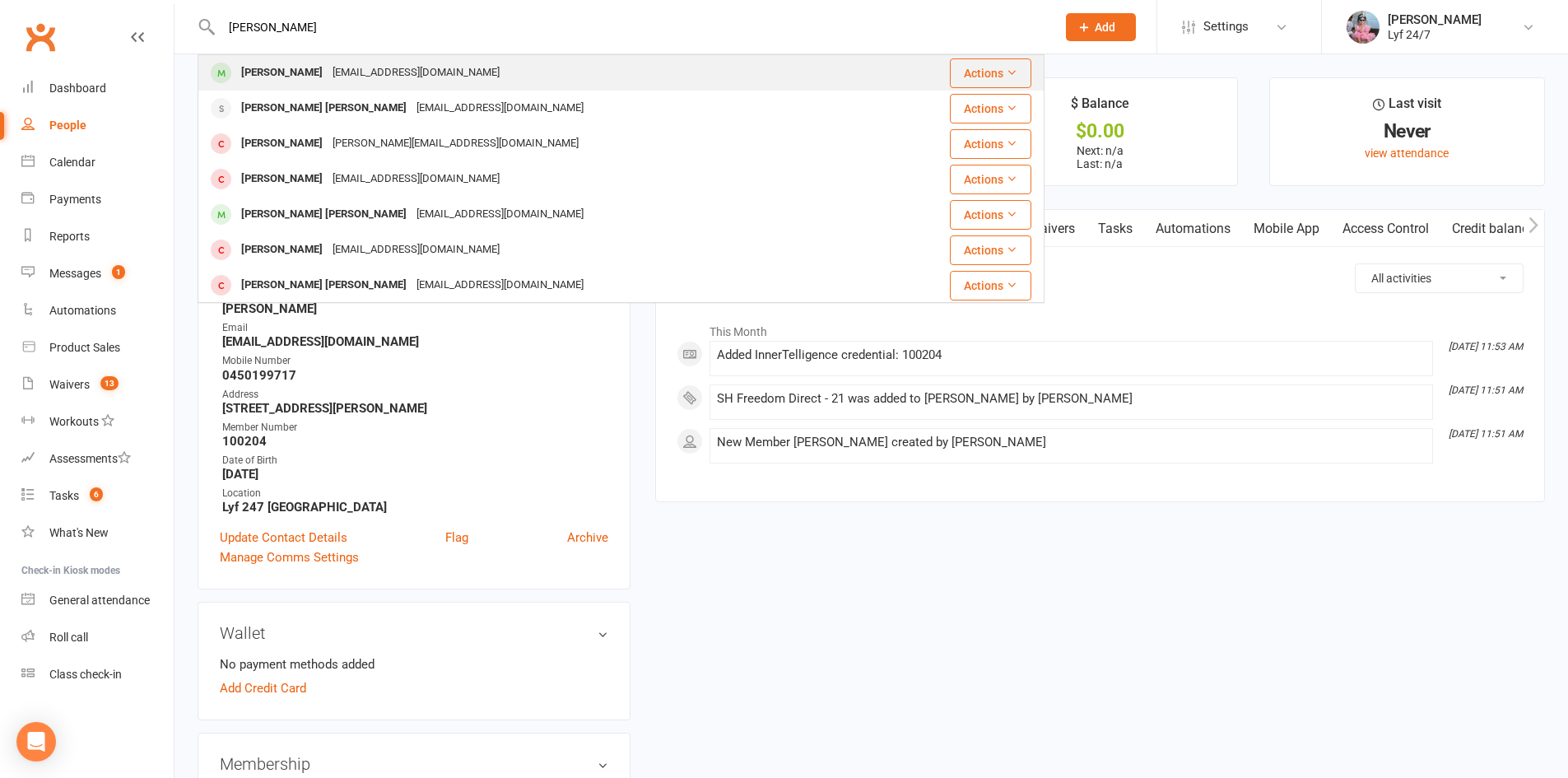
type input "[PERSON_NAME]"
click at [255, 79] on div "[PERSON_NAME]" at bounding box center [282, 73] width 91 height 24
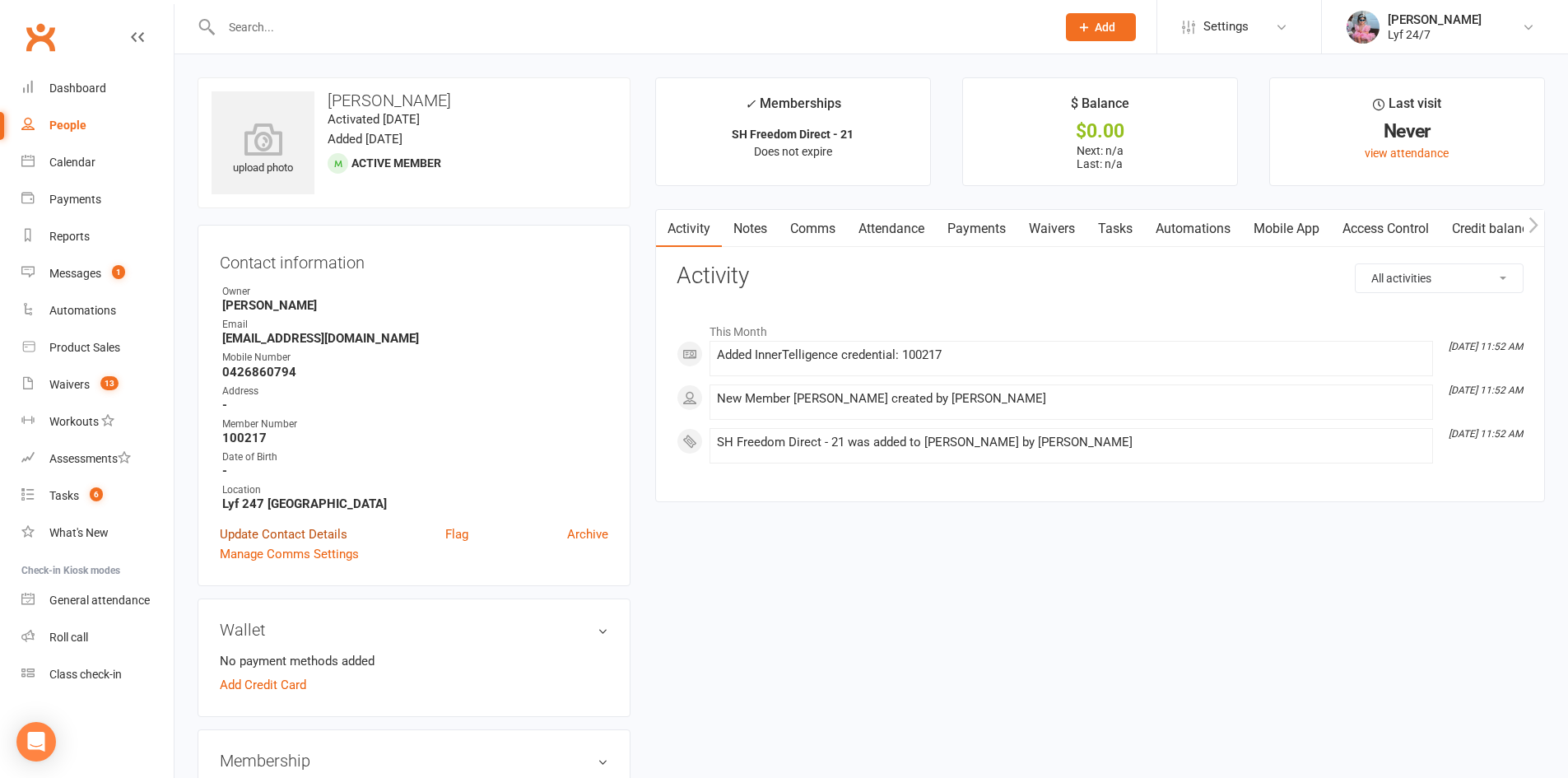
click at [226, 532] on link "Update Contact Details" at bounding box center [284, 534] width 128 height 20
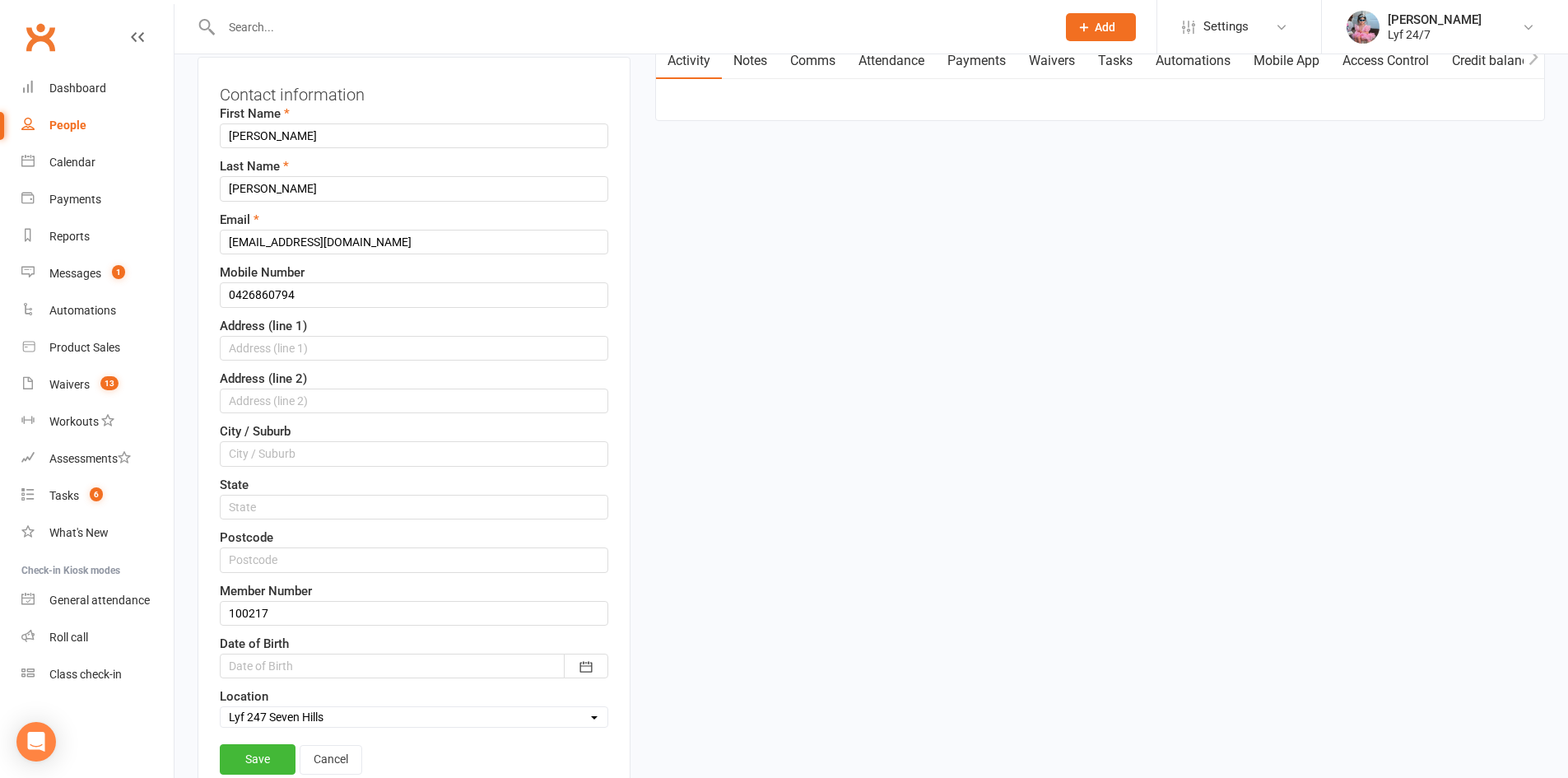
scroll to position [325, 0]
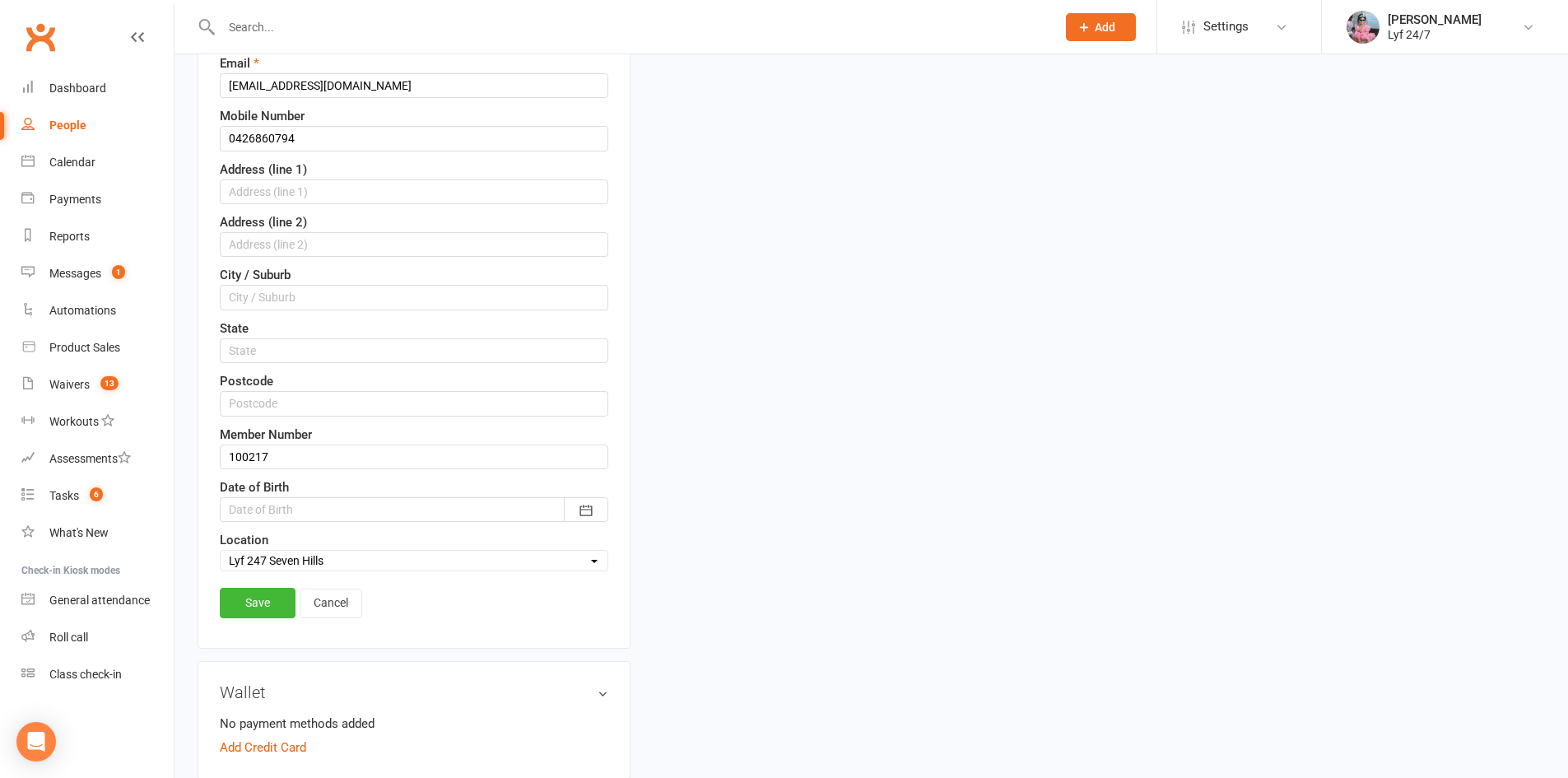
click at [283, 500] on div at bounding box center [414, 510] width 388 height 25
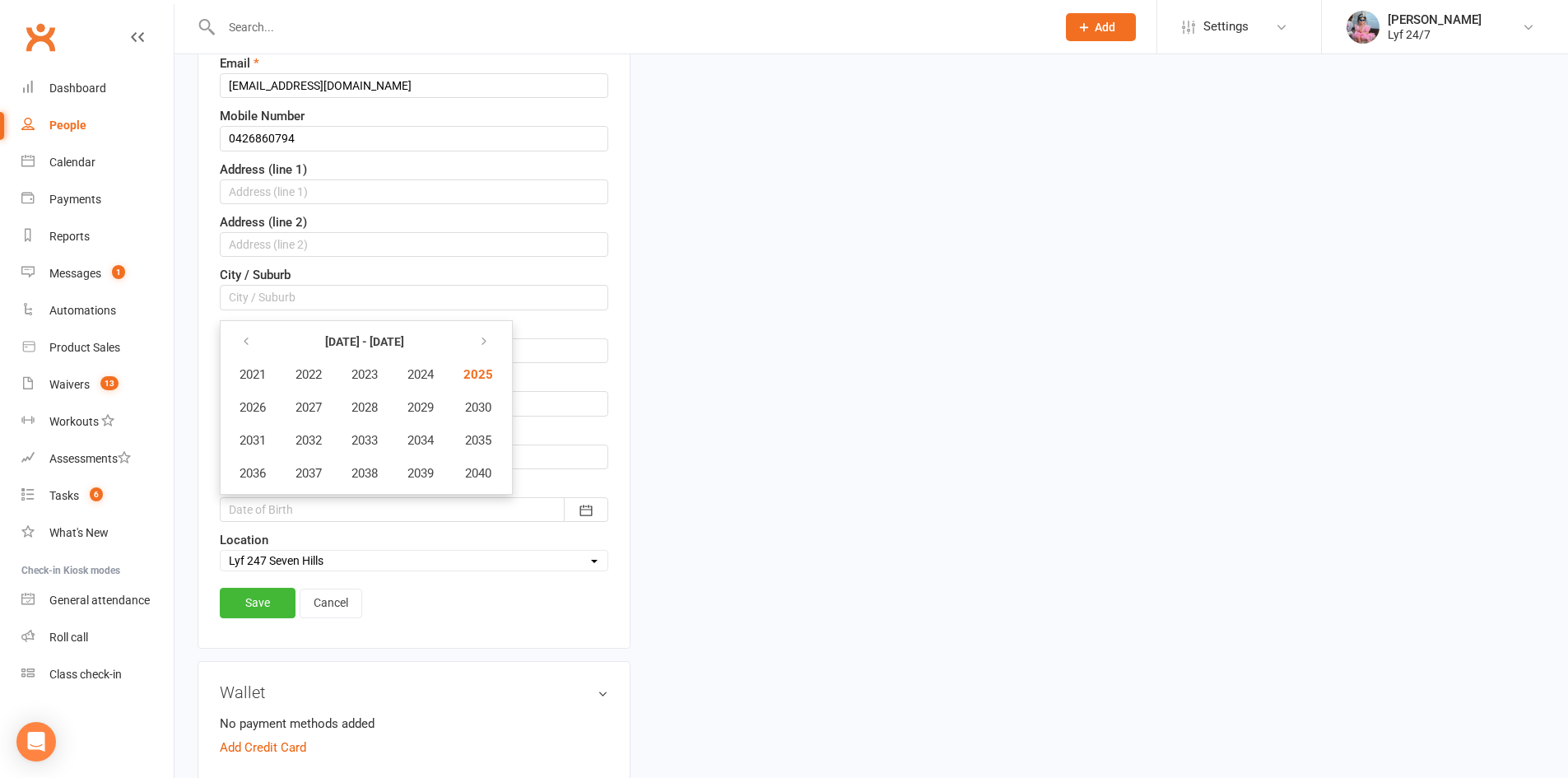
click at [249, 326] on th at bounding box center [253, 342] width 55 height 32
click at [249, 331] on button "button" at bounding box center [247, 342] width 35 height 30
click at [250, 333] on button "button" at bounding box center [247, 342] width 35 height 30
click at [417, 449] on button "1994" at bounding box center [421, 441] width 55 height 32
click at [365, 445] on span "August" at bounding box center [357, 440] width 38 height 15
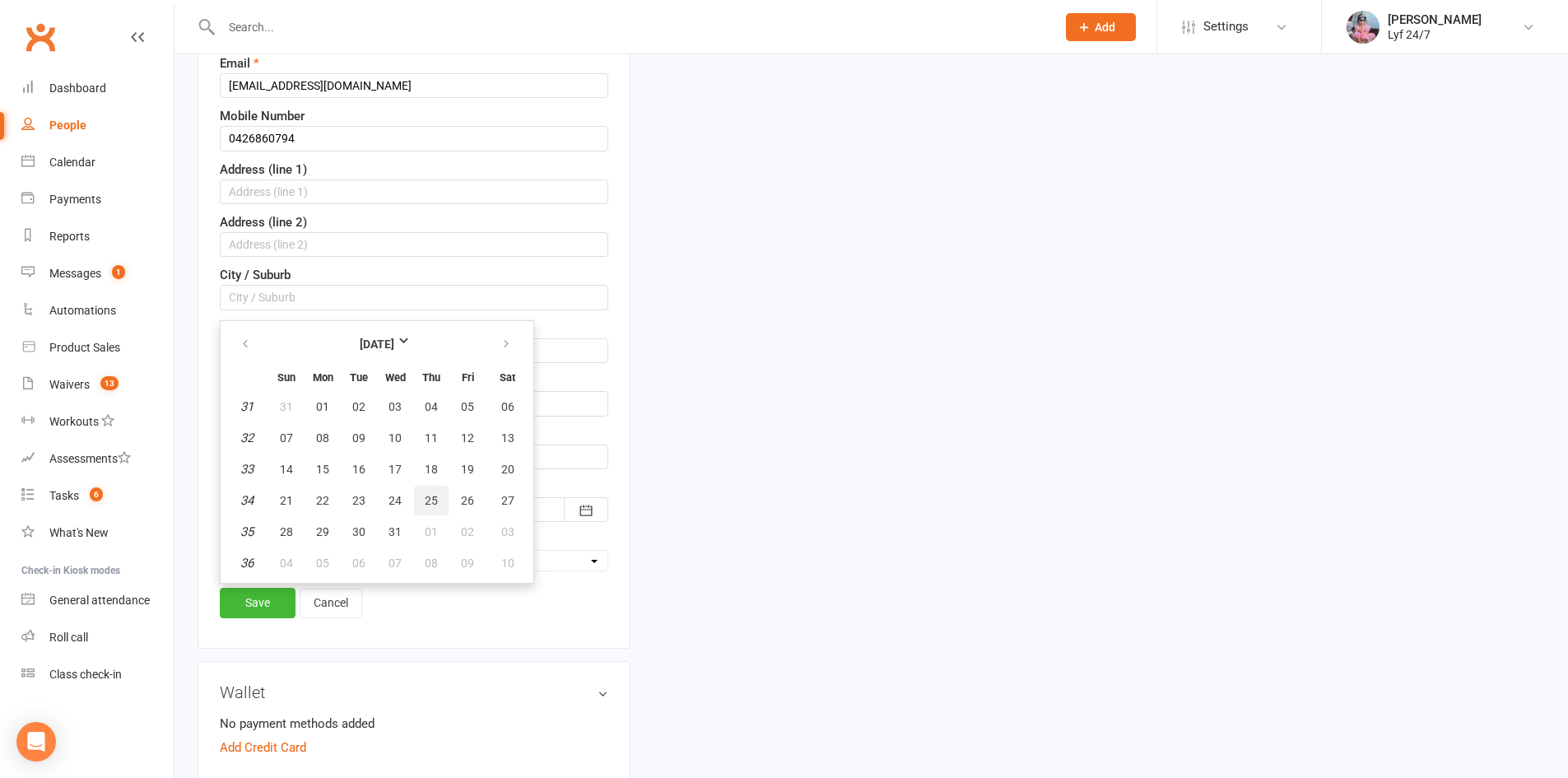
click at [423, 506] on button "25" at bounding box center [431, 500] width 35 height 30
type input "[DATE]"
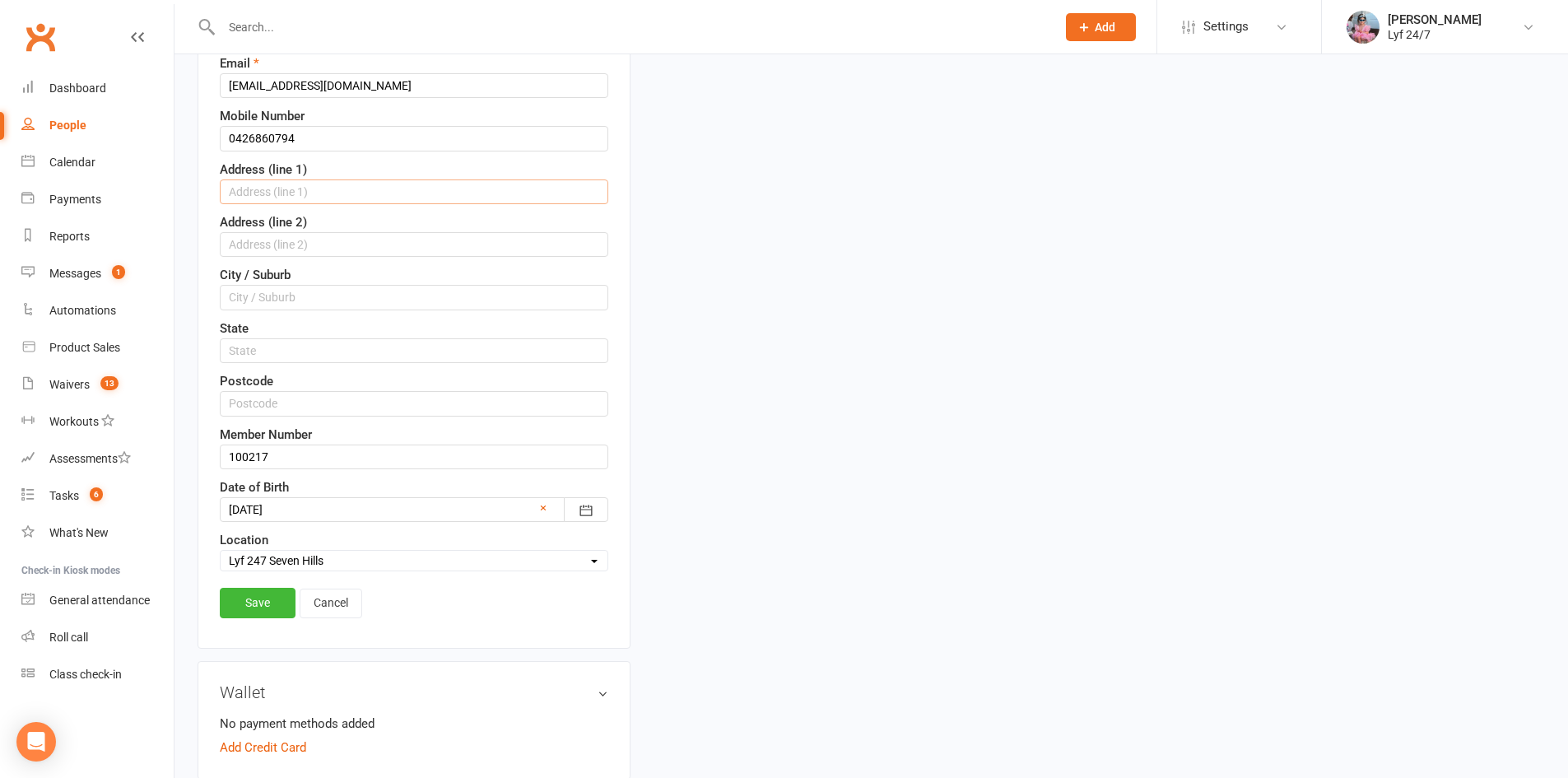
click at [264, 192] on input "text" at bounding box center [414, 191] width 388 height 25
paste input ": [STREET_ADDRESS][PERSON_NAME]"
click at [230, 184] on input ": [STREET_ADDRESS][PERSON_NAME]" at bounding box center [414, 191] width 388 height 25
type input "[STREET_ADDRESS][PERSON_NAME]"
click at [271, 277] on label "City / Suburb" at bounding box center [255, 275] width 71 height 20
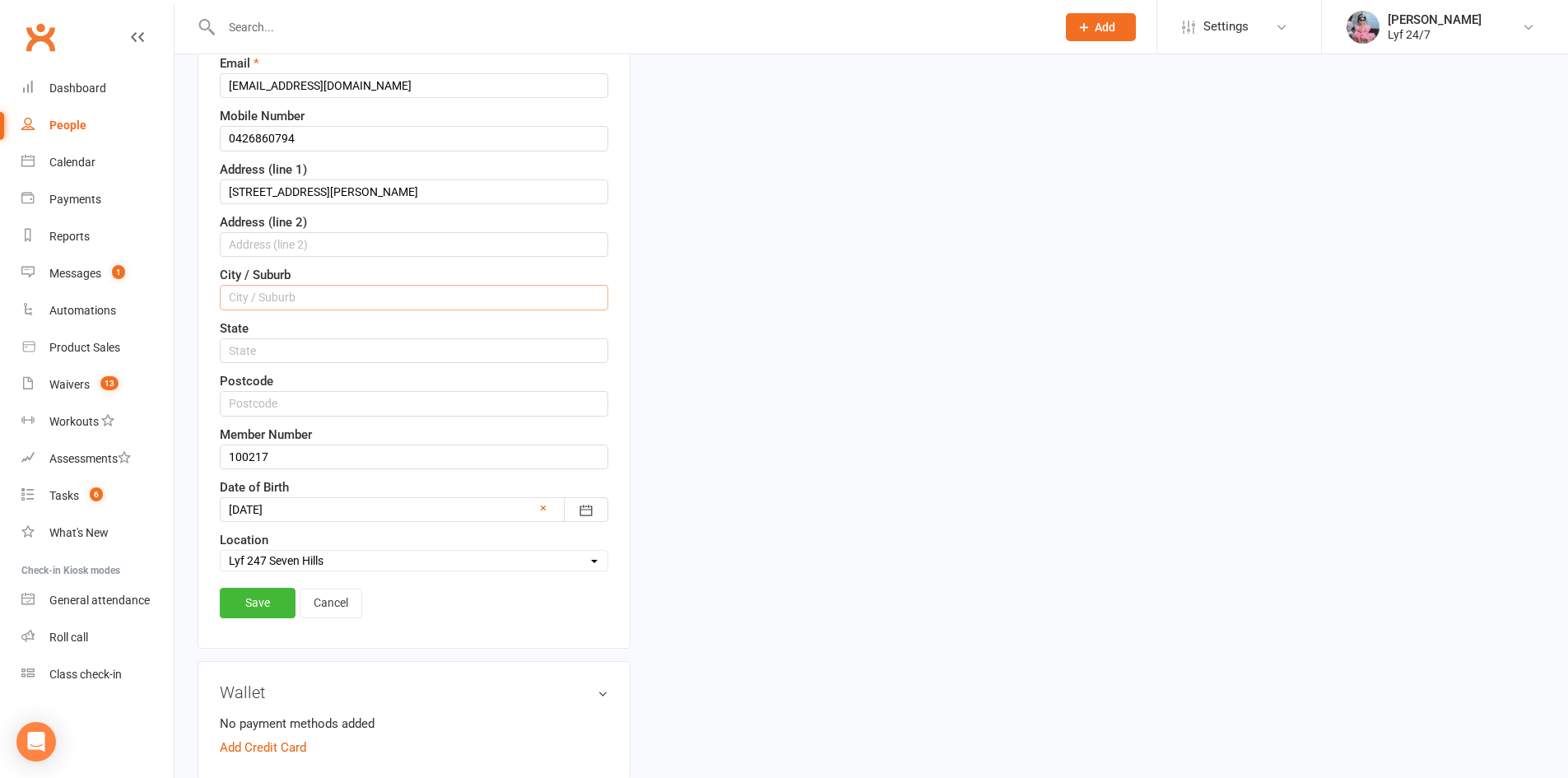
click at [272, 297] on input "text" at bounding box center [414, 297] width 388 height 25
type input "[GEOGRAPHIC_DATA]"
click at [267, 351] on input "text" at bounding box center [414, 350] width 388 height 25
type input "2147"
click at [246, 344] on input "2147" at bounding box center [414, 350] width 388 height 25
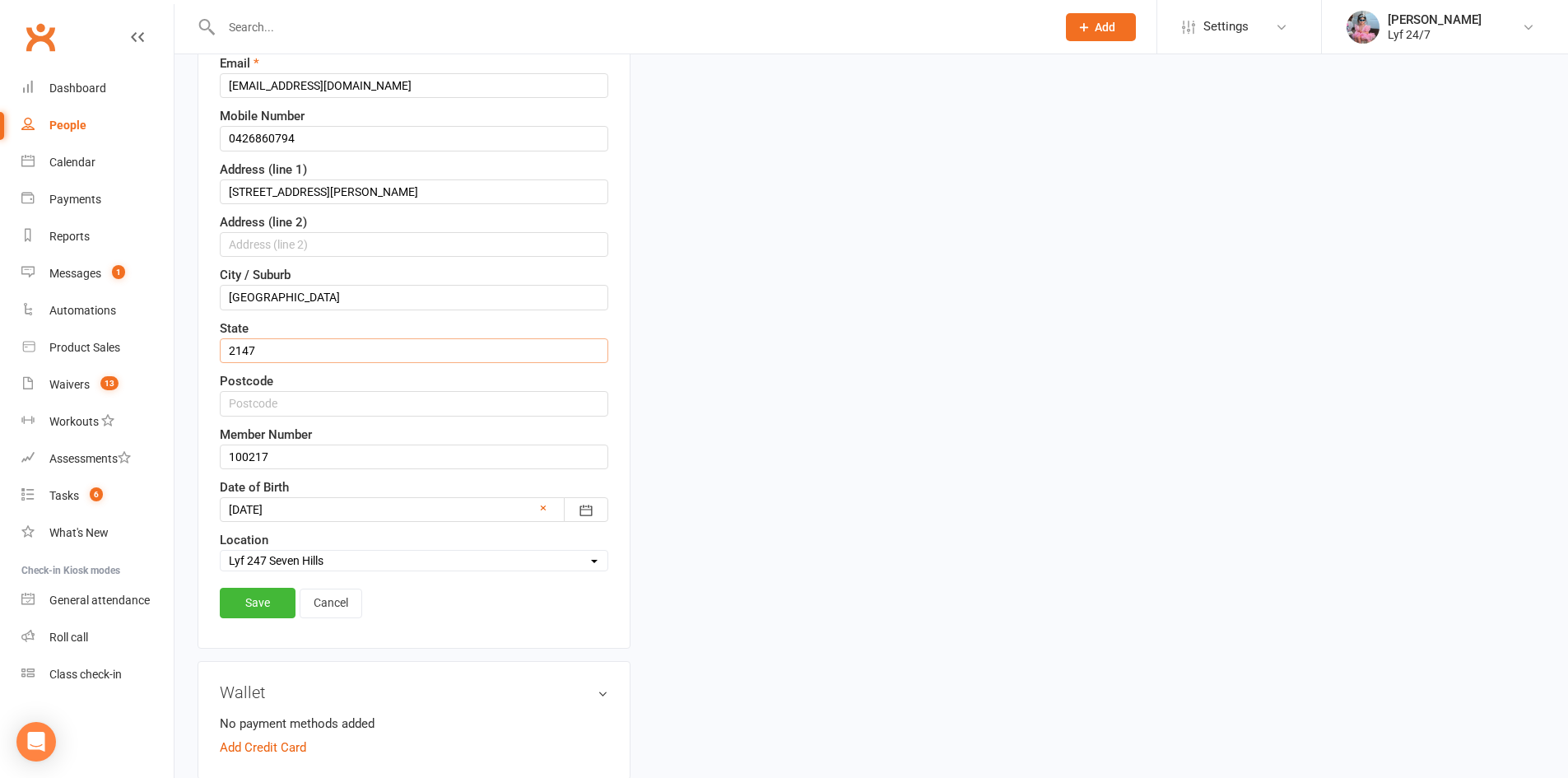
click at [246, 344] on input "2147" at bounding box center [414, 350] width 388 height 25
click at [288, 377] on div "Postcode" at bounding box center [414, 394] width 388 height 44
click at [281, 402] on input "text" at bounding box center [414, 403] width 388 height 25
paste input "2147"
type input "2147"
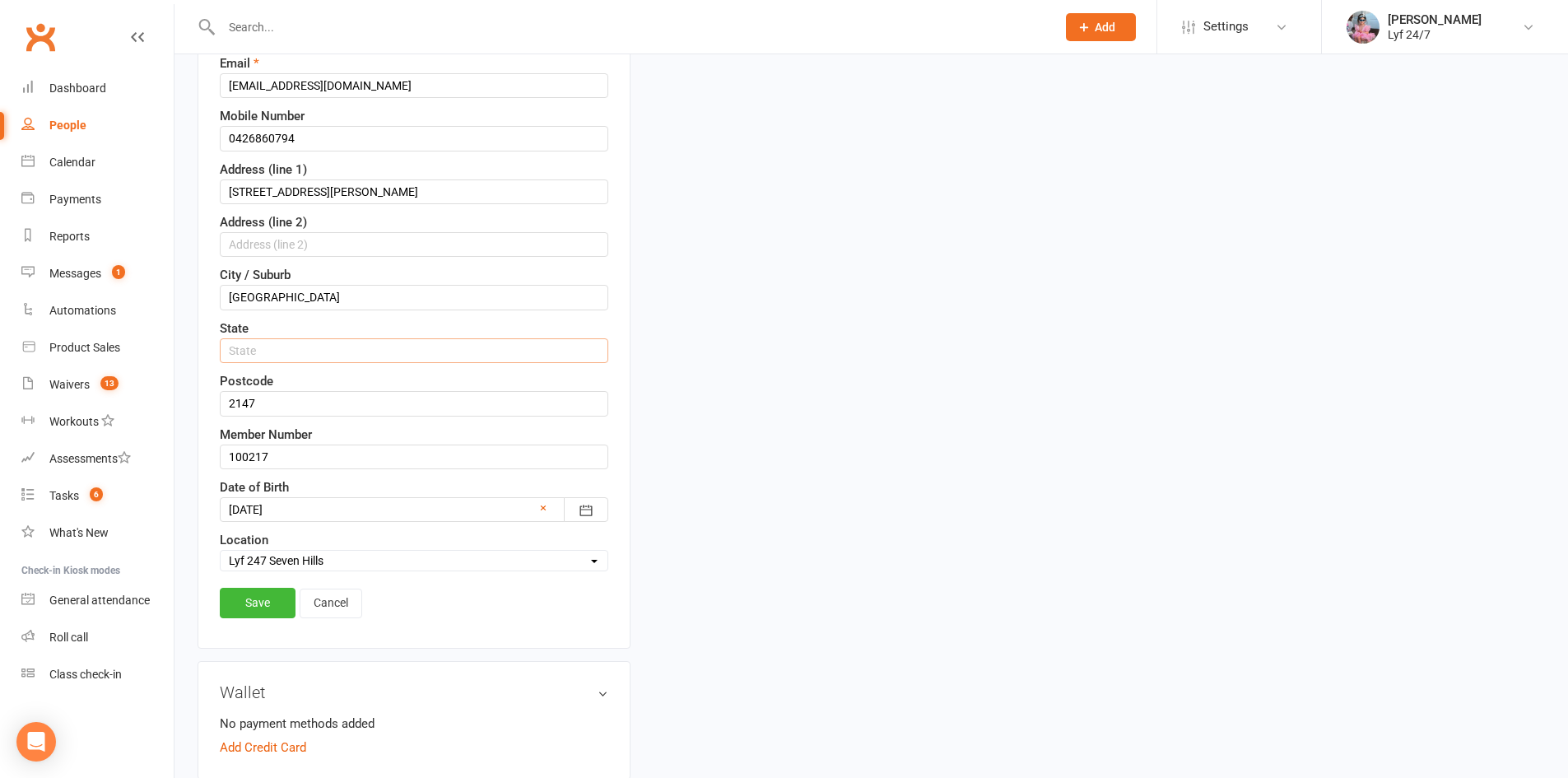
click at [266, 343] on input "text" at bounding box center [414, 350] width 388 height 25
type input "[GEOGRAPHIC_DATA]"
click at [243, 594] on link "Save" at bounding box center [258, 603] width 76 height 30
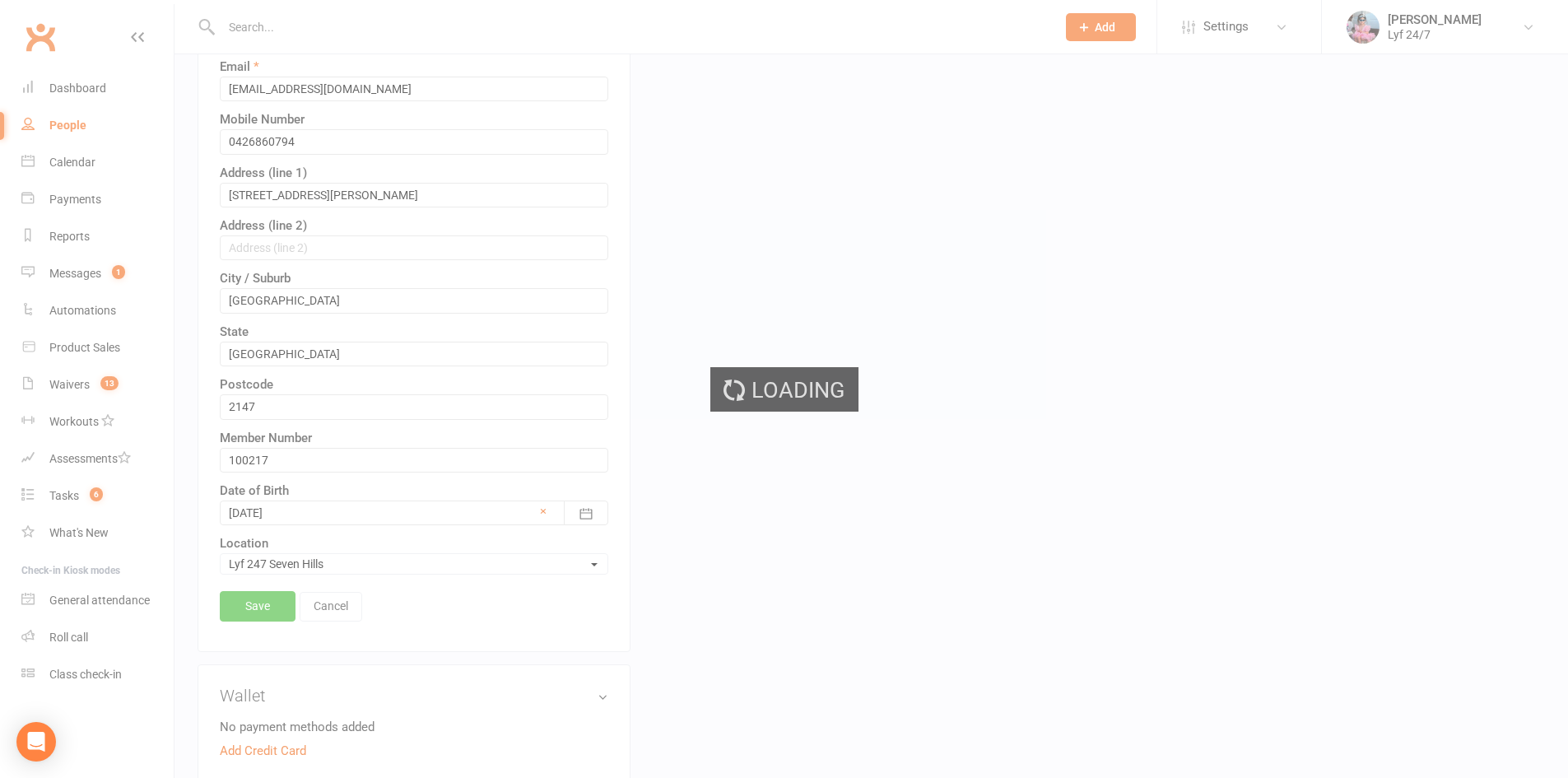
scroll to position [328, 0]
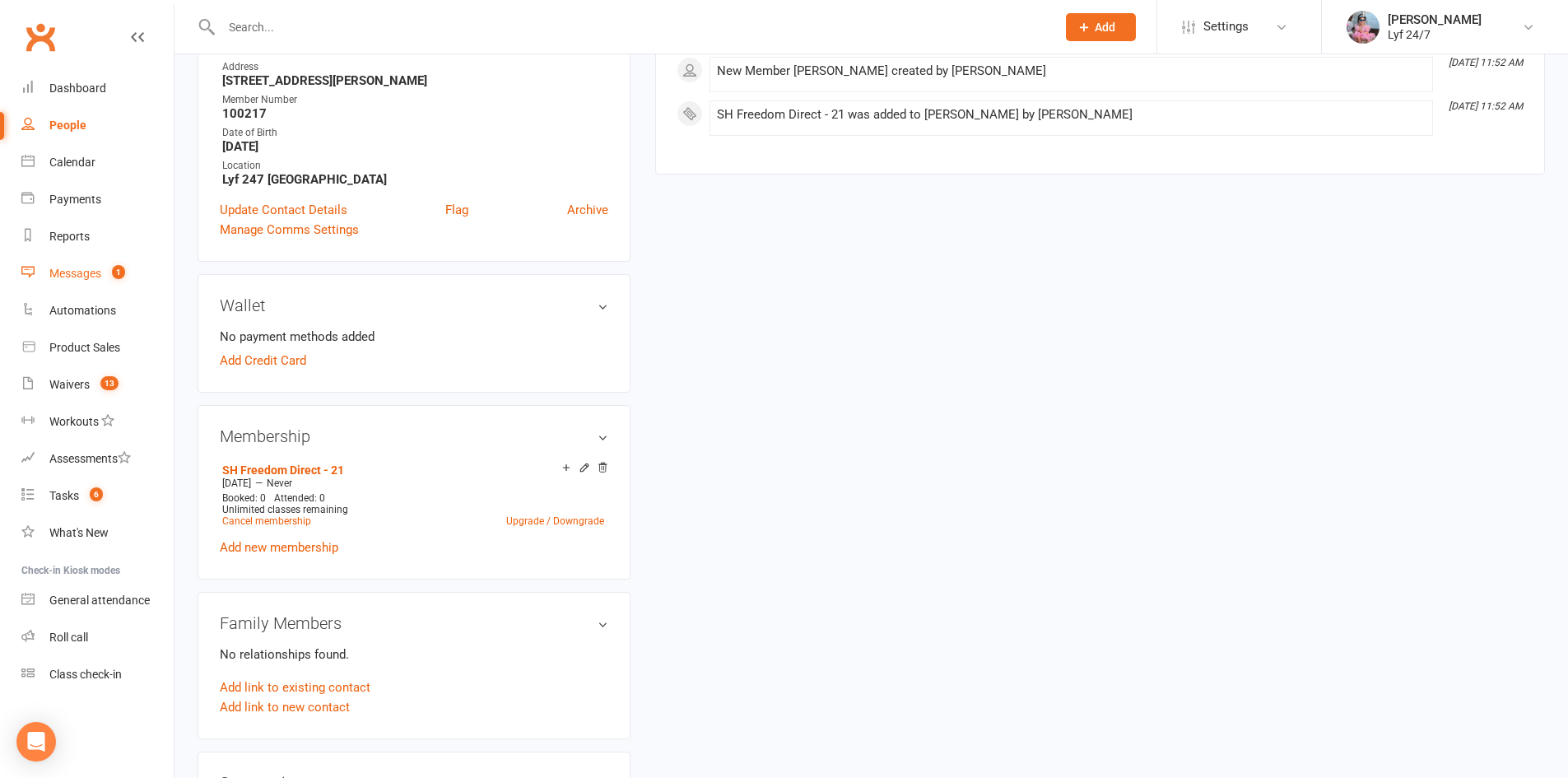
click at [98, 278] on div "Messages" at bounding box center [75, 273] width 52 height 13
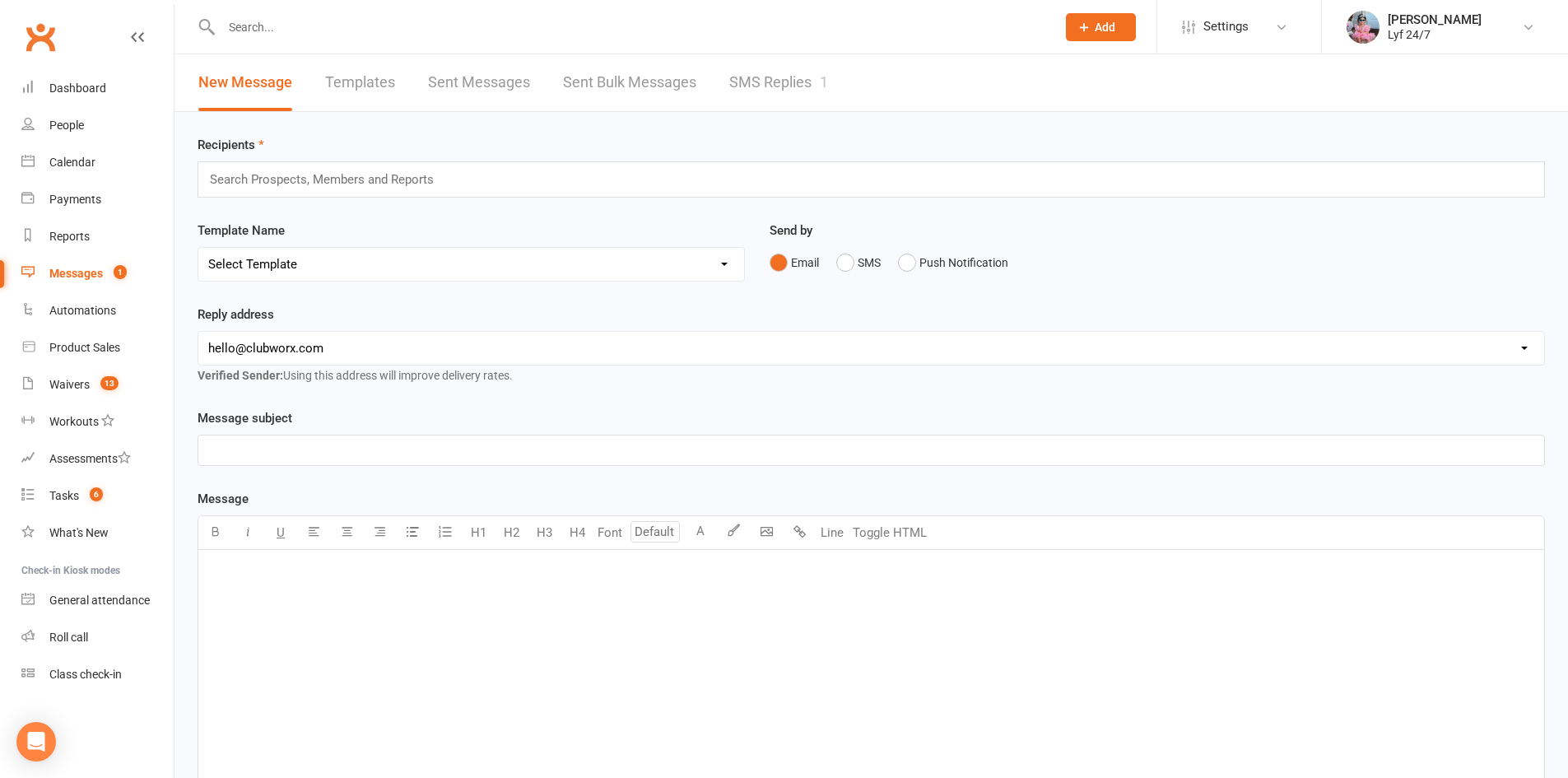
click at [752, 91] on link "SMS Replies 1" at bounding box center [779, 83] width 99 height 57
